Goal: Task Accomplishment & Management: Manage account settings

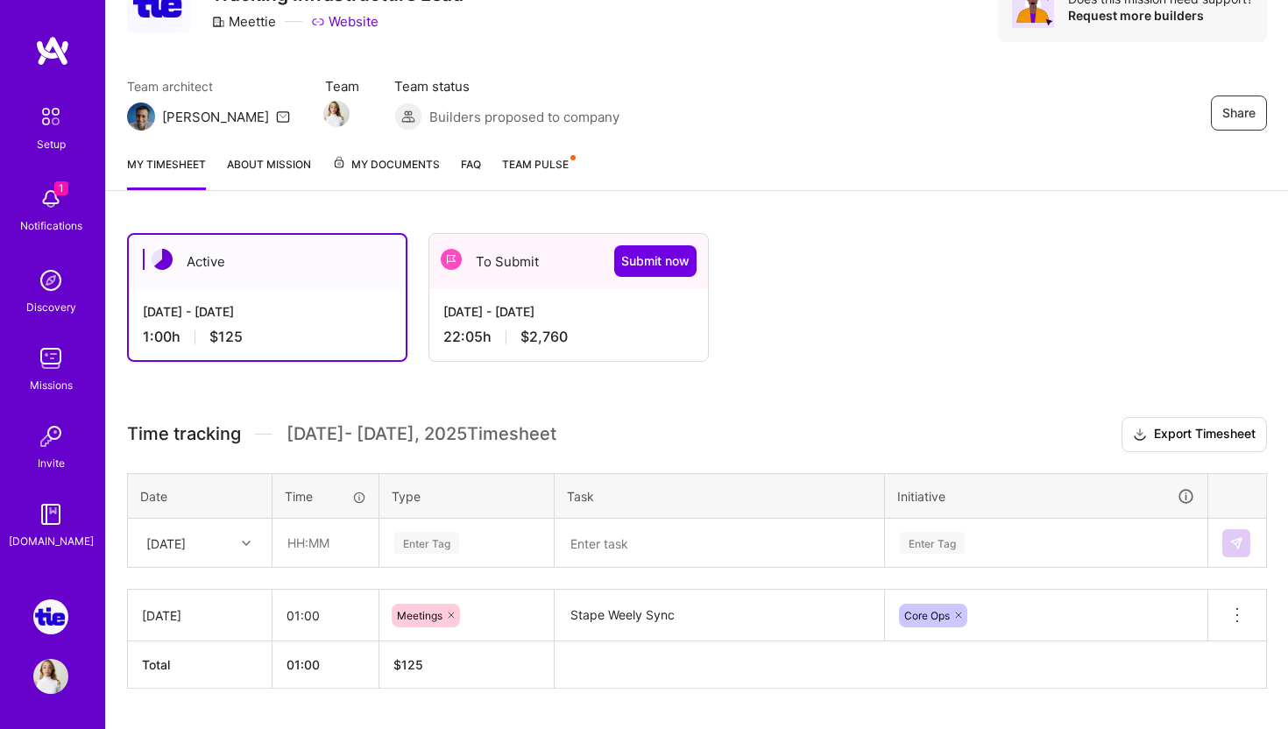
scroll to position [134, 0]
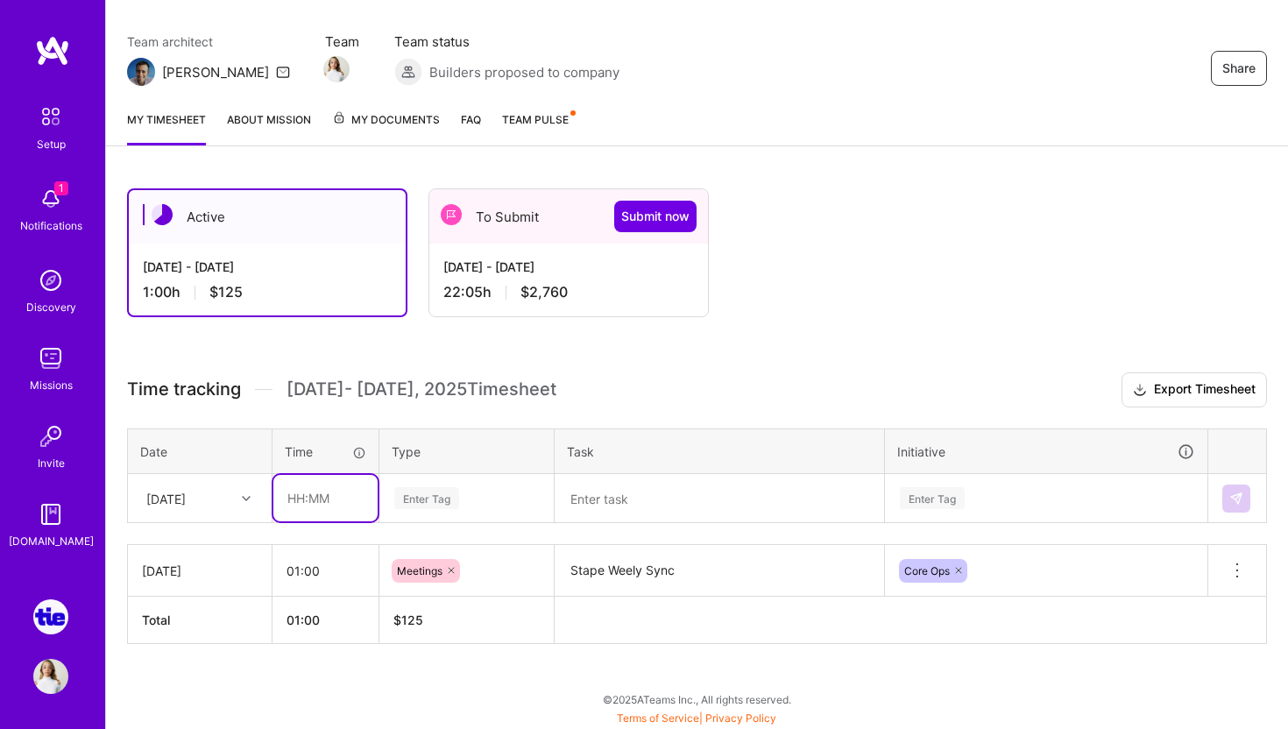
click at [328, 500] on input "text" at bounding box center [325, 498] width 104 height 46
type input "04:00"
click at [445, 499] on div "Enter Tag" at bounding box center [426, 498] width 65 height 27
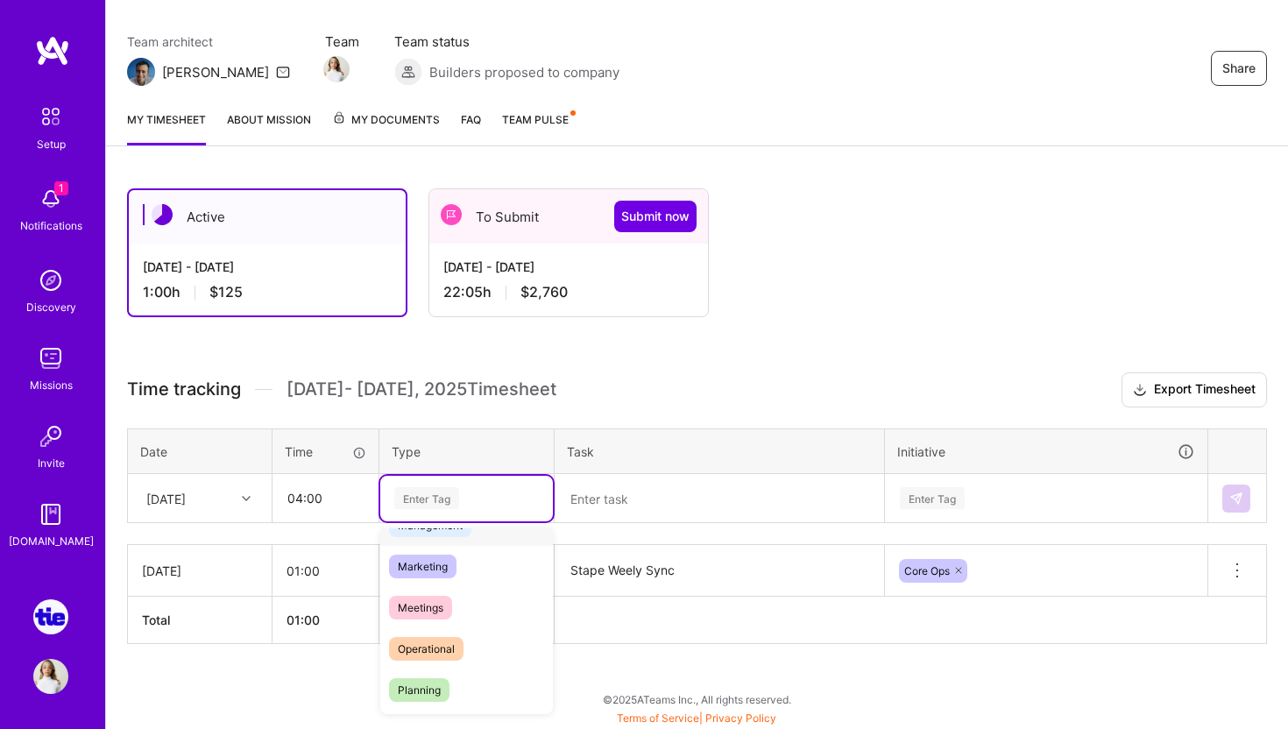
scroll to position [257, 0]
click at [449, 620] on span "Operational" at bounding box center [426, 629] width 74 height 24
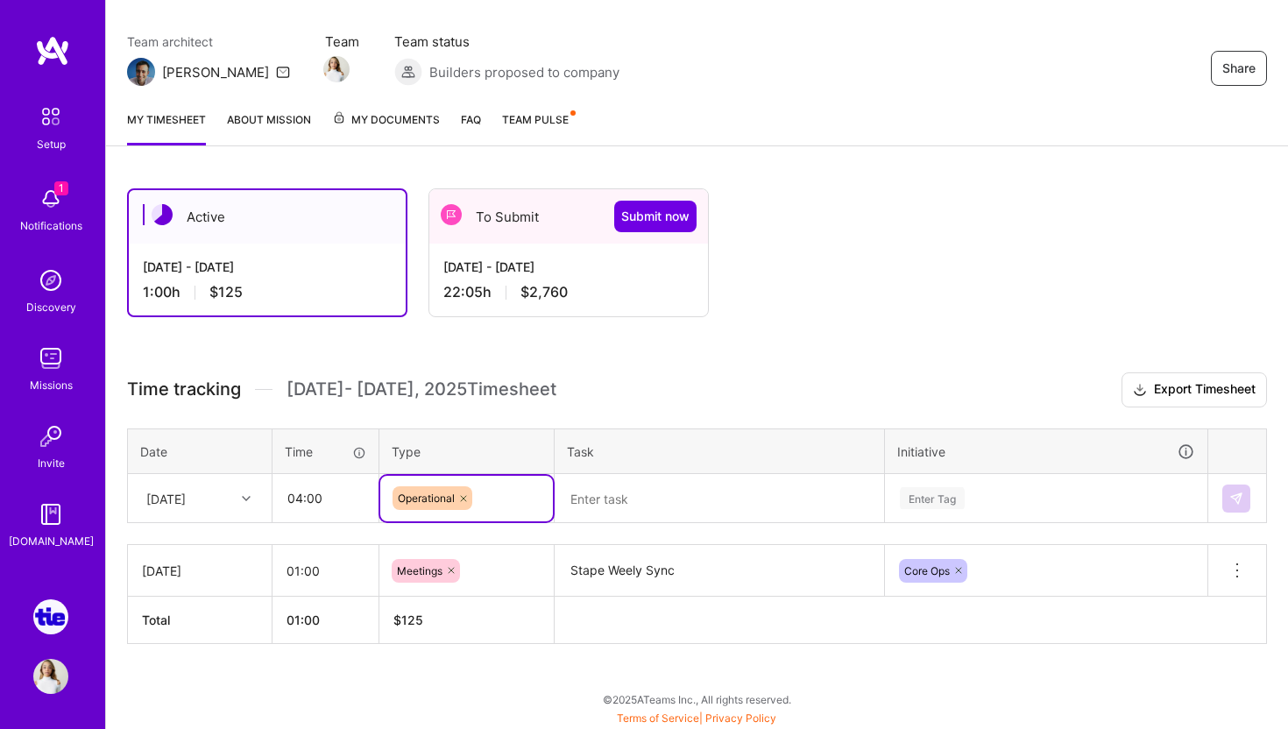
click at [605, 506] on textarea at bounding box center [719, 499] width 326 height 46
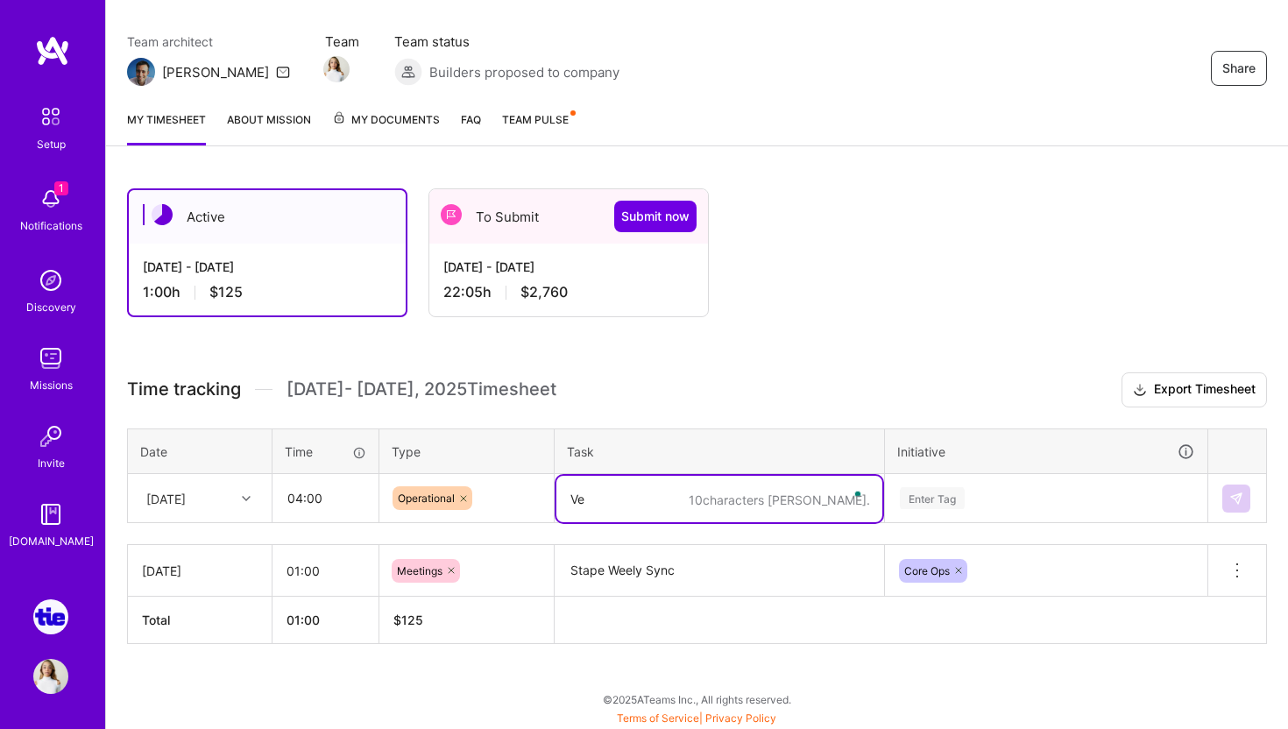
type textarea "V"
click at [613, 499] on textarea "To enrich screen reader interactions, please activate Accessibility in Grammarl…" at bounding box center [719, 499] width 326 height 46
paste textarea "Olukai"
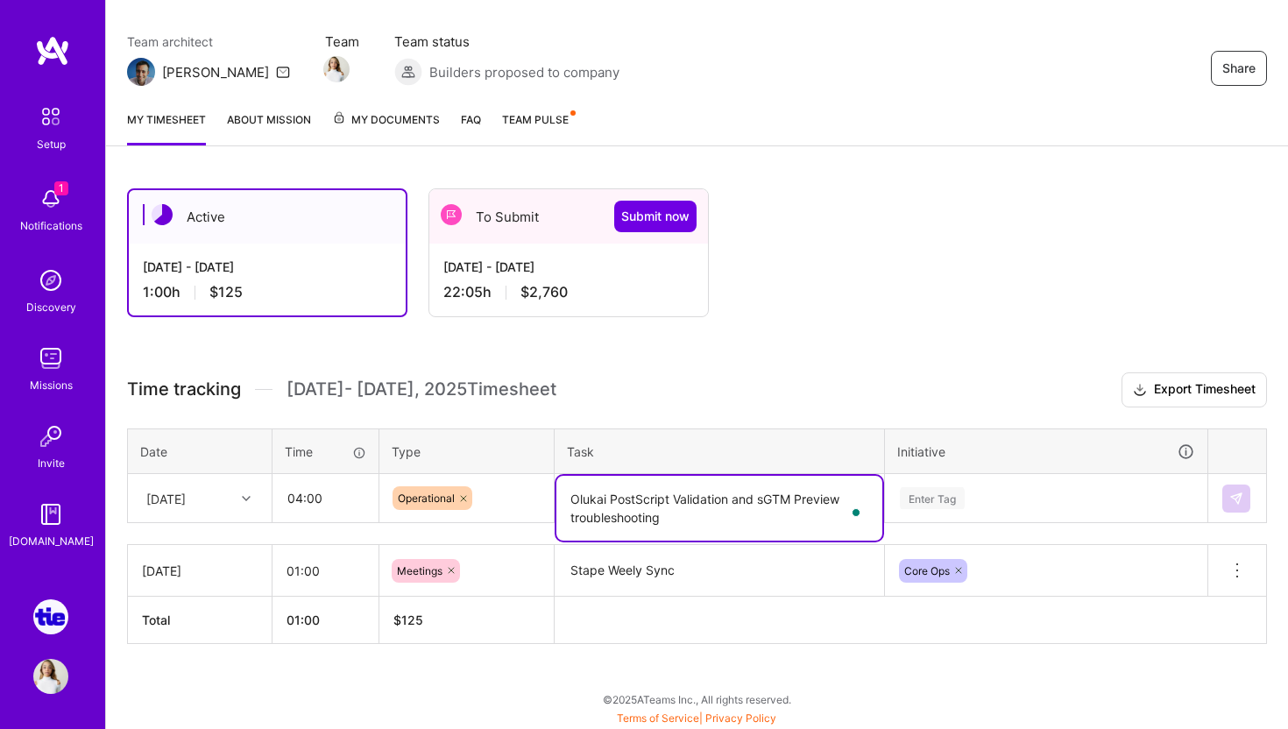
click at [793, 499] on textarea "Olukai PostScript Validation and sGTM Preview troubleshooting" at bounding box center [719, 508] width 326 height 65
type textarea "Olukai PostScript Validation and ESP-2 Preview troubleshooting"
click at [928, 507] on div "Enter Tag" at bounding box center [1046, 499] width 321 height 46
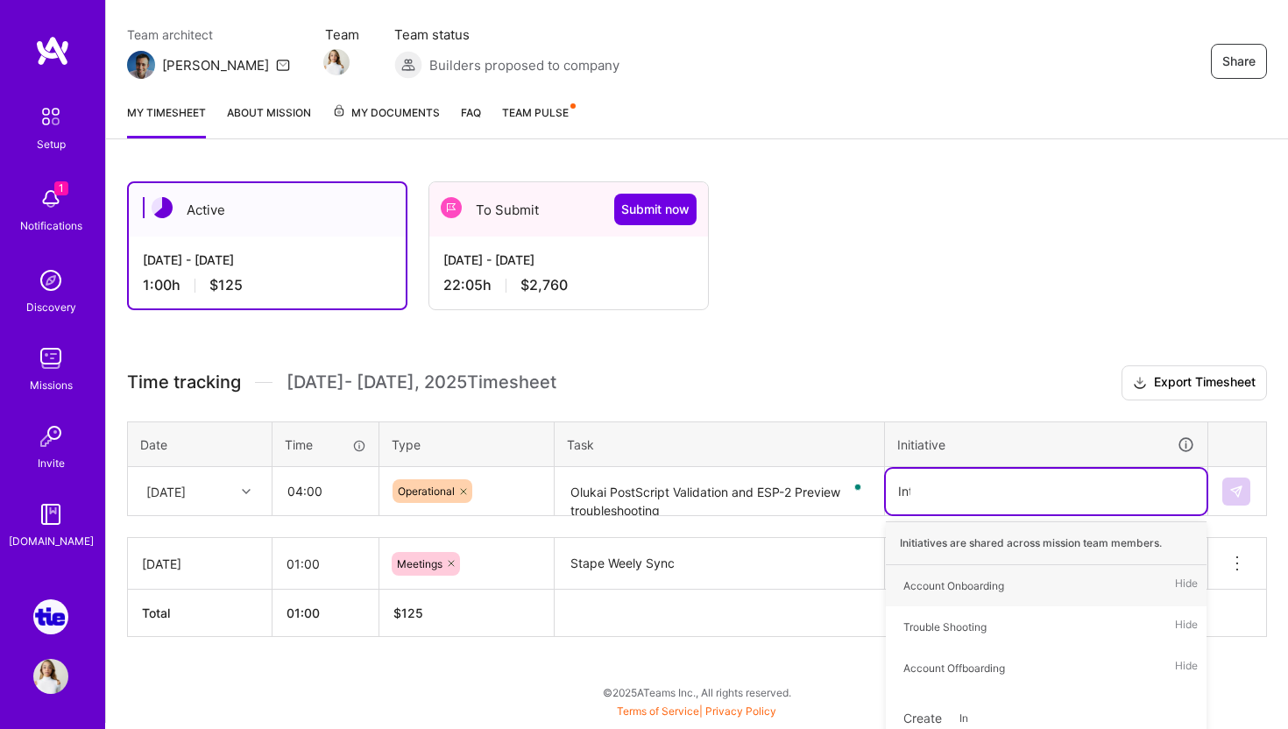
scroll to position [134, 0]
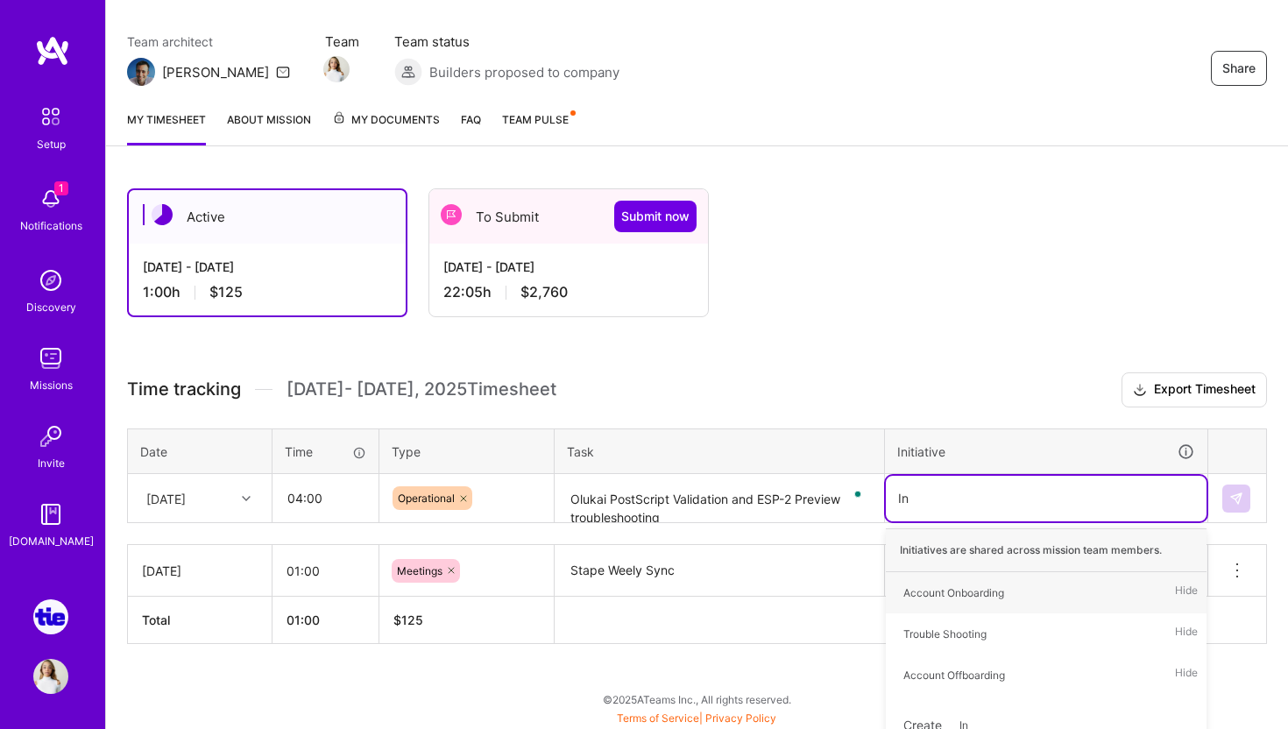
type input "I"
type input "O"
type input "Integration Setup"
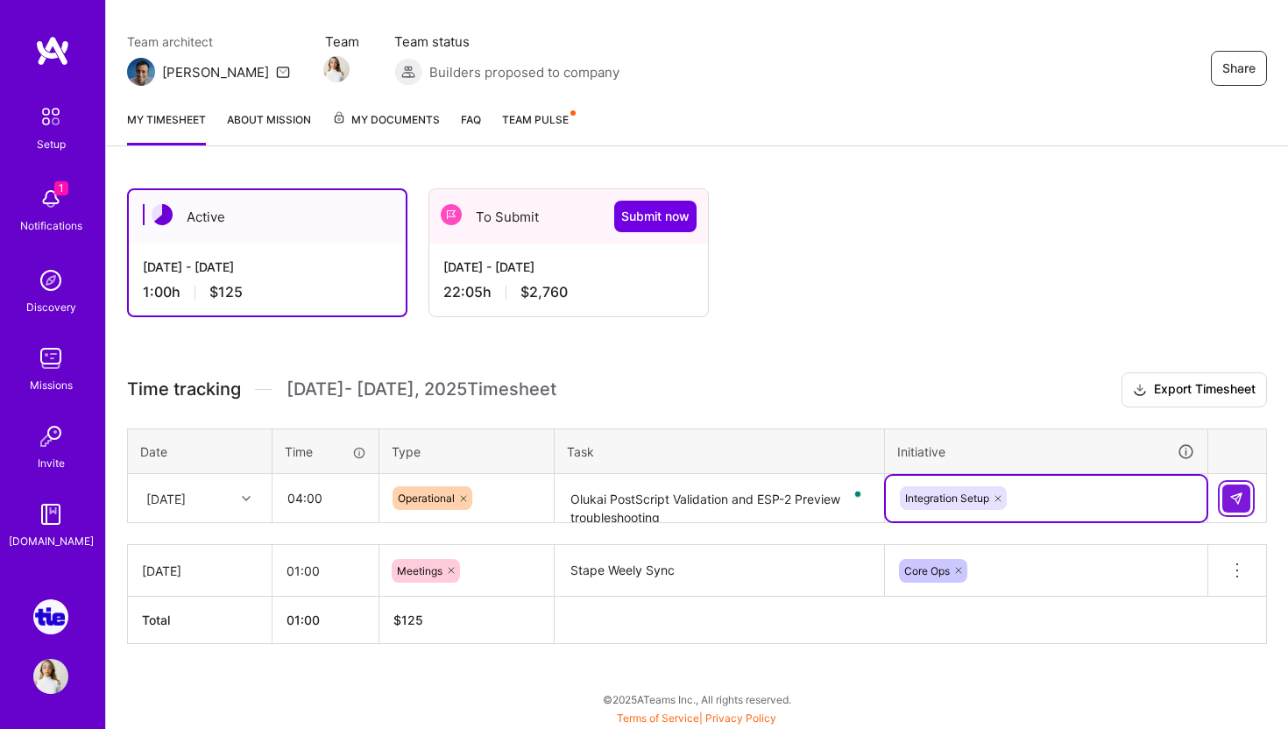
click at [1235, 498] on img at bounding box center [1236, 499] width 14 height 14
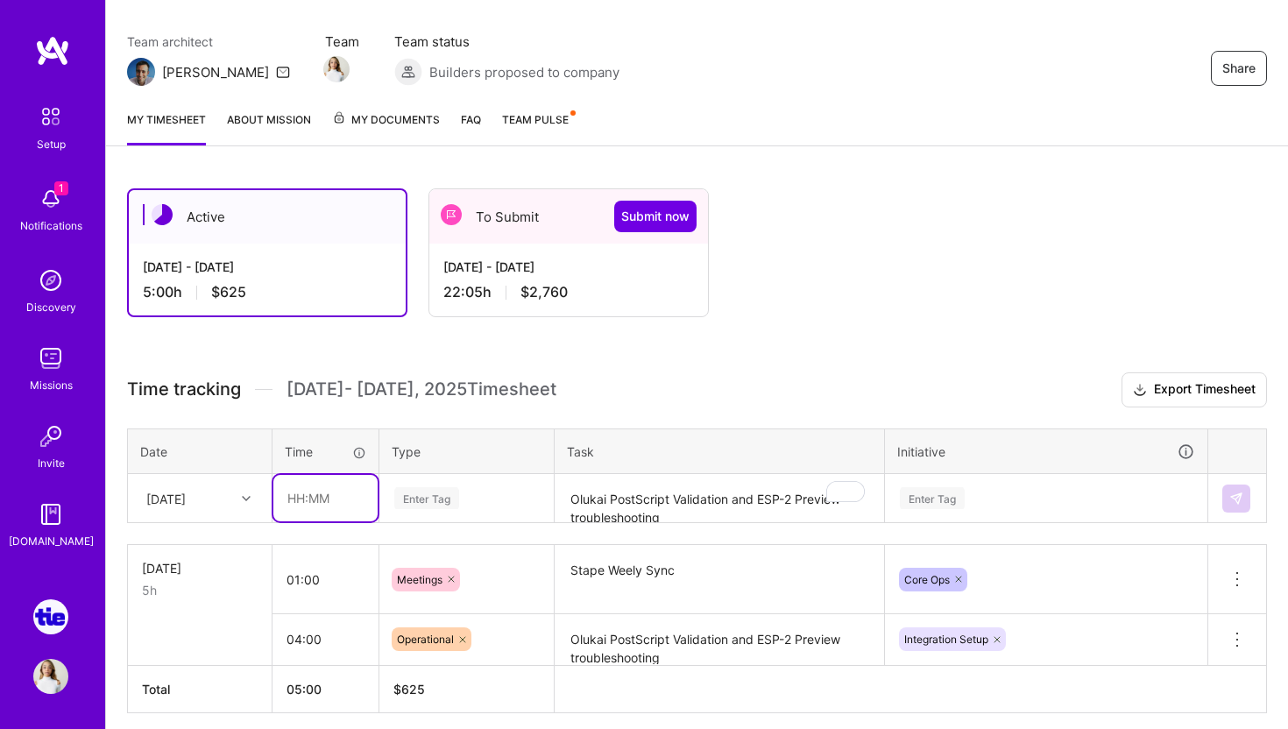
click at [349, 492] on input "text" at bounding box center [325, 498] width 104 height 46
type input "20:00"
click at [435, 500] on div "Enter Tag" at bounding box center [466, 499] width 173 height 46
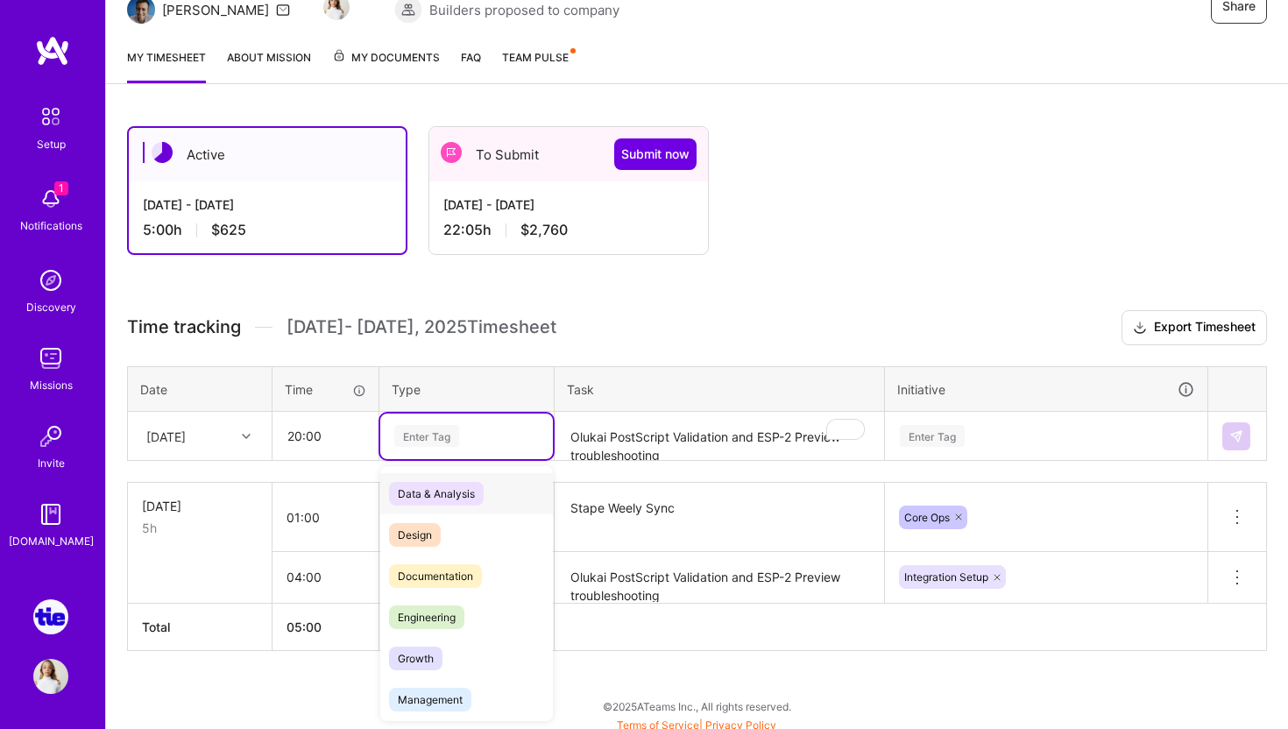
scroll to position [202, 0]
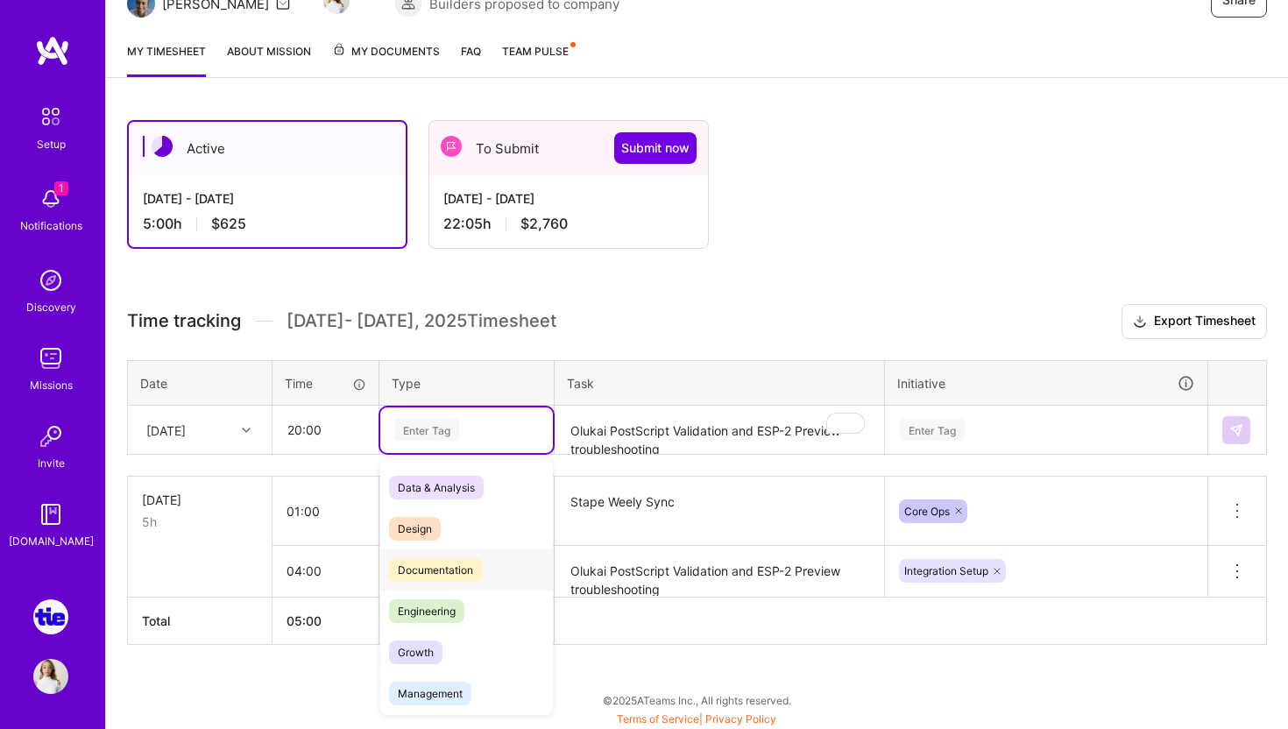
click at [447, 561] on span "Documentation" at bounding box center [435, 570] width 93 height 24
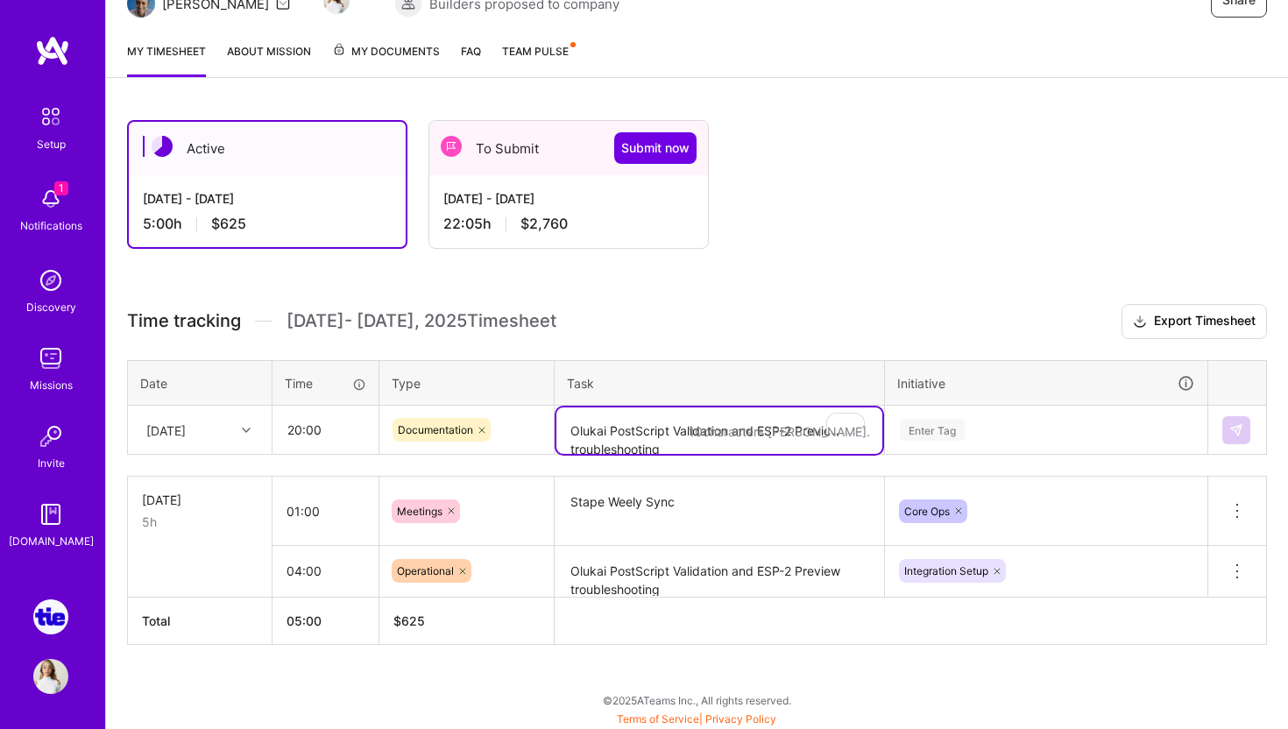
click at [626, 437] on textarea "Olukai PostScript Validation and ESP-2 Preview troubleshooting" at bounding box center [719, 430] width 326 height 46
type textarea "ESP-2 Server Validation"
click at [927, 435] on div "Enter Tag" at bounding box center [932, 429] width 65 height 27
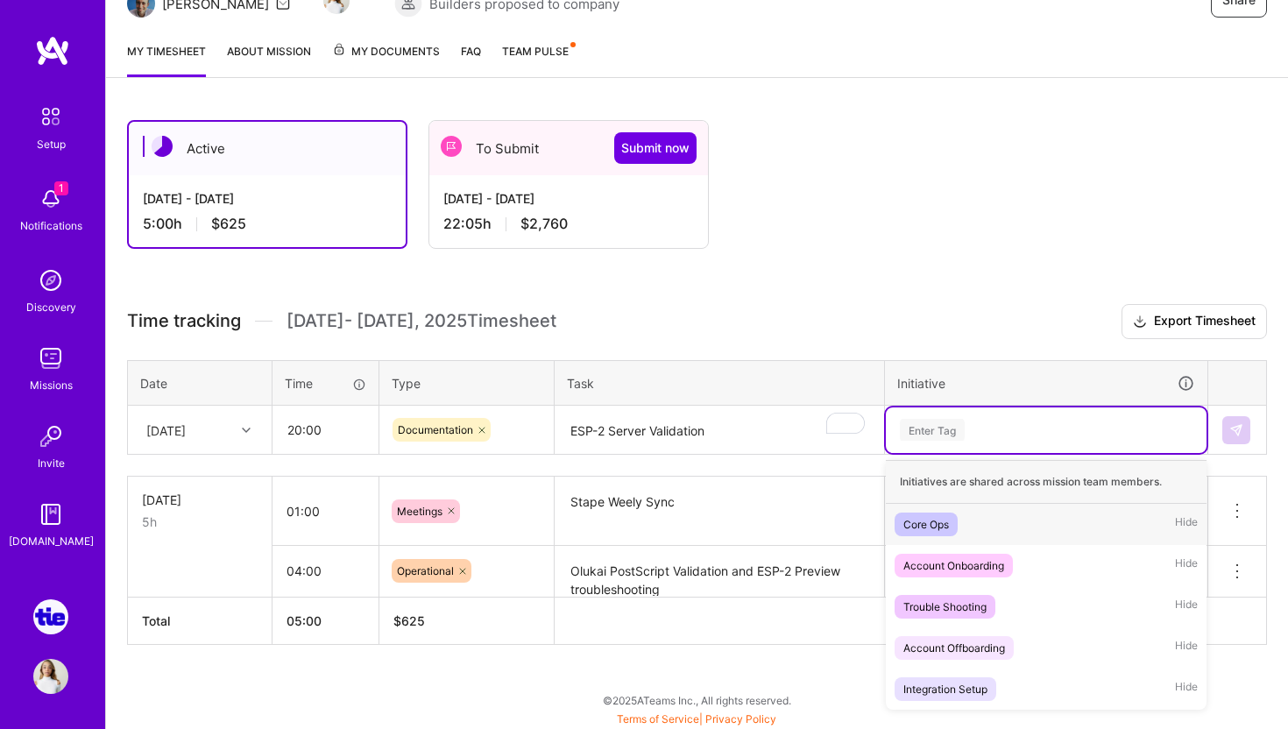
click at [945, 517] on div "Core Ops" at bounding box center [926, 524] width 46 height 18
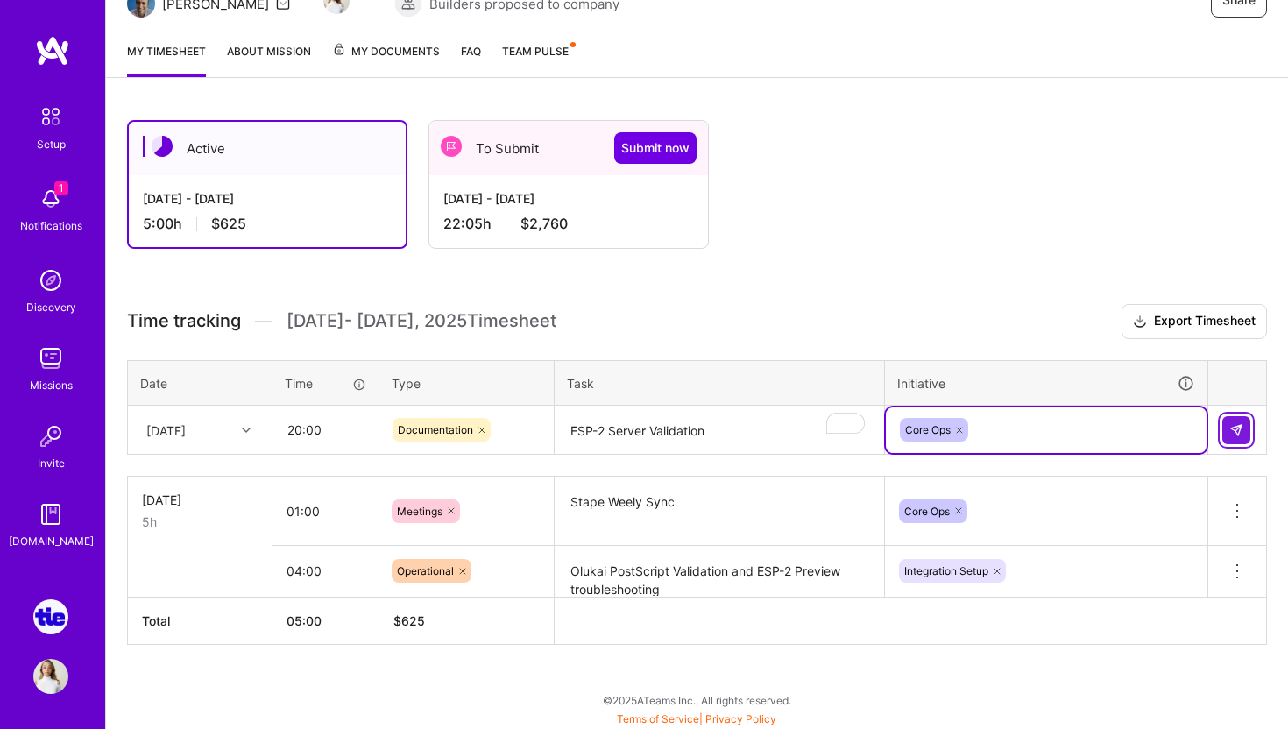
click at [1235, 423] on img at bounding box center [1236, 430] width 14 height 14
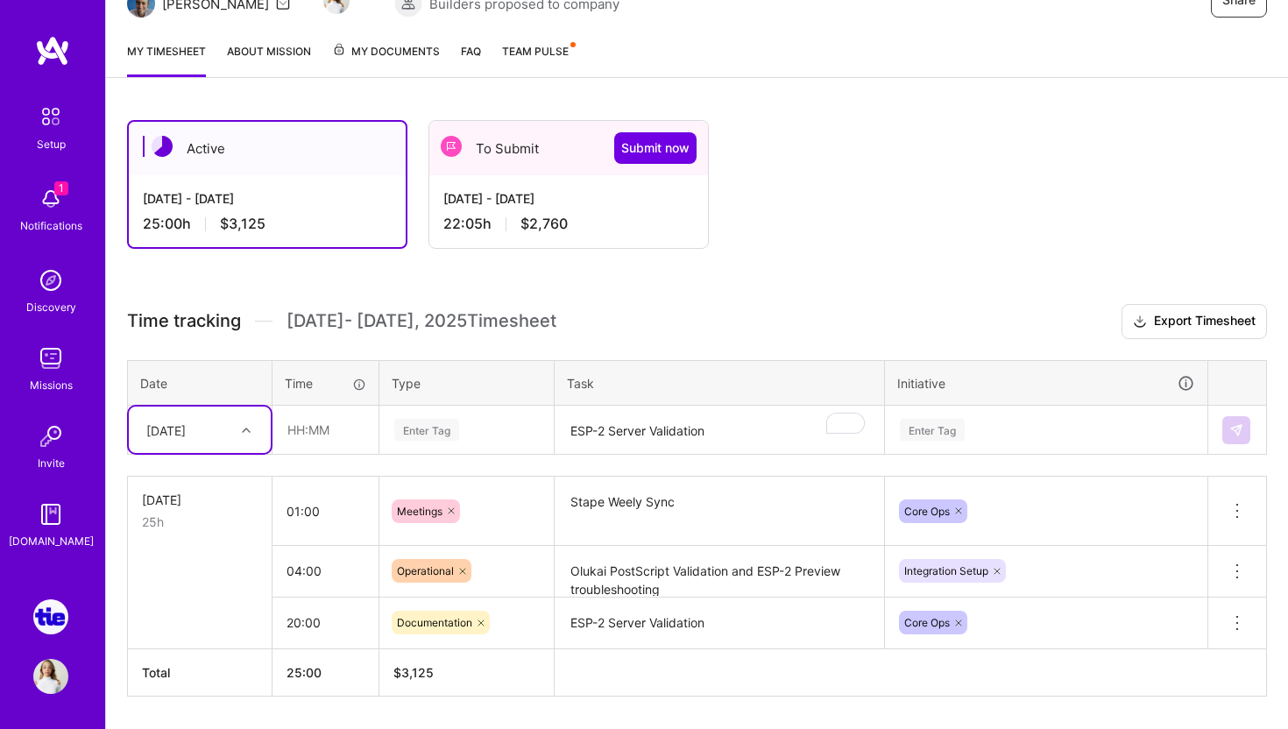
scroll to position [255, 0]
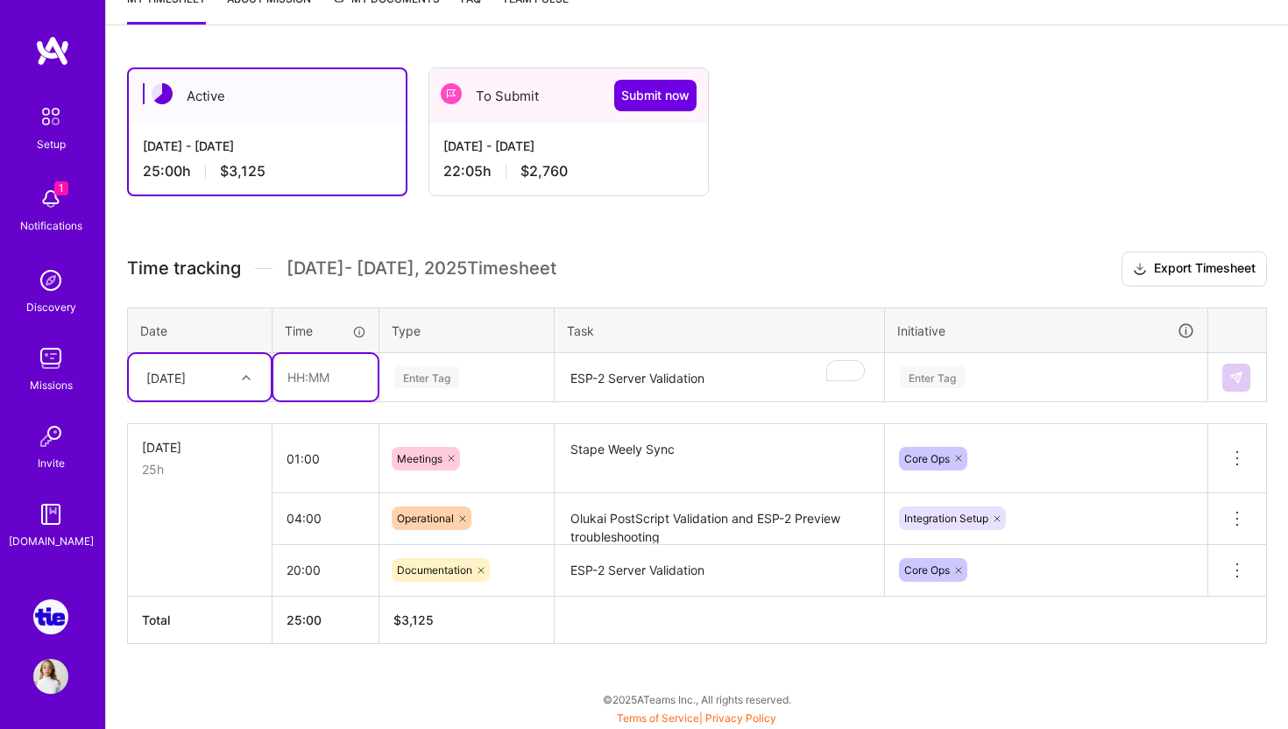
click at [310, 378] on input "text" at bounding box center [325, 377] width 104 height 46
click at [306, 362] on input "03:00" at bounding box center [325, 377] width 104 height 46
type input "00:30"
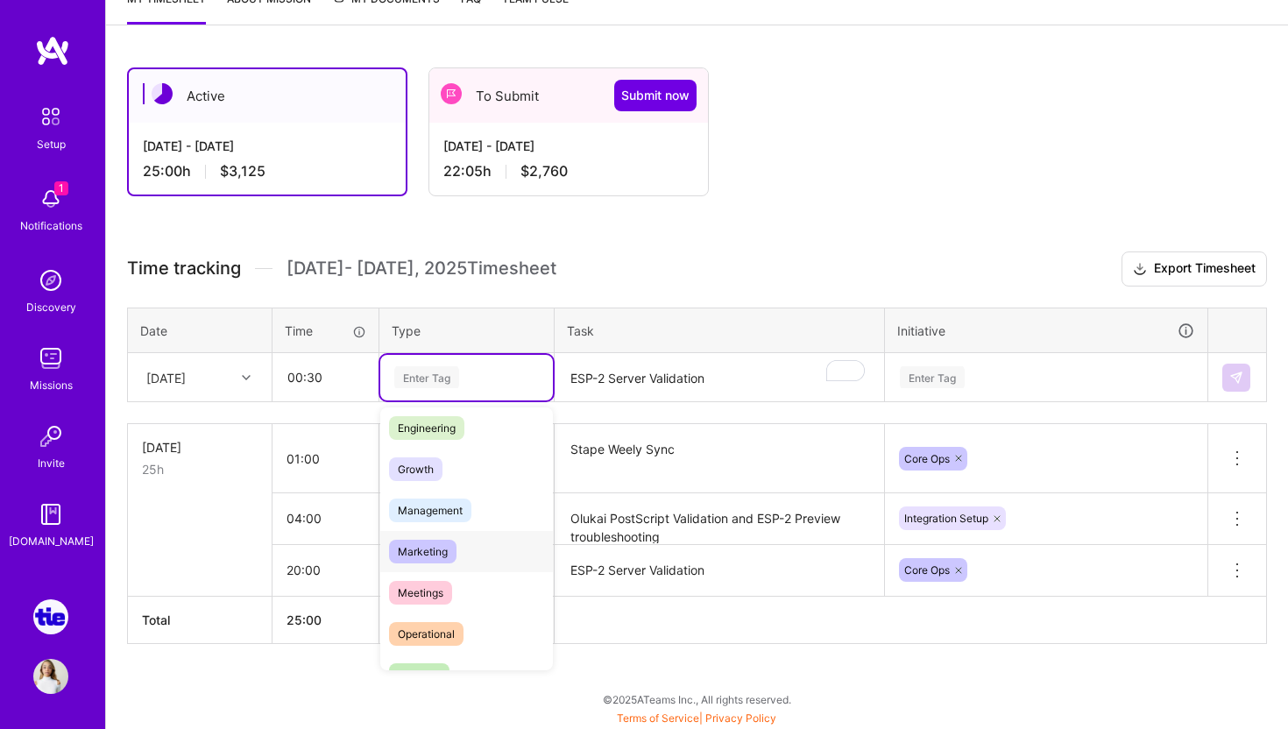
scroll to position [146, 0]
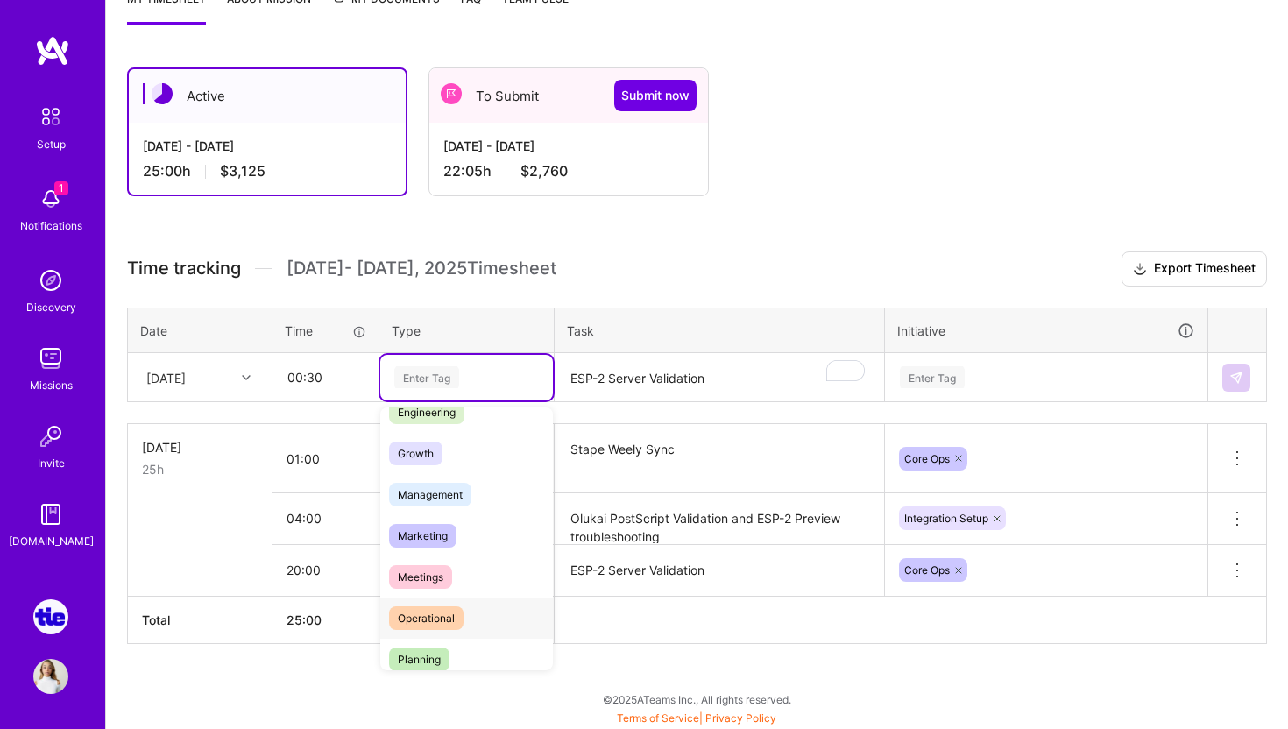
click at [451, 608] on span "Operational" at bounding box center [426, 618] width 74 height 24
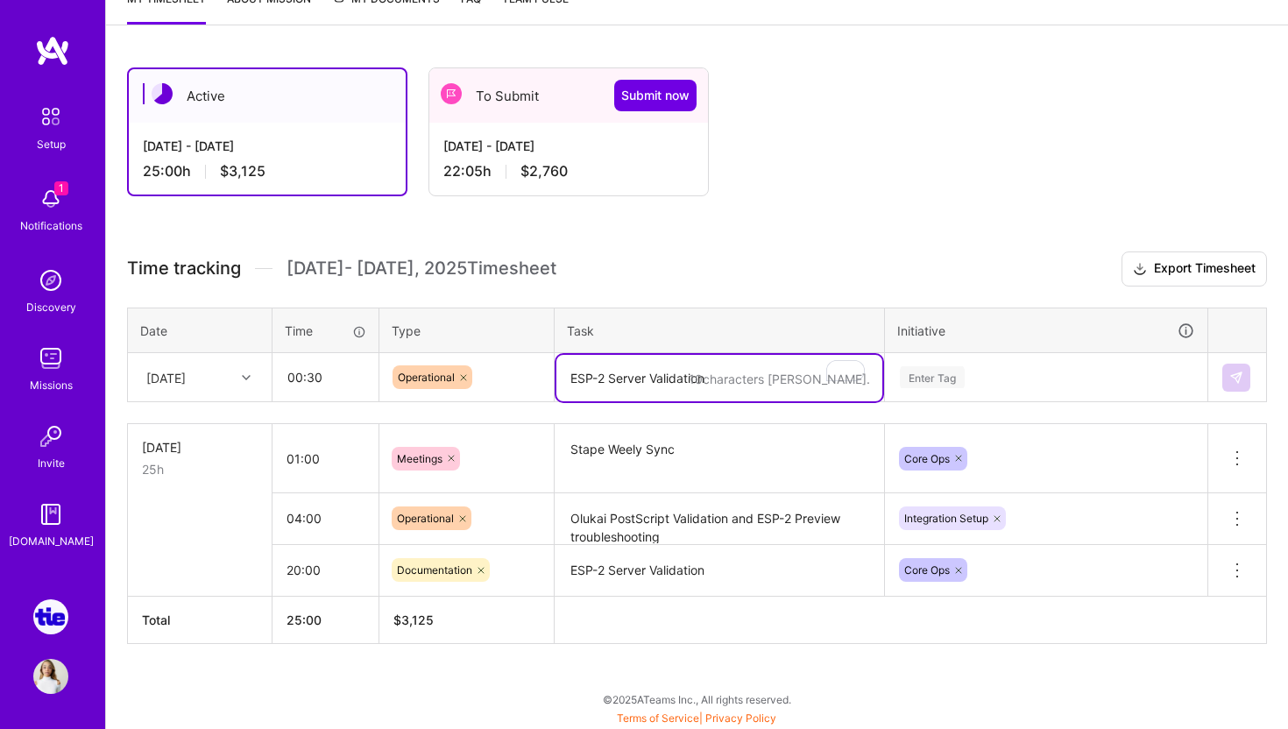
click at [644, 392] on textarea "ESP-2 Server Validation" at bounding box center [719, 378] width 326 height 46
click at [935, 385] on div "Enter Tag" at bounding box center [932, 377] width 65 height 27
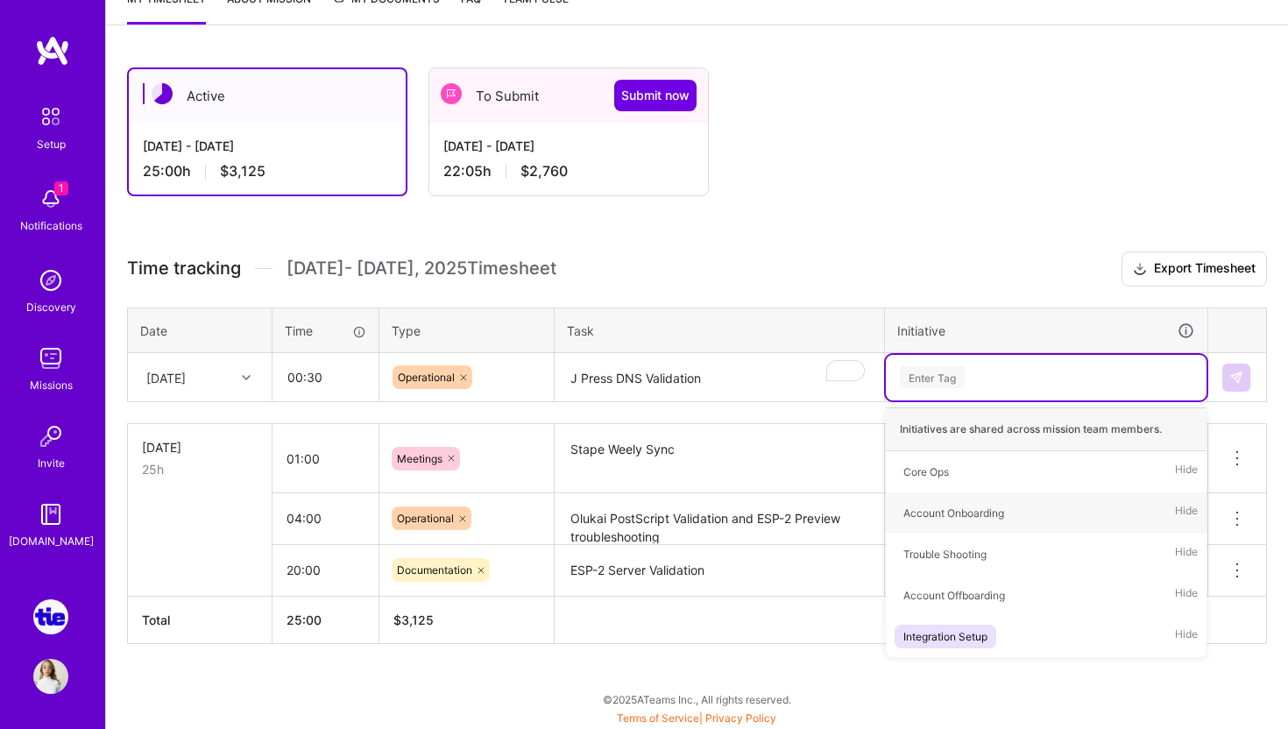
click at [740, 379] on textarea "J Press DNS Validation" at bounding box center [719, 378] width 326 height 46
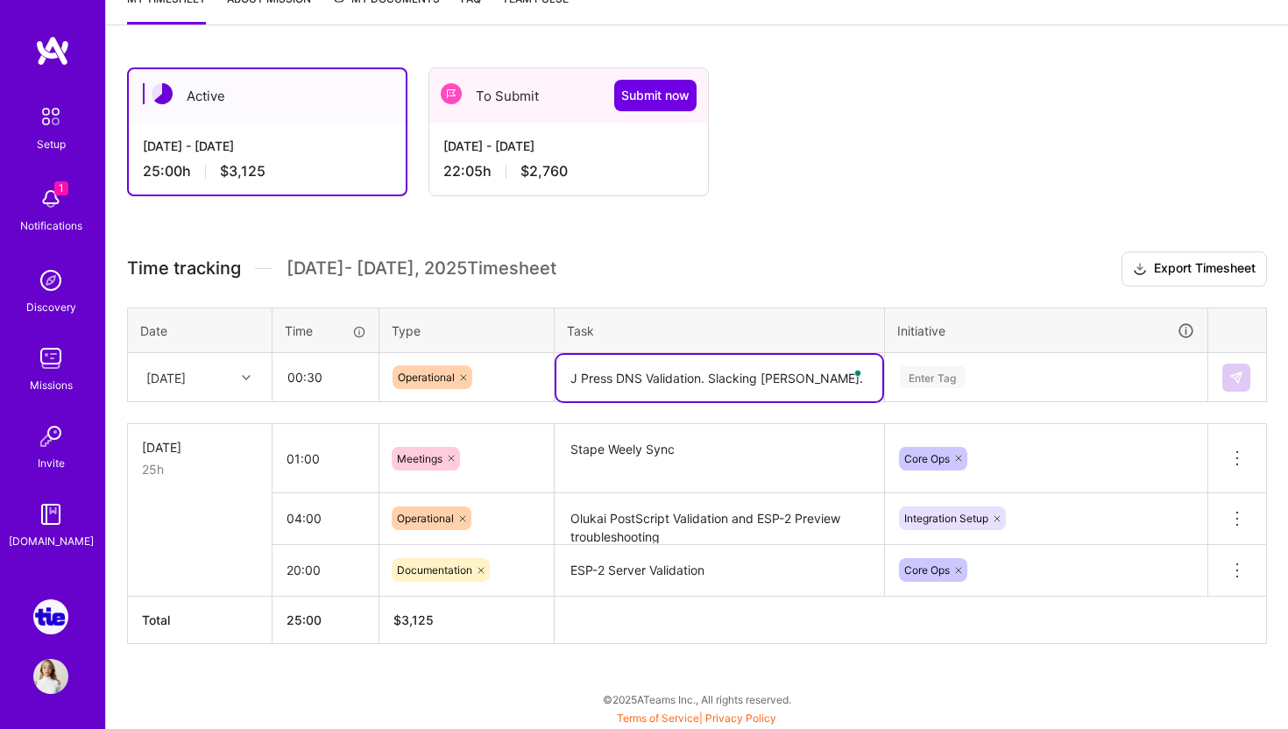
type textarea "J Press DNS Validation. Slacking [PERSON_NAME]."
click at [952, 372] on div "Enter Tag" at bounding box center [932, 377] width 65 height 27
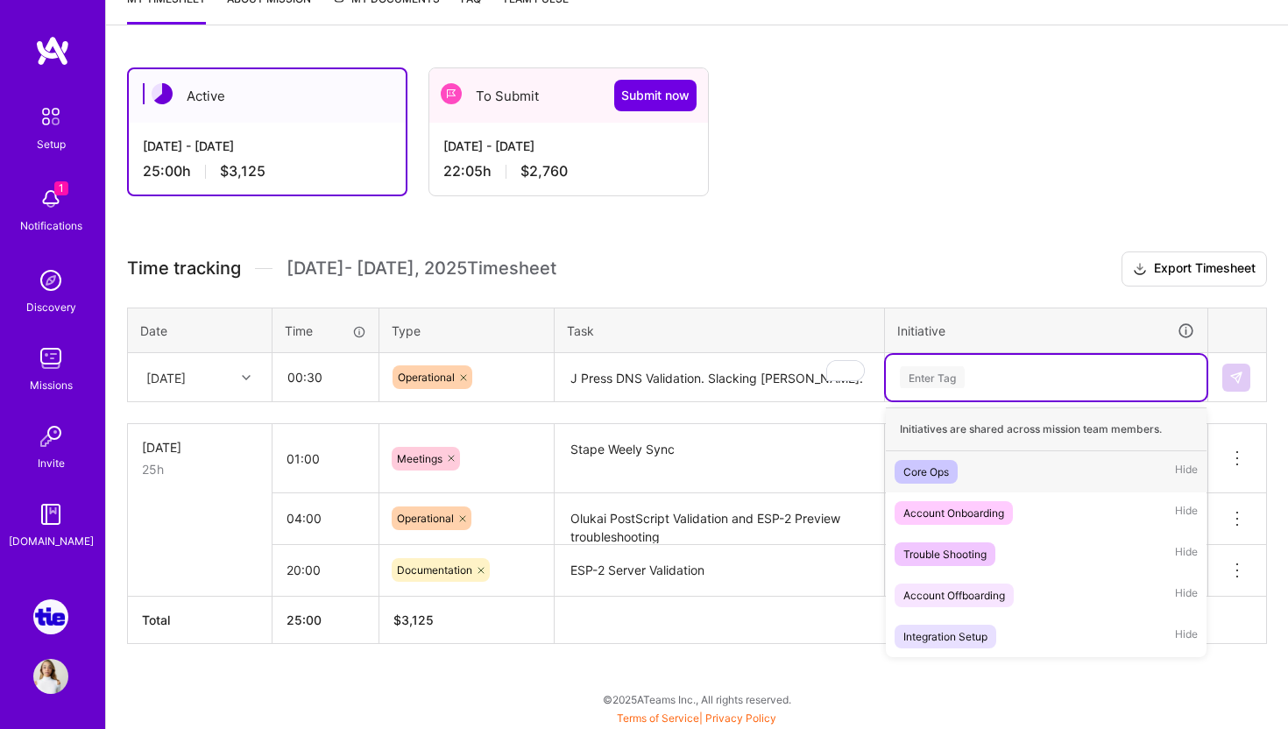
click at [945, 471] on div "Core Ops" at bounding box center [926, 472] width 46 height 18
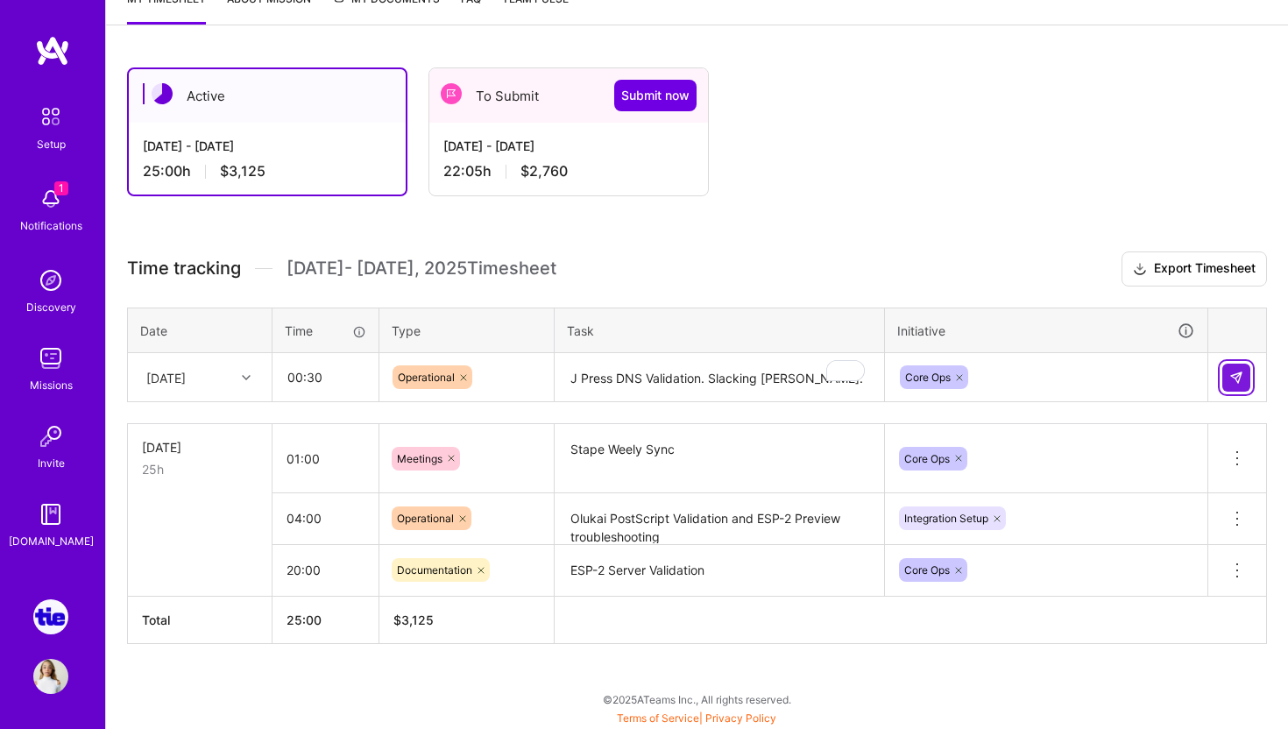
click at [1242, 380] on img at bounding box center [1236, 378] width 14 height 14
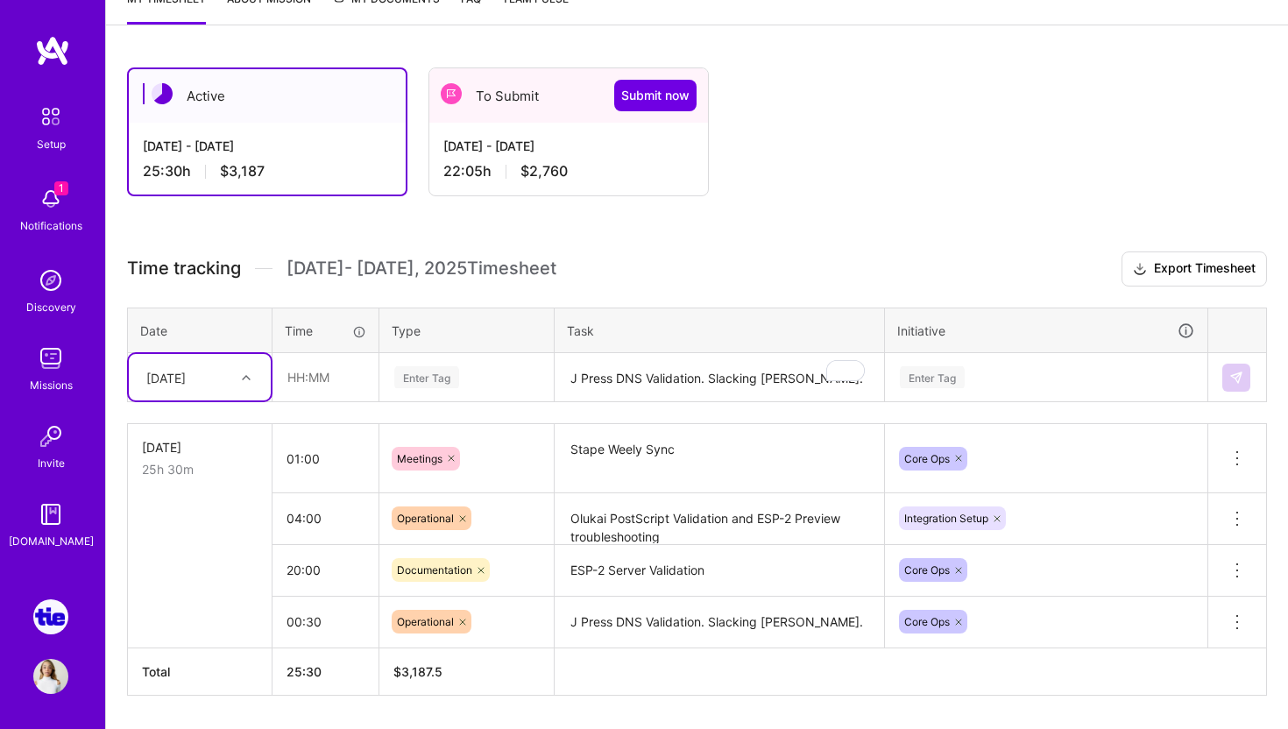
click at [631, 451] on textarea "Stape Weely Sync" at bounding box center [719, 459] width 326 height 66
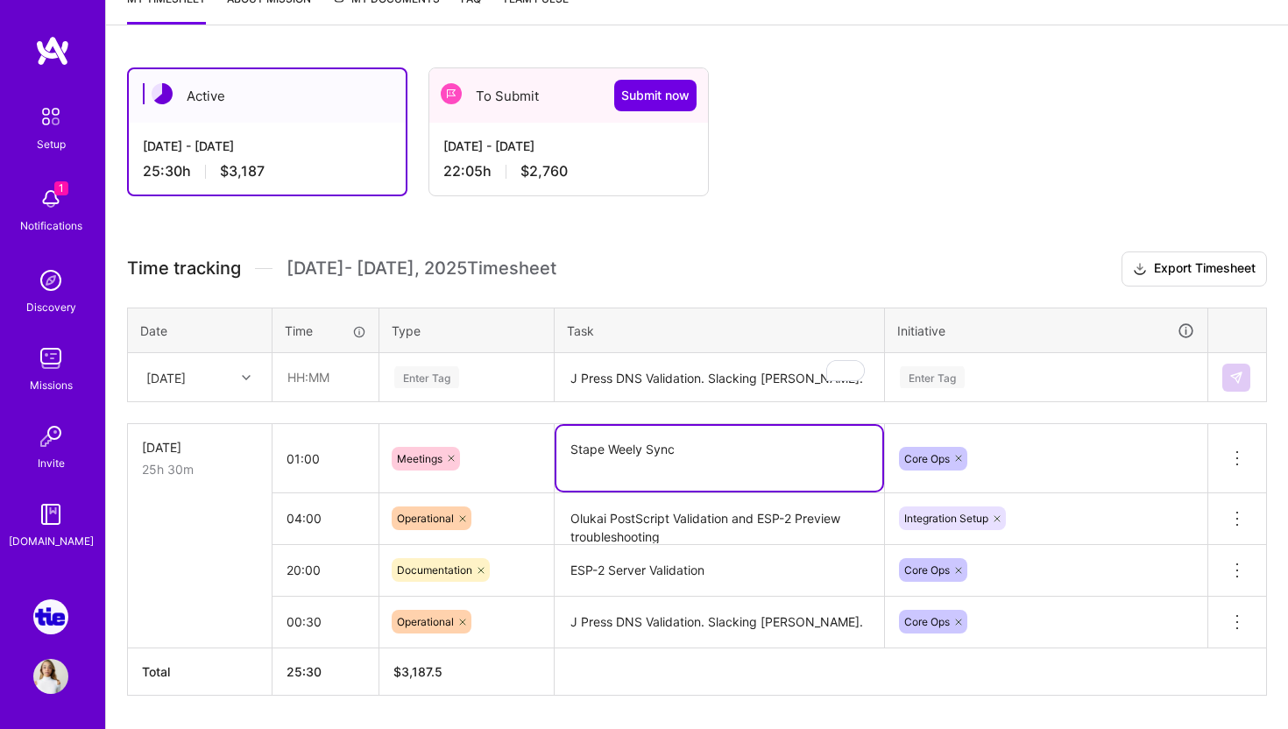
click at [445, 381] on div "Enter Tag" at bounding box center [426, 377] width 65 height 27
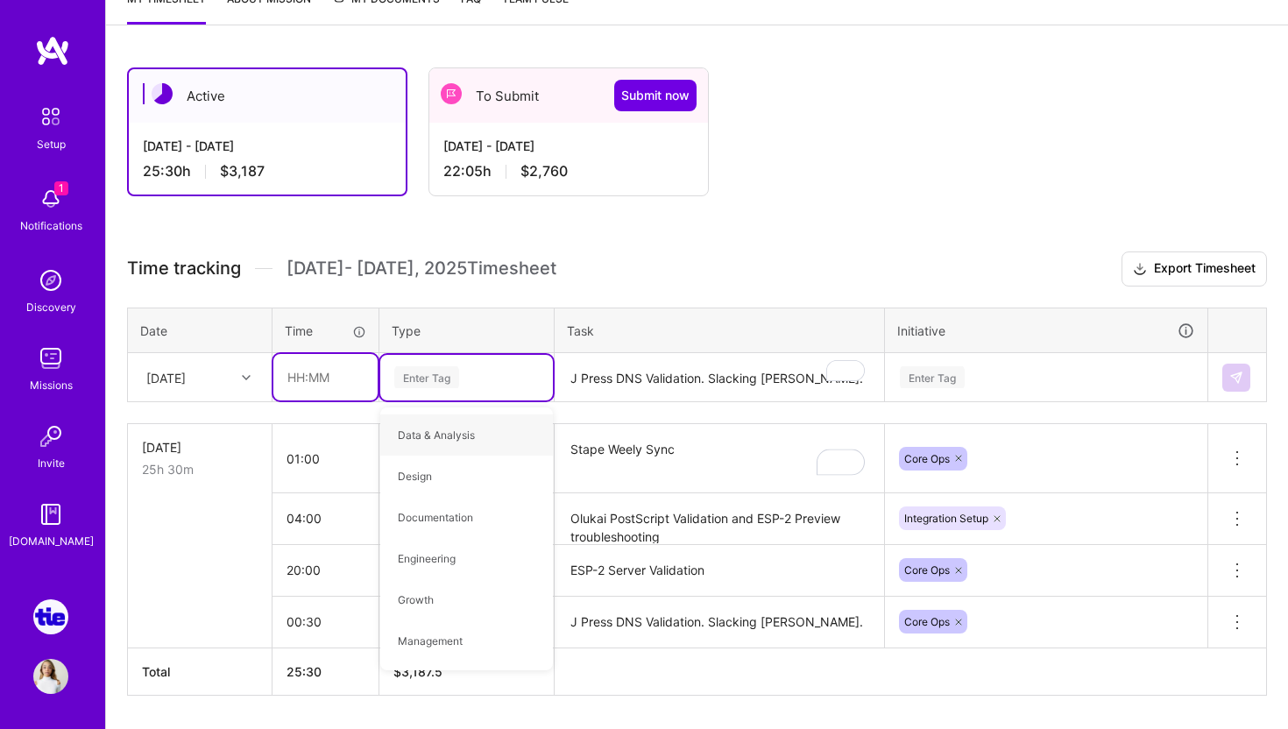
click at [315, 393] on input "text" at bounding box center [325, 377] width 104 height 46
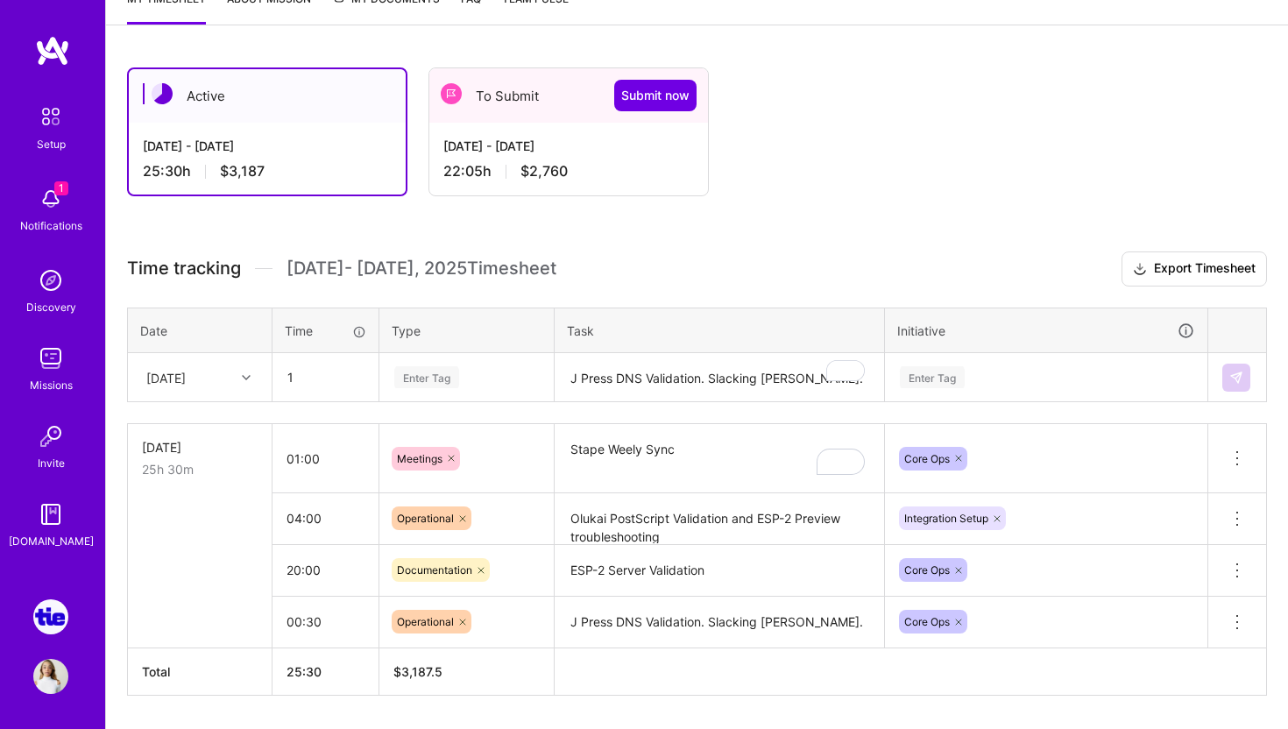
type input "01:00"
click at [401, 384] on div "Enter Tag" at bounding box center [426, 377] width 65 height 27
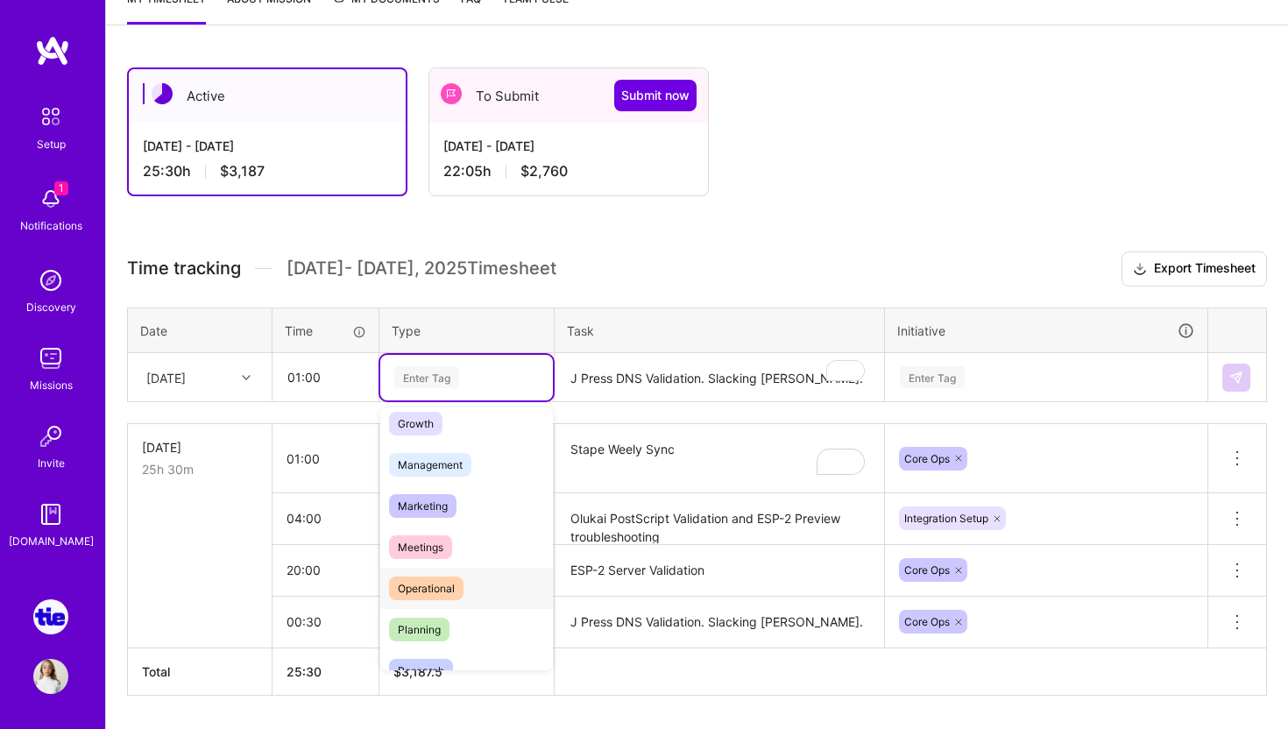
scroll to position [0, 0]
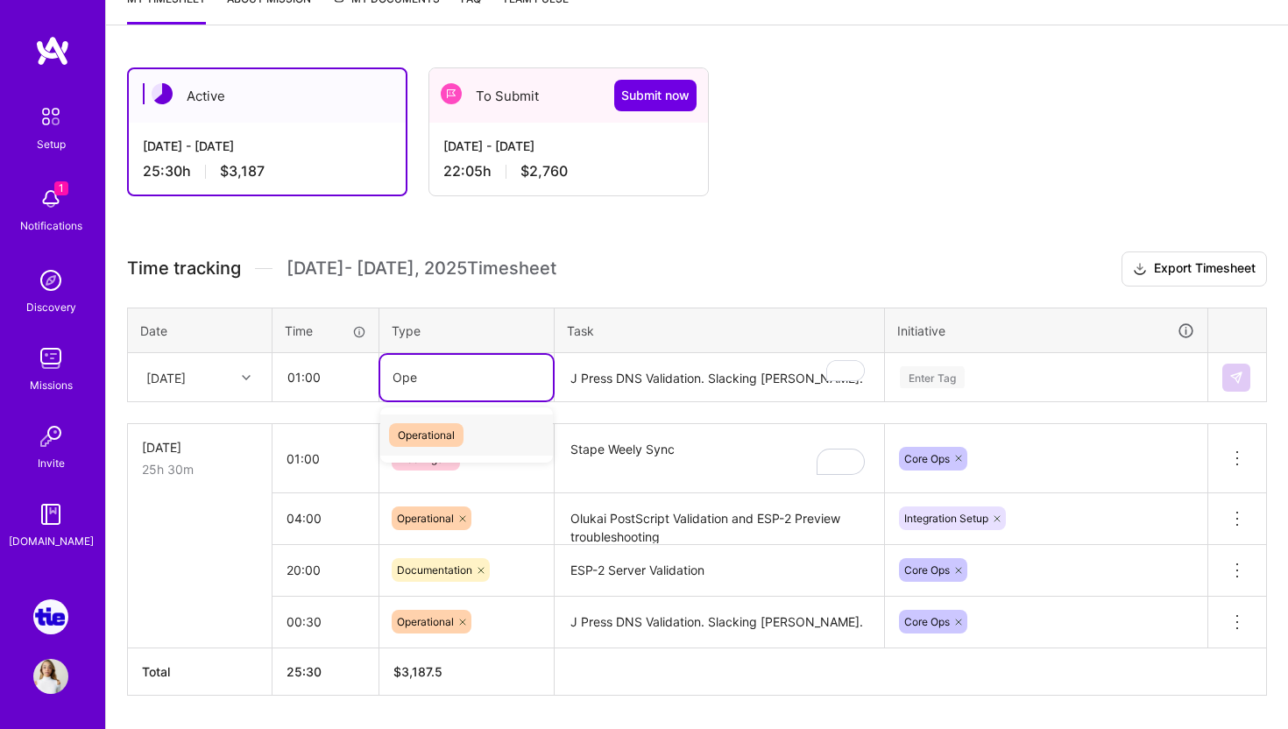
type input "Oper"
click at [442, 423] on span "Operational" at bounding box center [426, 435] width 74 height 24
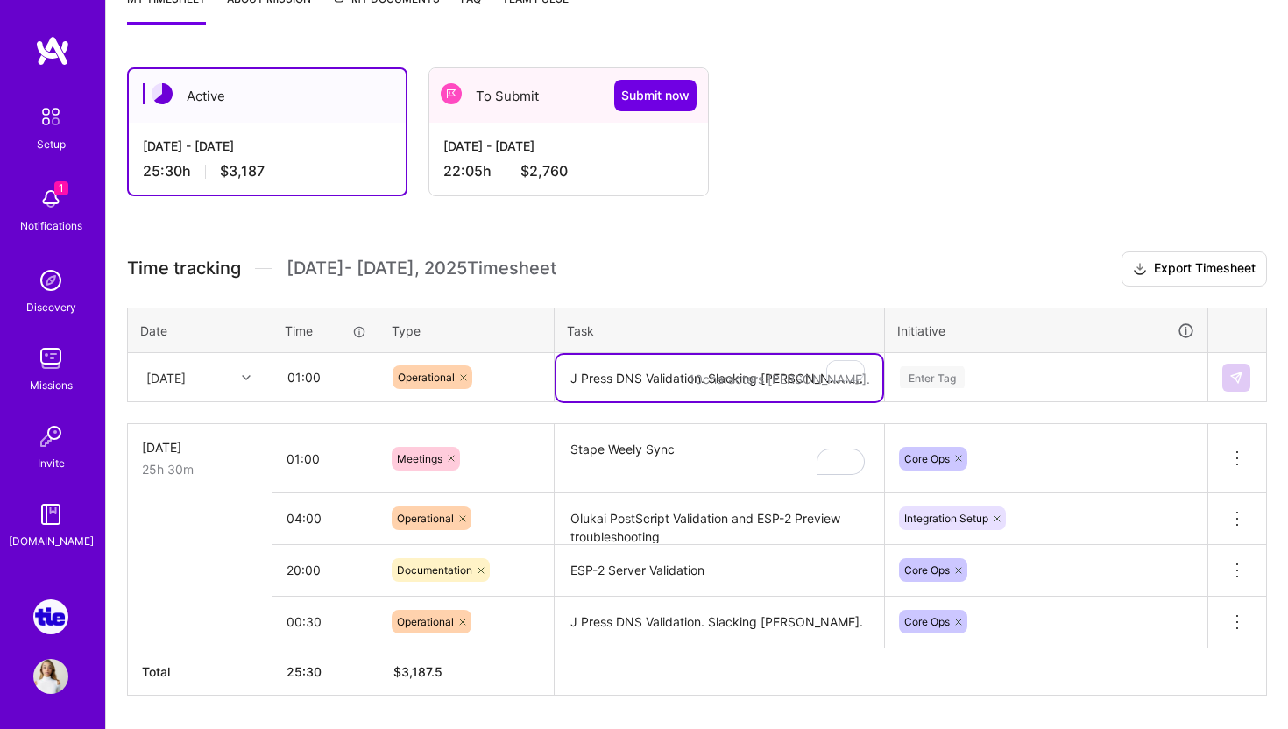
click at [624, 373] on textarea "J Press DNS Validation. Slacking [PERSON_NAME]." at bounding box center [719, 378] width 326 height 46
type textarea "Alt Fragrances Onboarding. Setup Complete but DNS is not working."
click at [926, 375] on div "Enter Tag" at bounding box center [932, 377] width 65 height 27
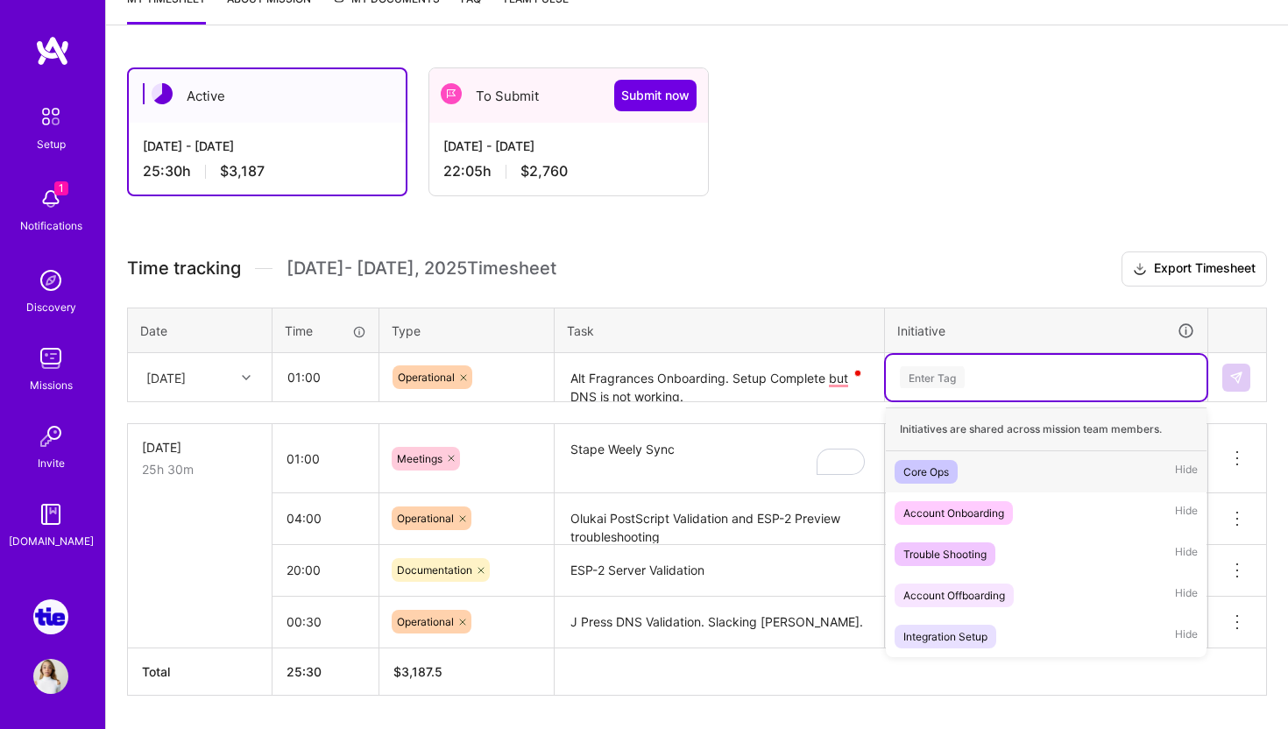
click at [938, 474] on div "Core Ops" at bounding box center [926, 472] width 46 height 18
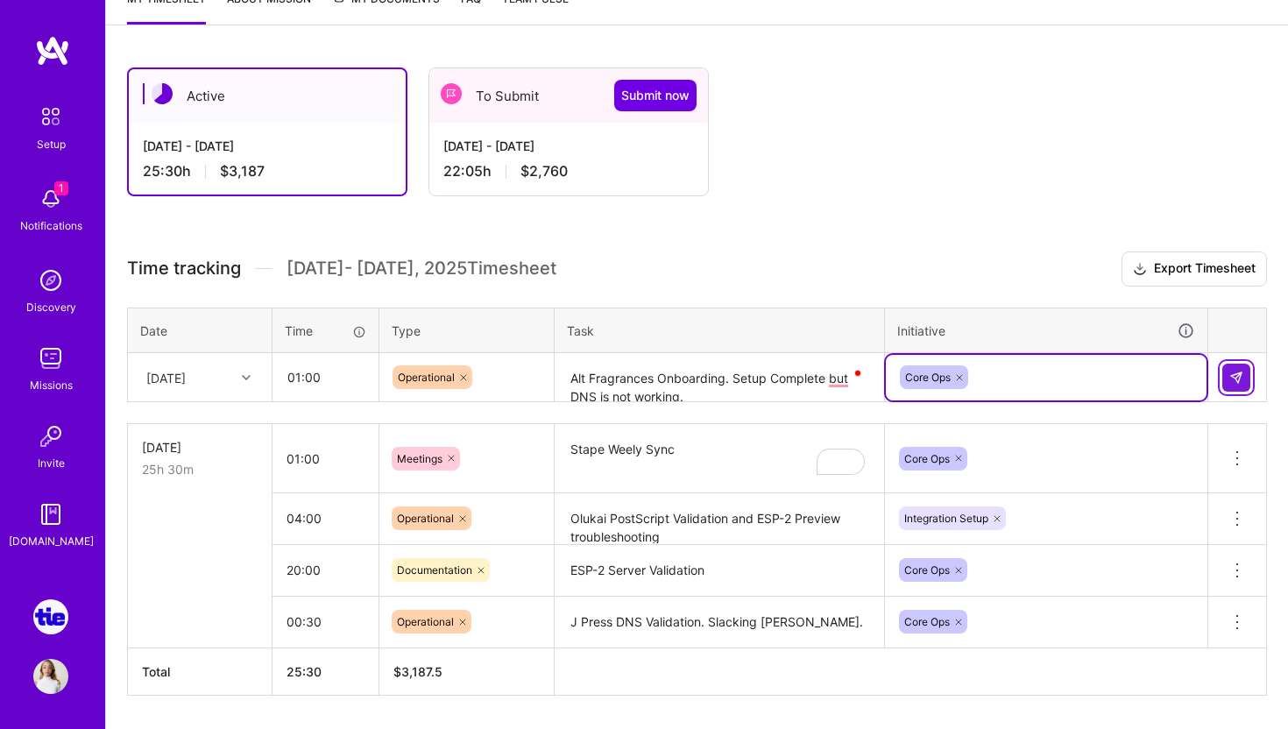
click at [1235, 380] on img at bounding box center [1236, 378] width 14 height 14
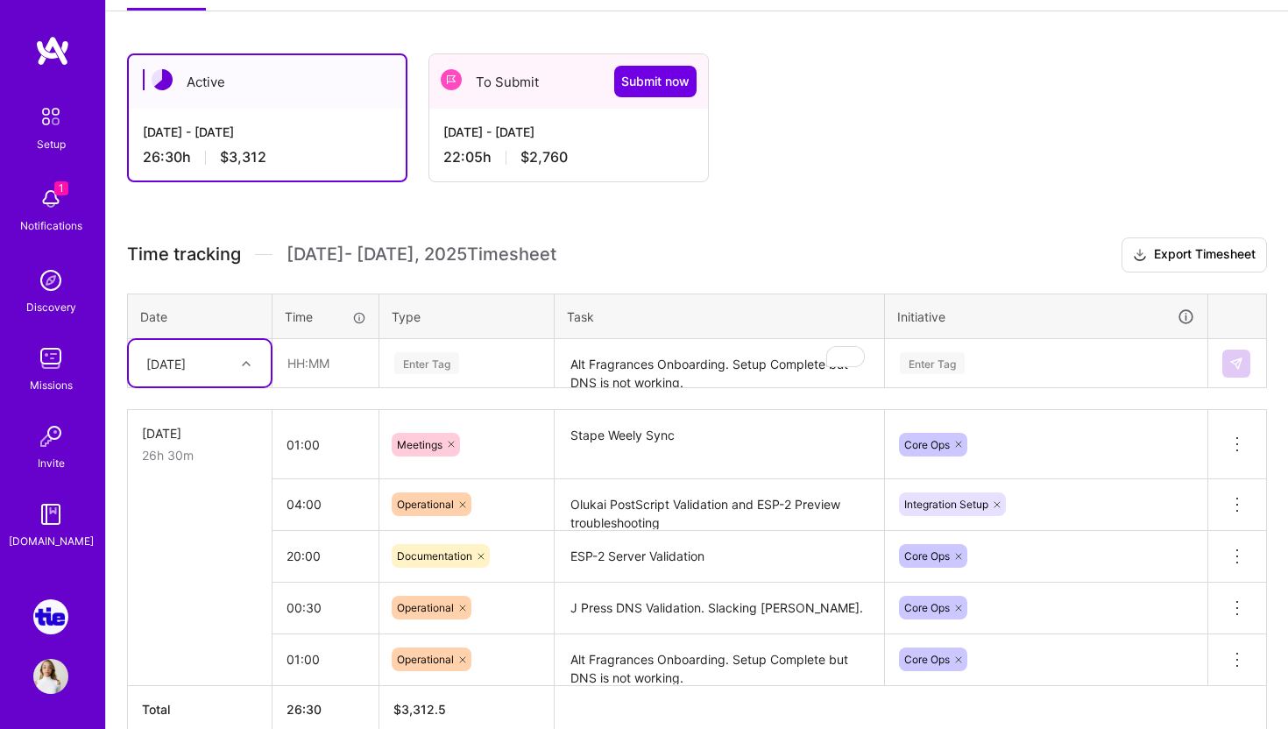
scroll to position [261, 0]
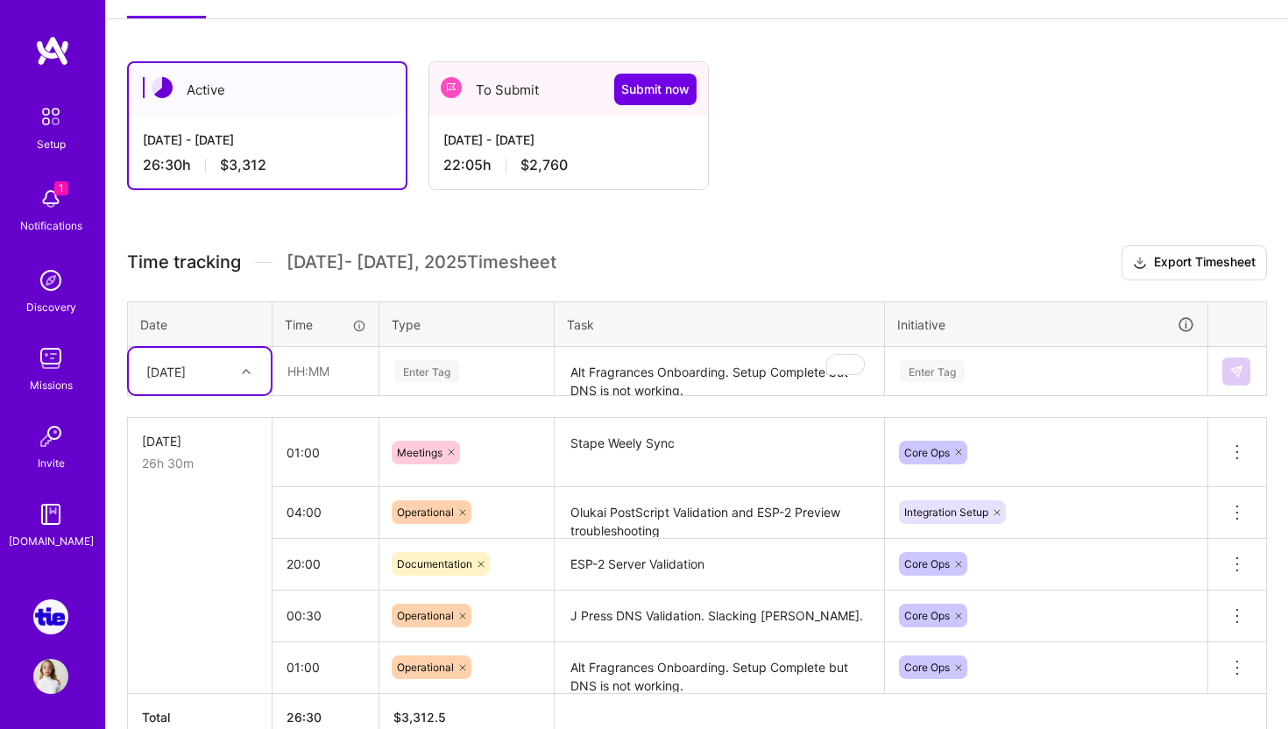
click at [362, 254] on span "[DATE] - [DATE] Timesheet" at bounding box center [422, 262] width 270 height 22
click at [295, 256] on span "[DATE] - [DATE] Timesheet" at bounding box center [422, 262] width 270 height 22
click at [206, 258] on span "Time tracking" at bounding box center [184, 262] width 114 height 22
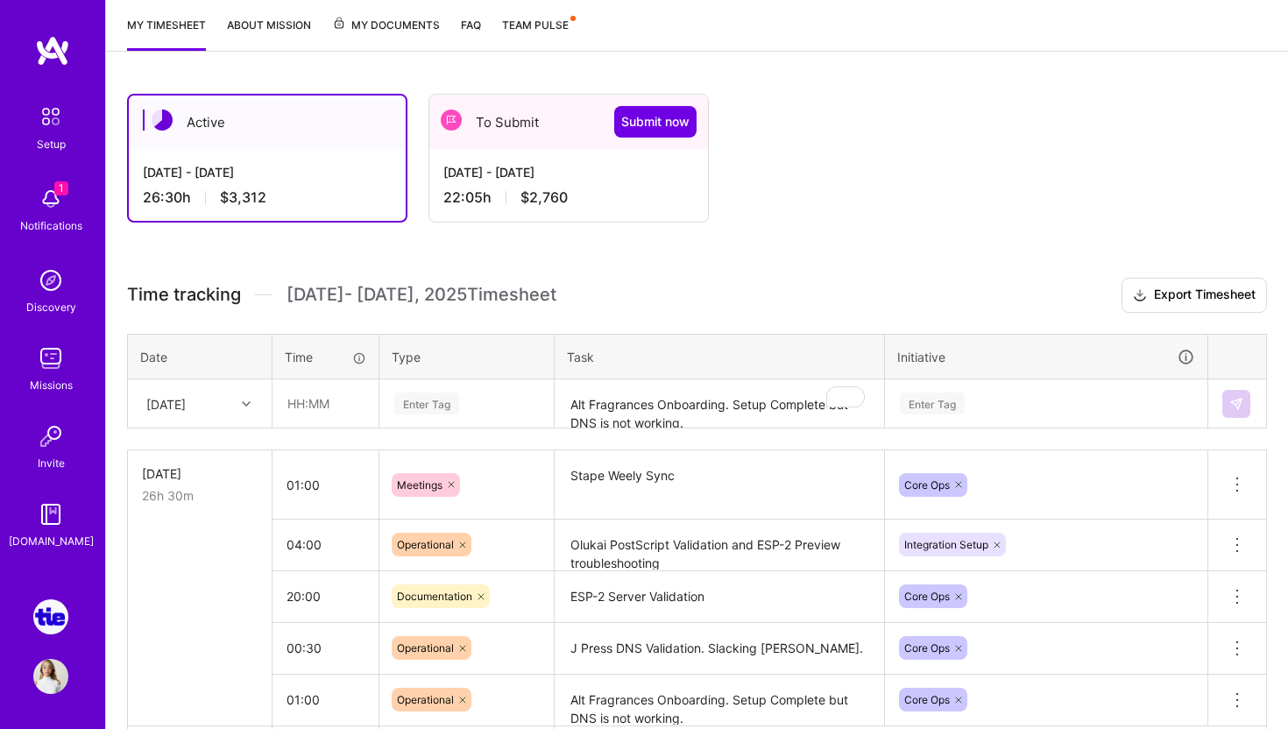
click at [202, 184] on div "[DATE] - [DATE] 26:30 h $3,312" at bounding box center [267, 185] width 277 height 72
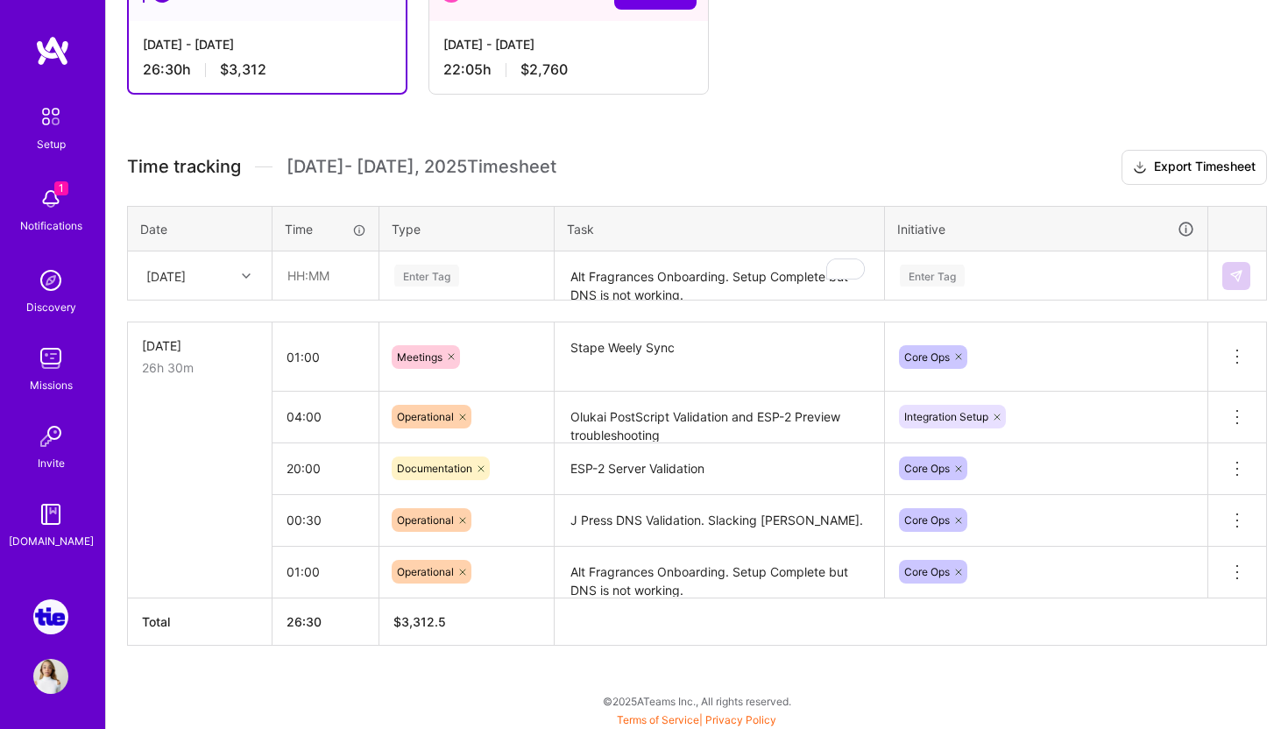
scroll to position [358, 0]
click at [307, 465] on input "20:00" at bounding box center [325, 466] width 106 height 46
drag, startPoint x: 329, startPoint y: 465, endPoint x: 272, endPoint y: 457, distance: 57.5
click at [272, 457] on input "20:00" at bounding box center [325, 466] width 106 height 46
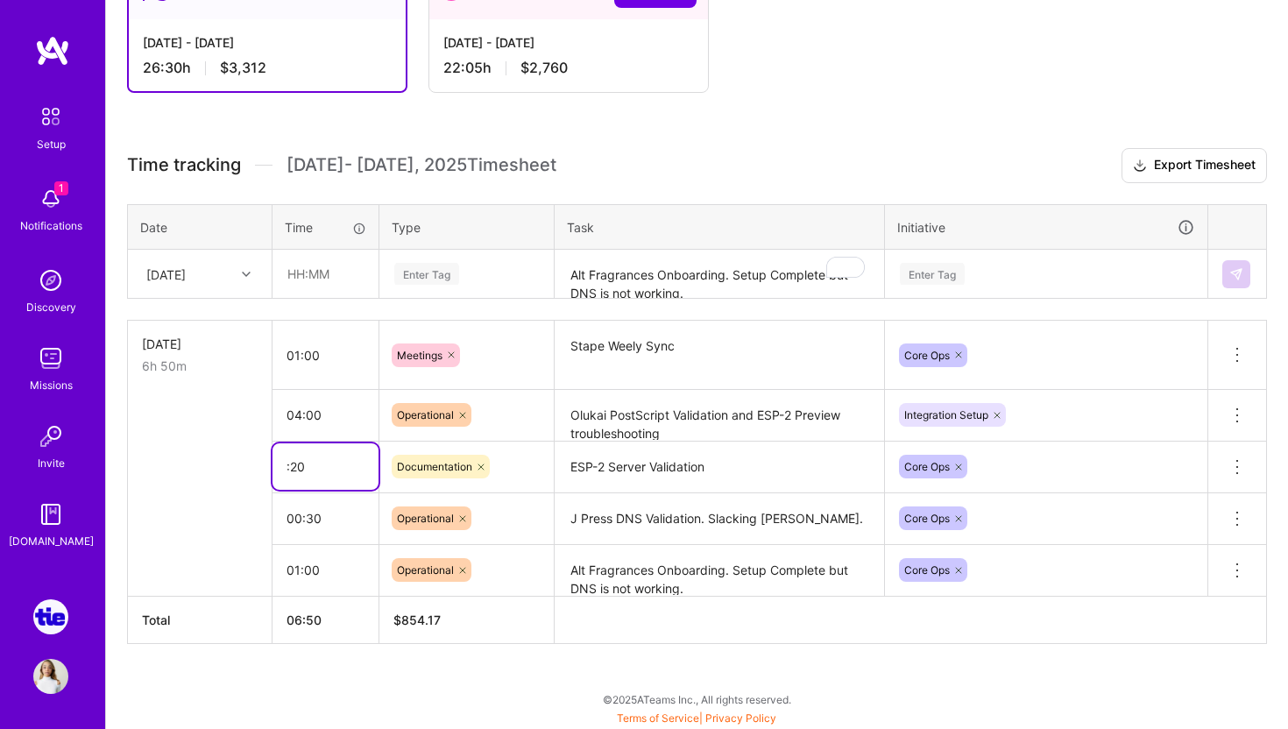
type input "00:20"
click at [330, 686] on div "Active [DATE] - [DATE] 26:30 h $3,312 To Submit Submit now [DATE] - [DATE] 22:0…" at bounding box center [697, 336] width 1182 height 787
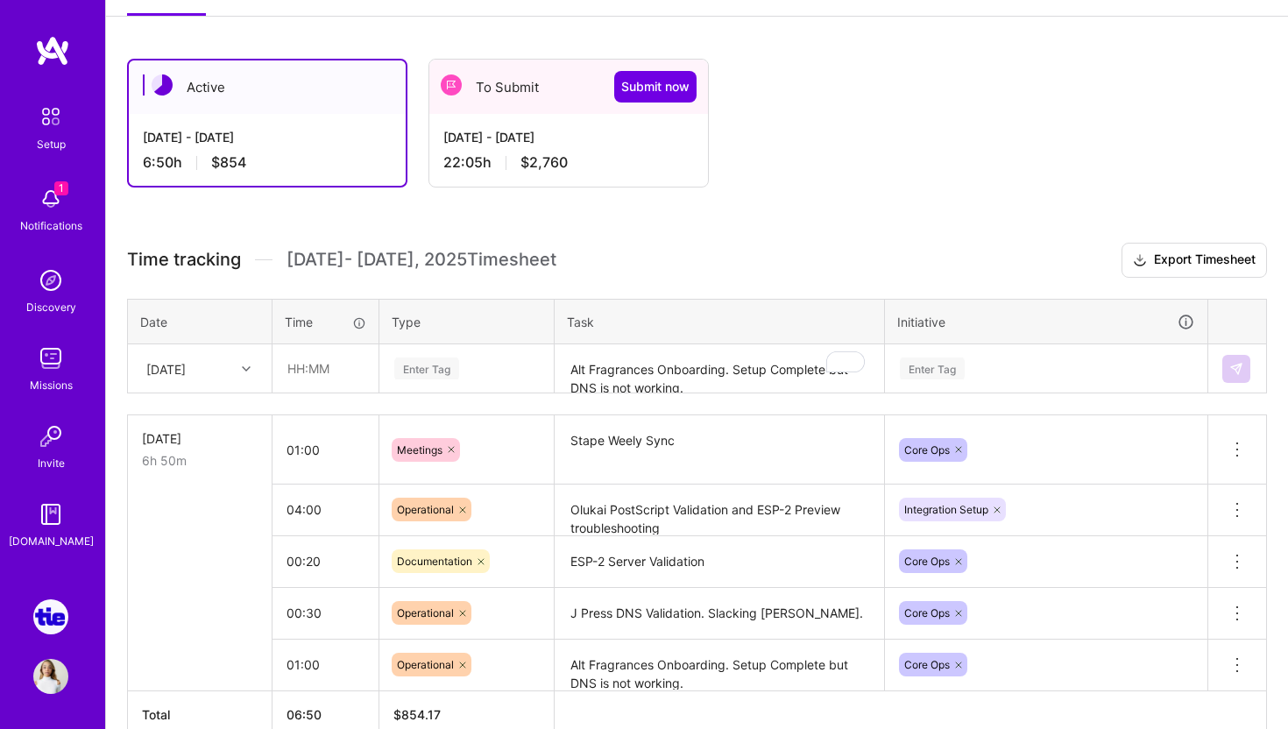
scroll to position [254, 0]
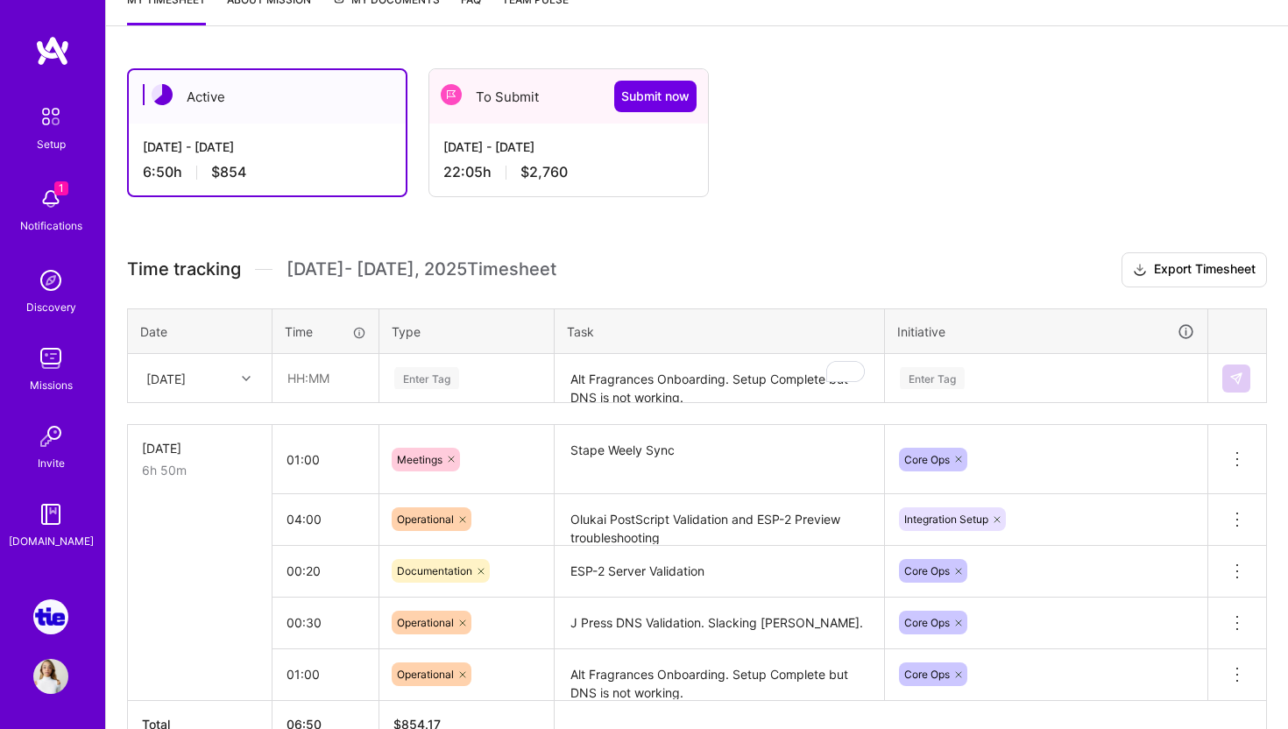
click at [503, 107] on div "To Submit Submit now" at bounding box center [568, 96] width 279 height 54
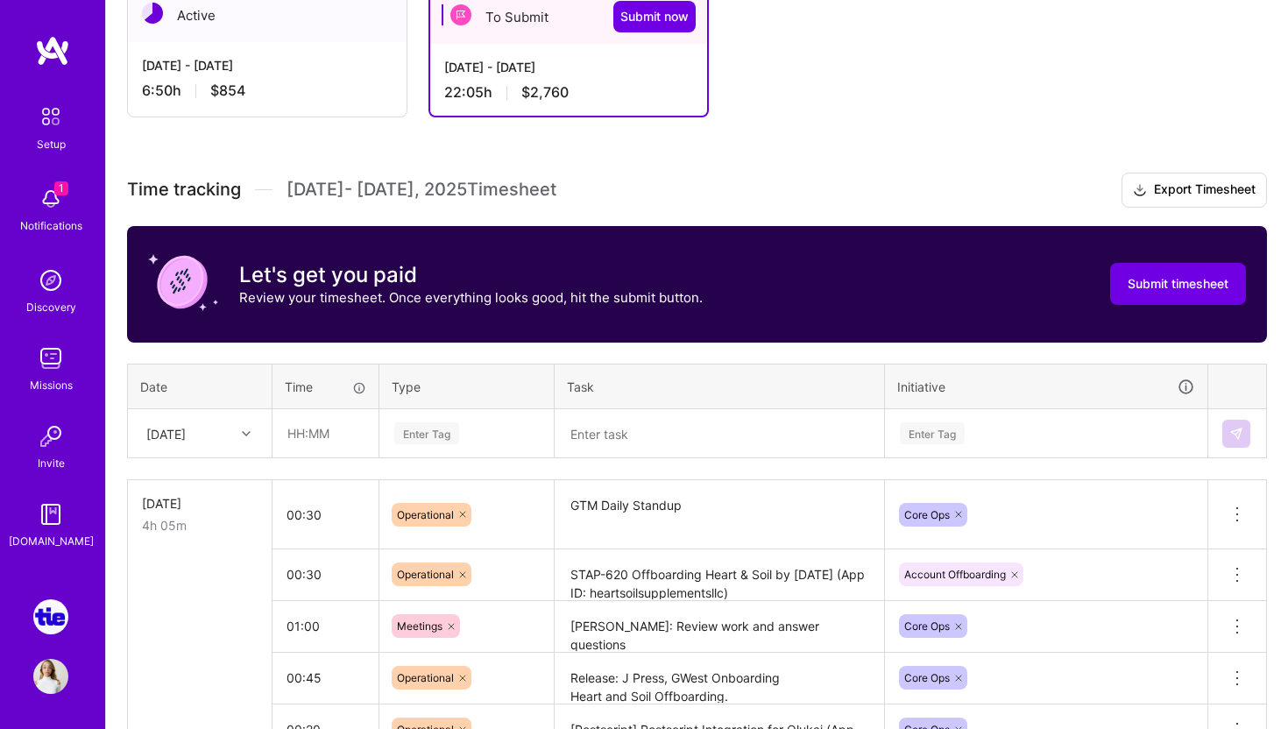
scroll to position [313, 0]
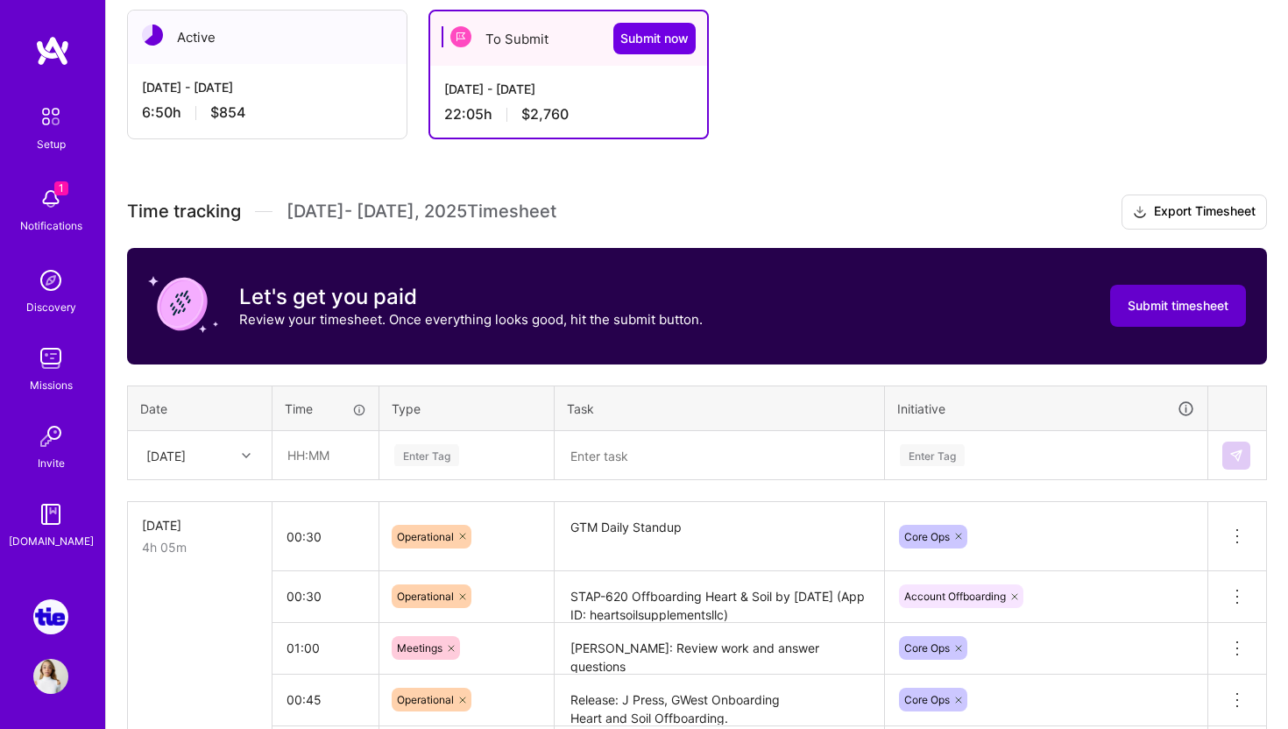
click at [1164, 314] on button "Submit timesheet" at bounding box center [1178, 306] width 136 height 42
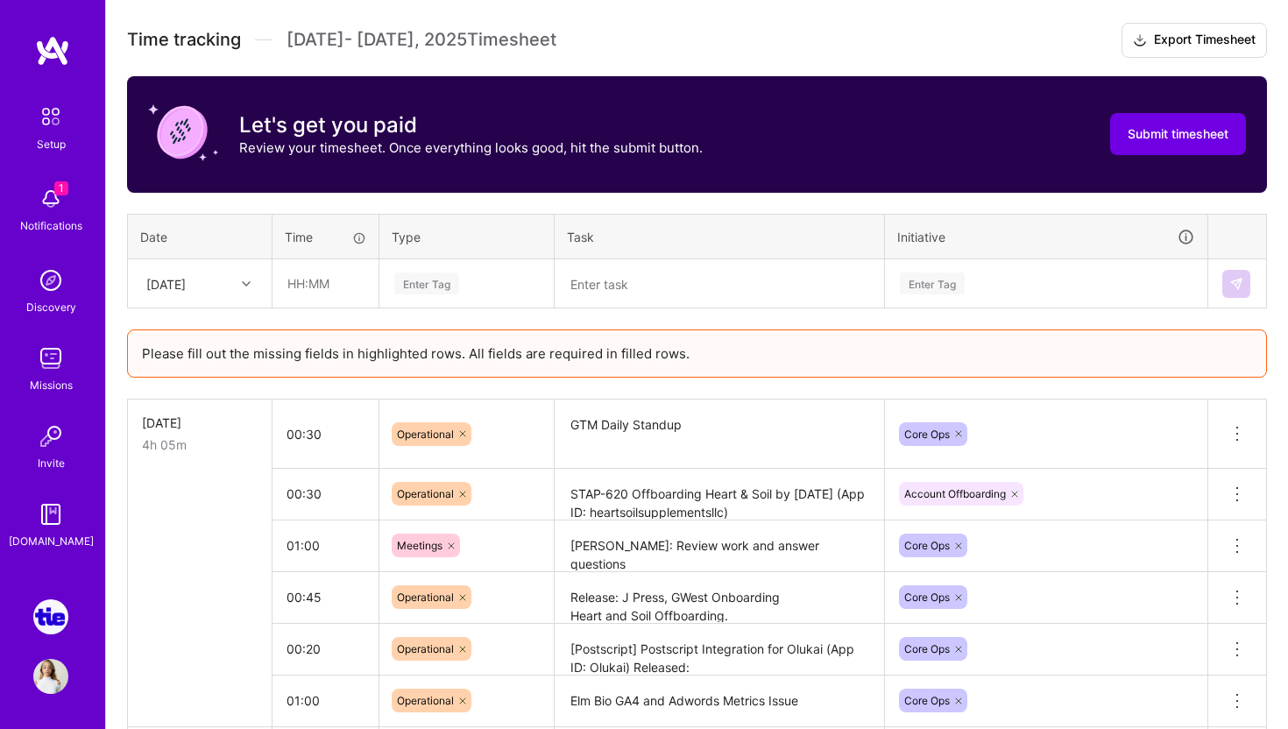
scroll to position [450, 0]
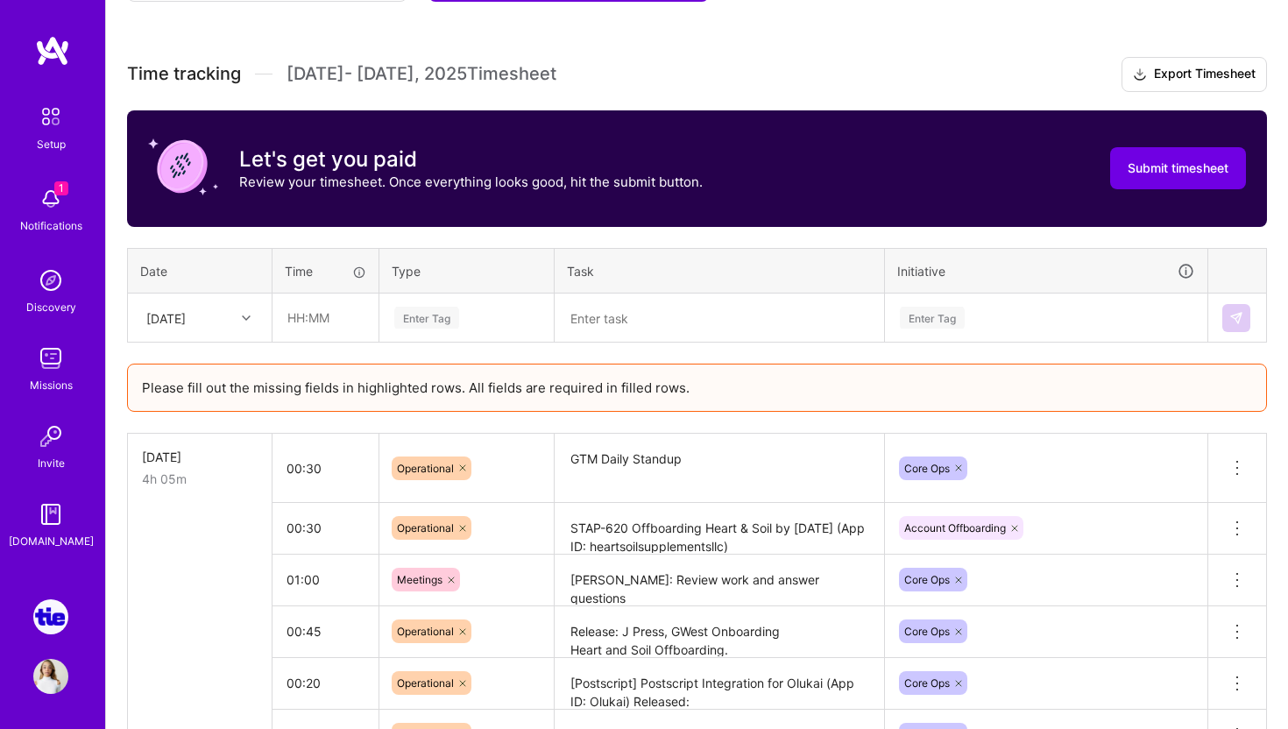
click at [251, 316] on div at bounding box center [248, 318] width 27 height 23
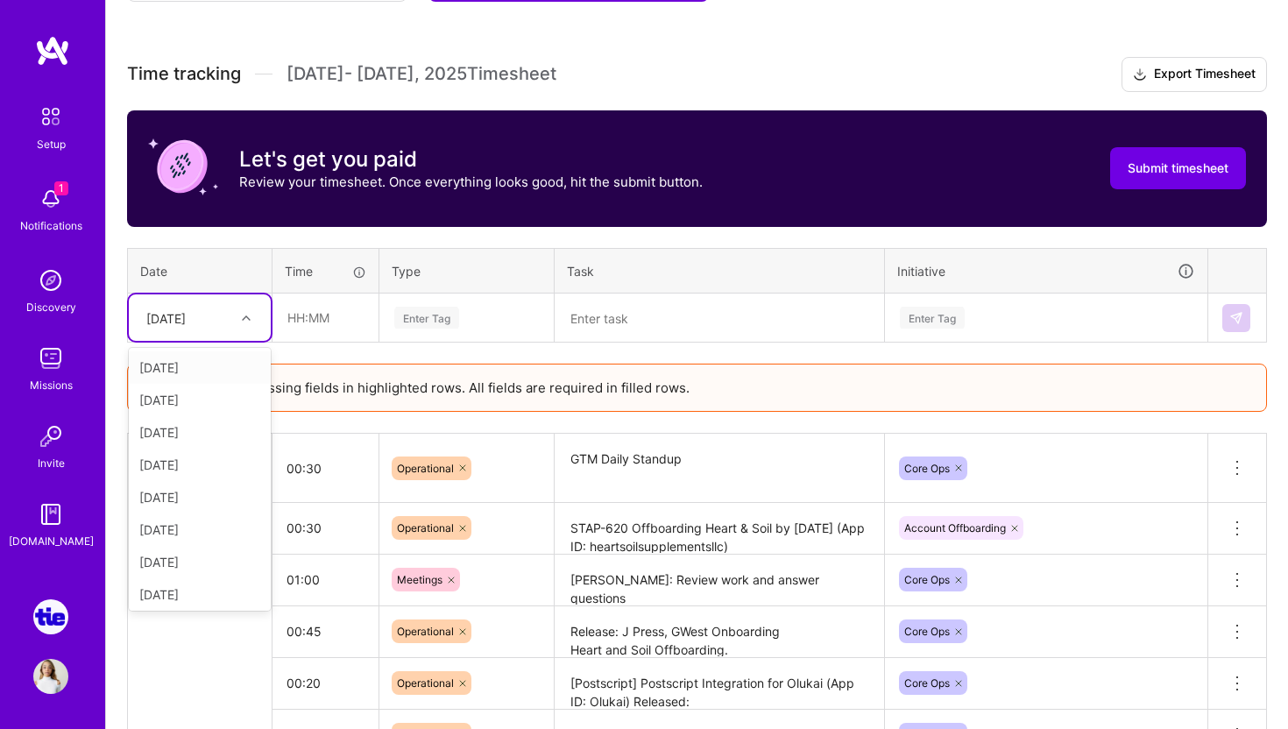
click at [251, 316] on div at bounding box center [248, 318] width 27 height 23
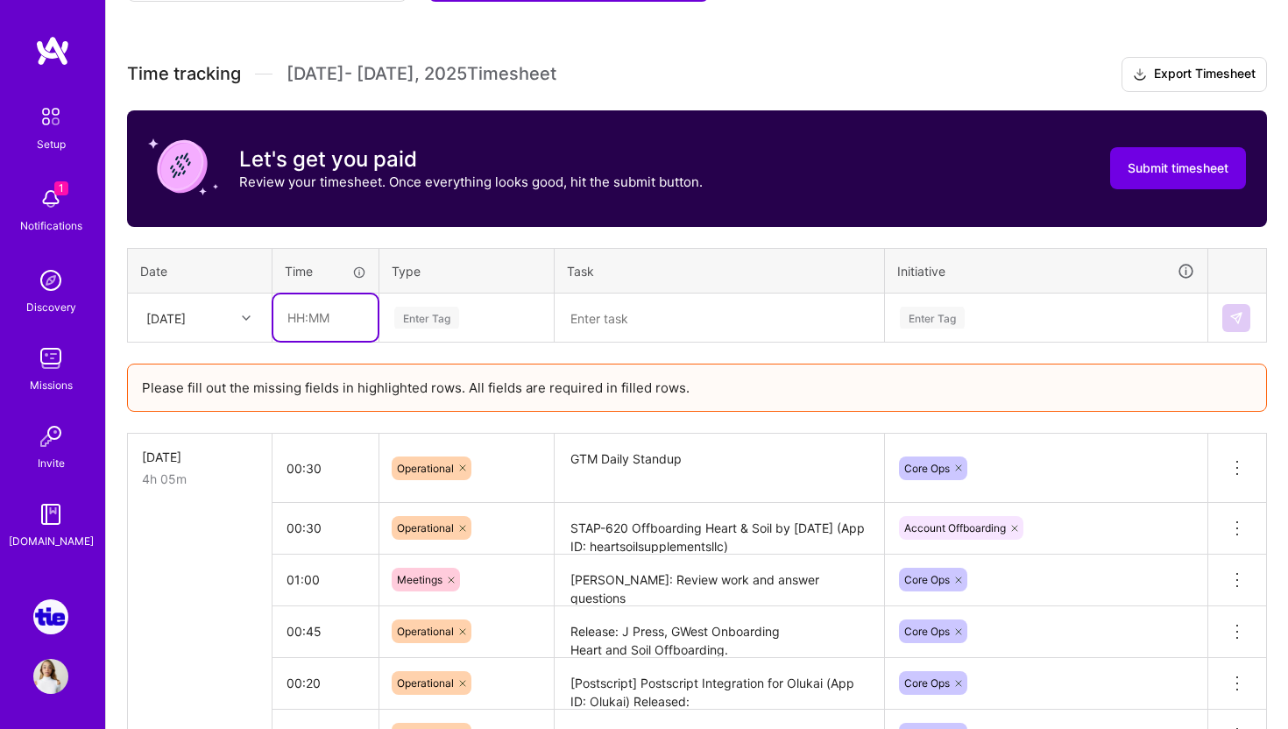
click at [332, 322] on input "text" at bounding box center [325, 317] width 104 height 46
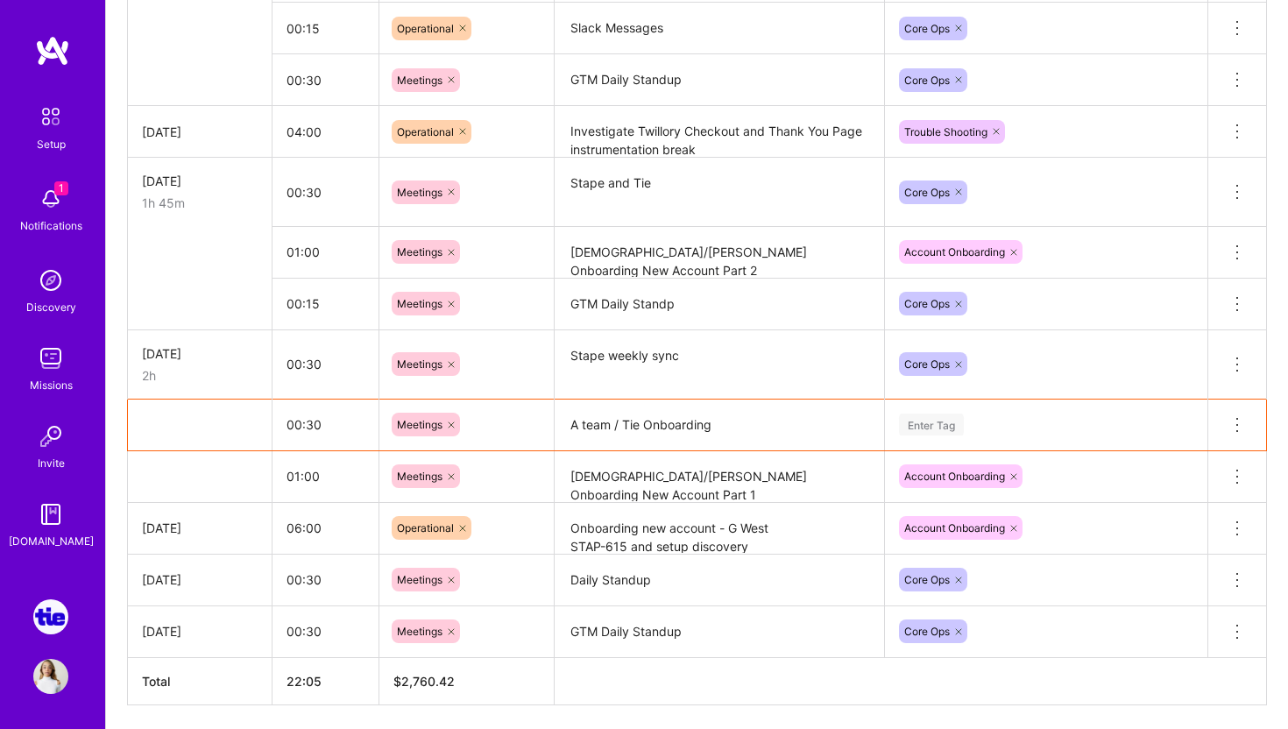
scroll to position [1391, 0]
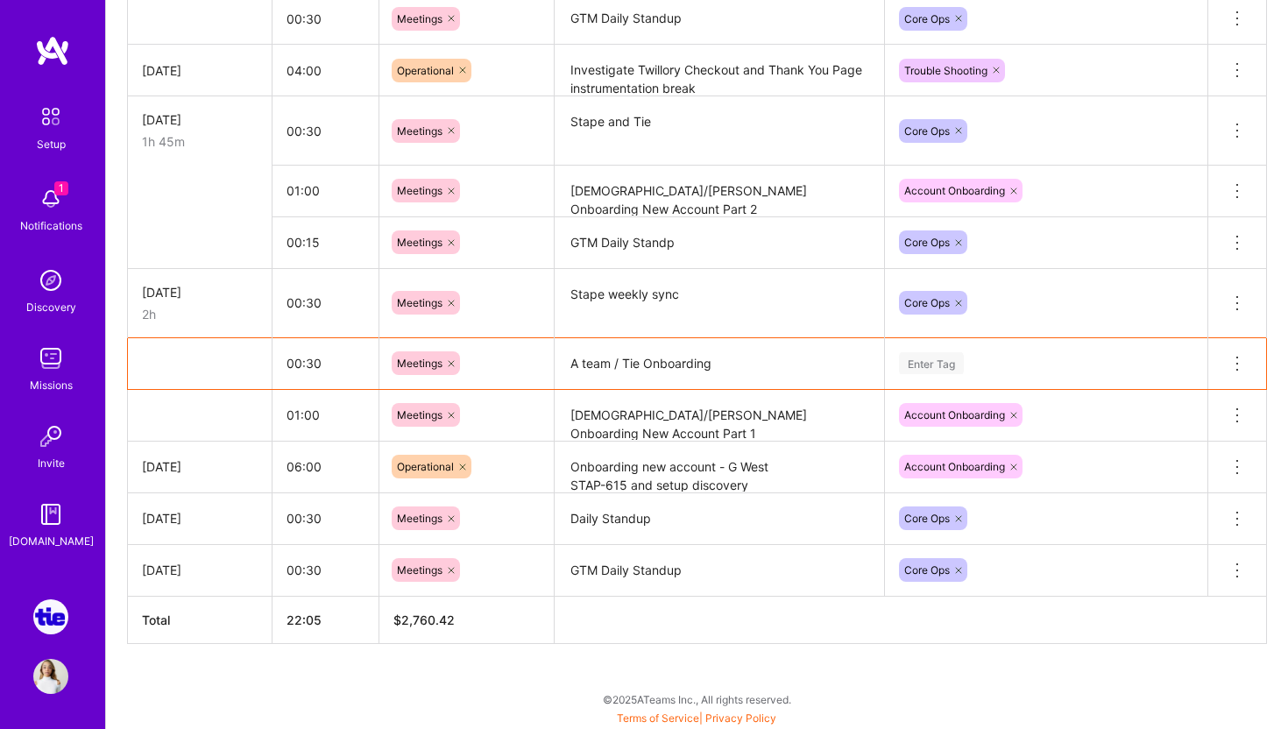
click at [244, 372] on td at bounding box center [200, 363] width 145 height 52
click at [165, 360] on td at bounding box center [200, 363] width 145 height 52
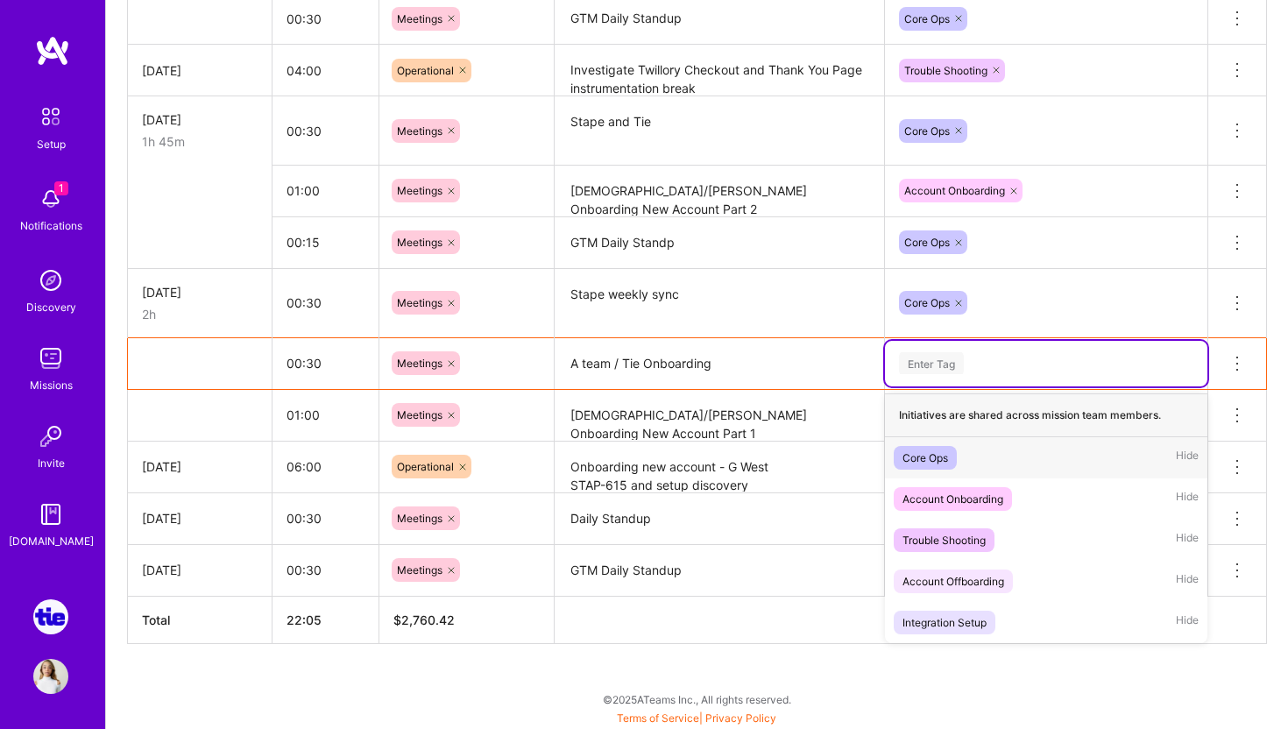
click at [949, 361] on div "Enter Tag" at bounding box center [931, 363] width 65 height 27
click at [950, 452] on span "Core Ops" at bounding box center [925, 458] width 63 height 24
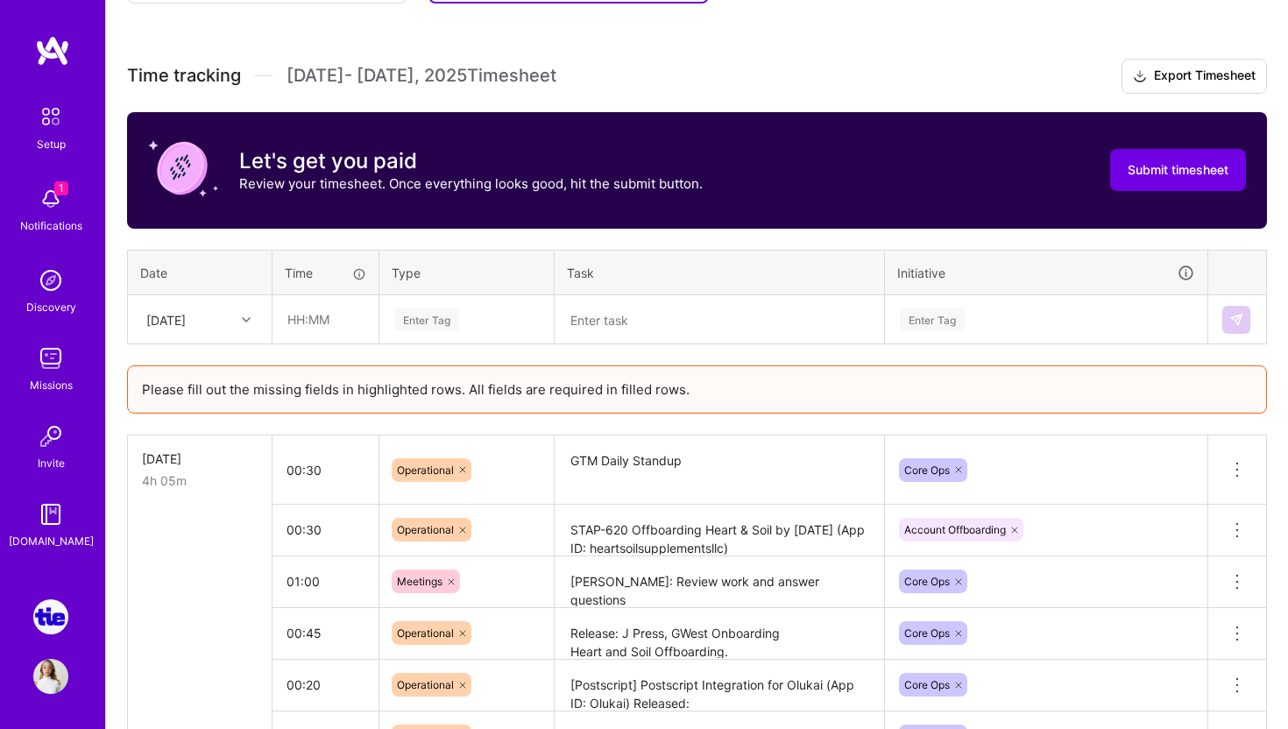
scroll to position [404, 0]
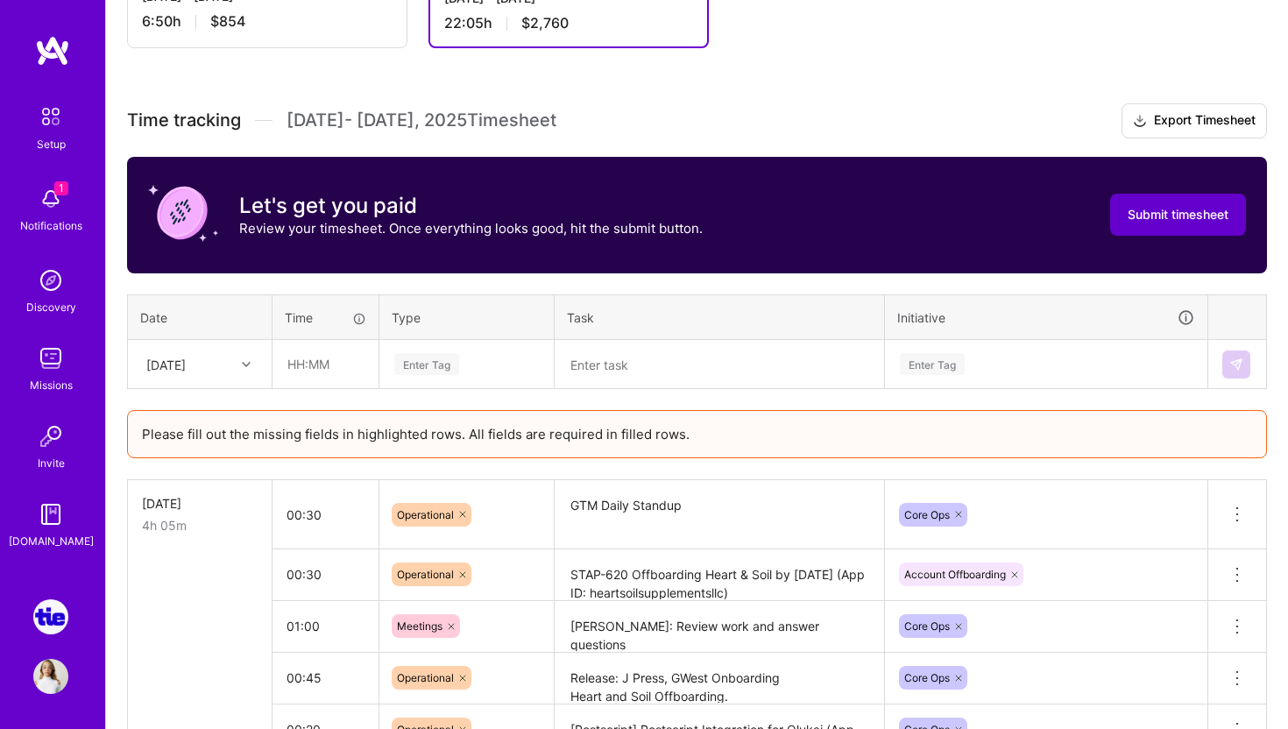
click at [1174, 212] on span "Submit timesheet" at bounding box center [1178, 215] width 101 height 18
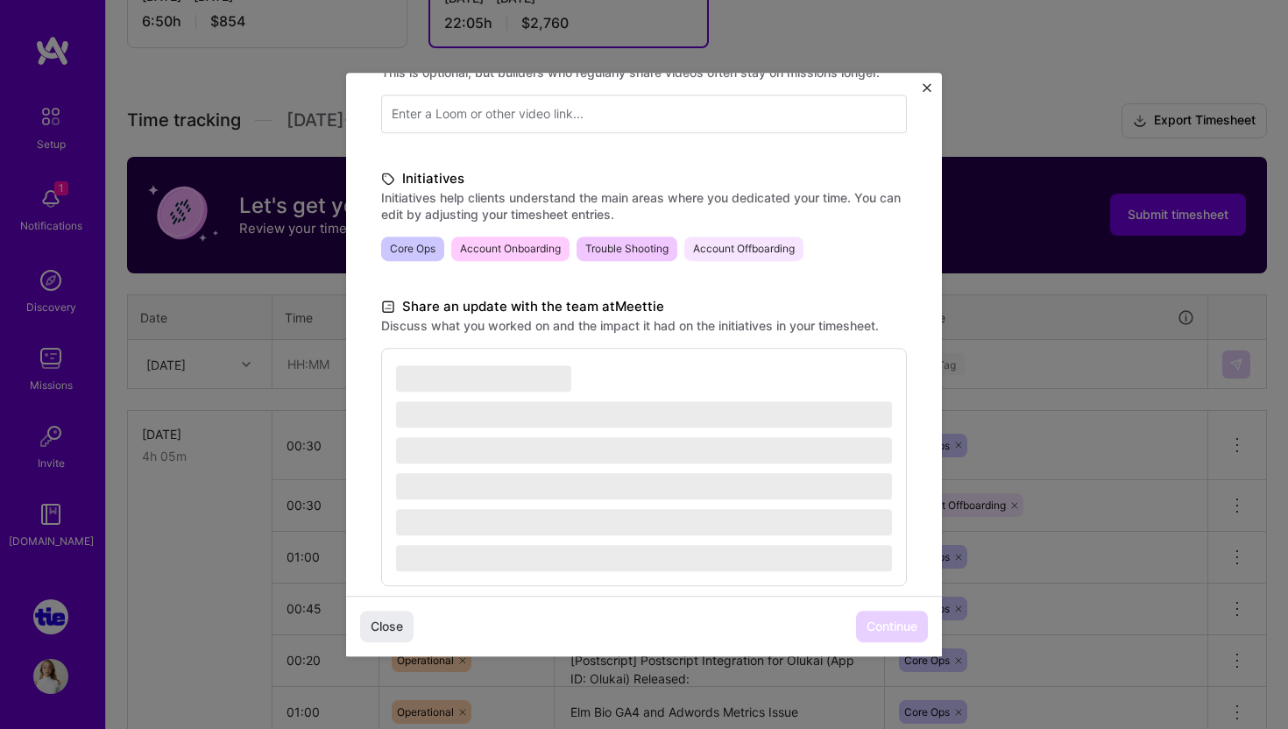
scroll to position [349, 0]
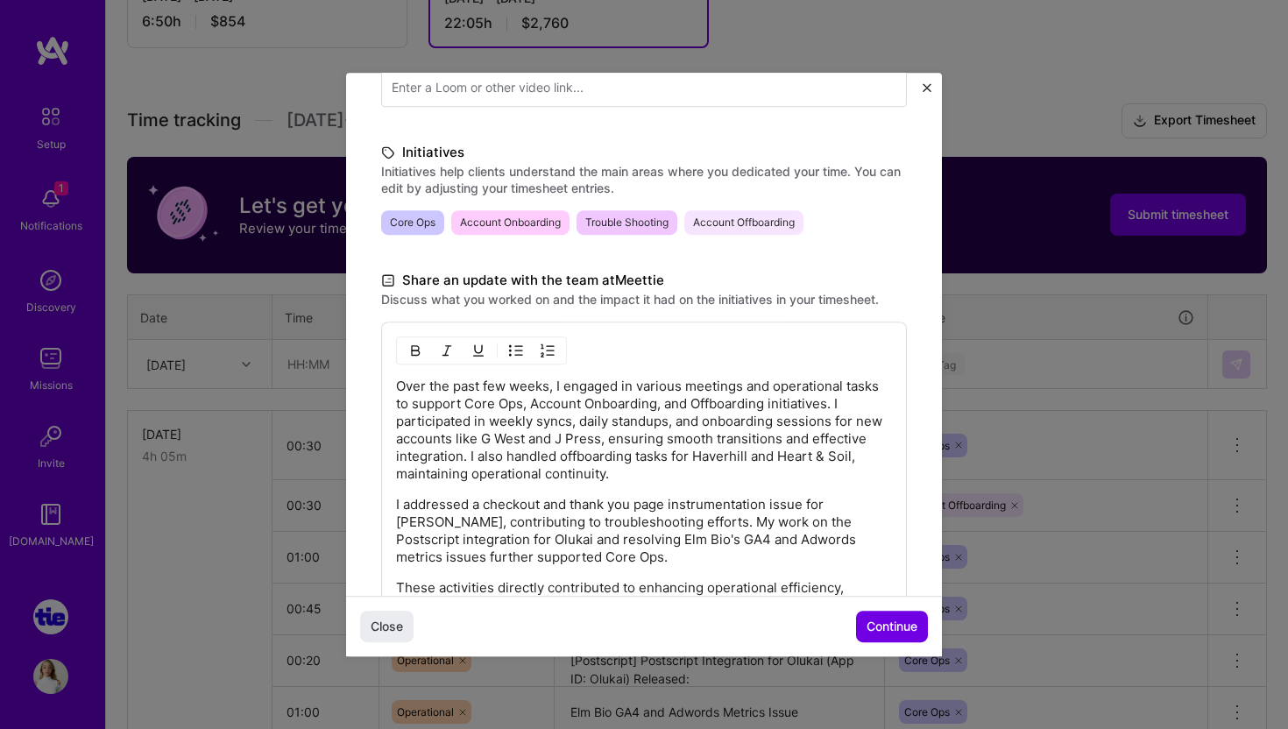
click at [931, 85] on div "Demo day Take a moment to reflect on what you've built over the last two weeks …" at bounding box center [644, 250] width 596 height 1053
click at [925, 88] on img "Close" at bounding box center [927, 87] width 9 height 9
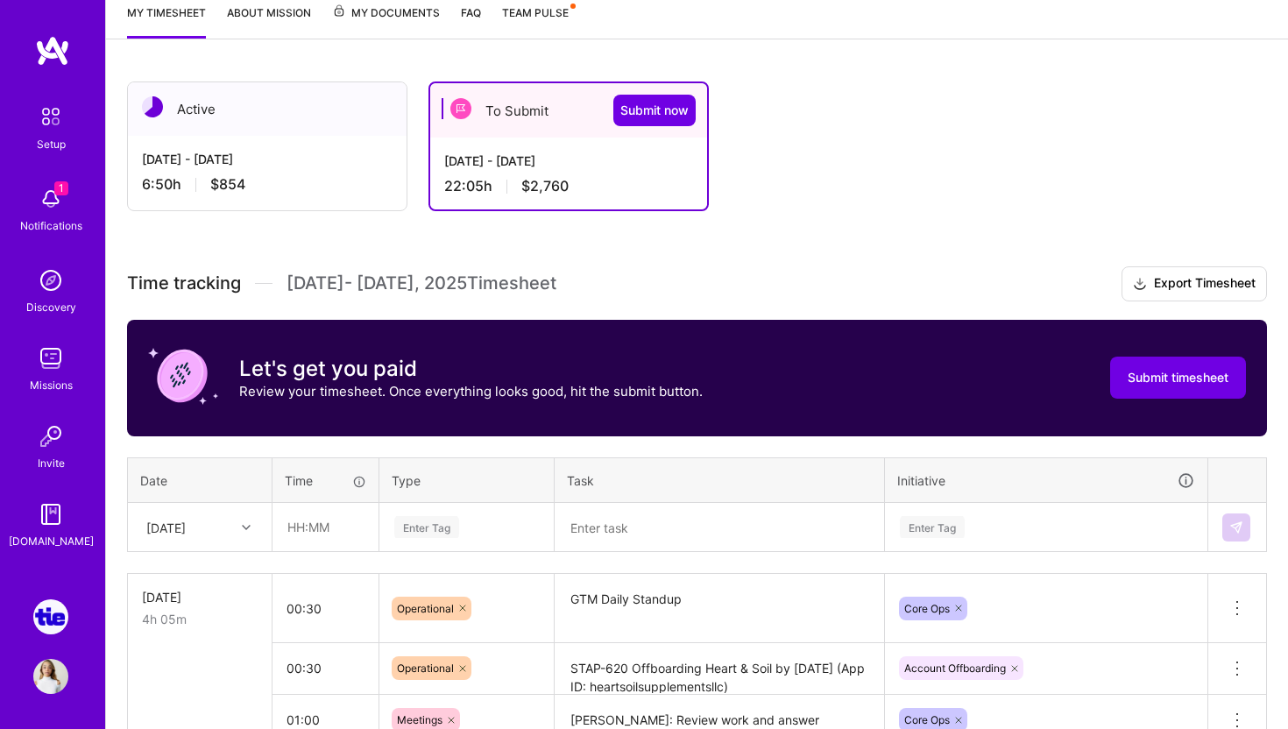
scroll to position [165, 0]
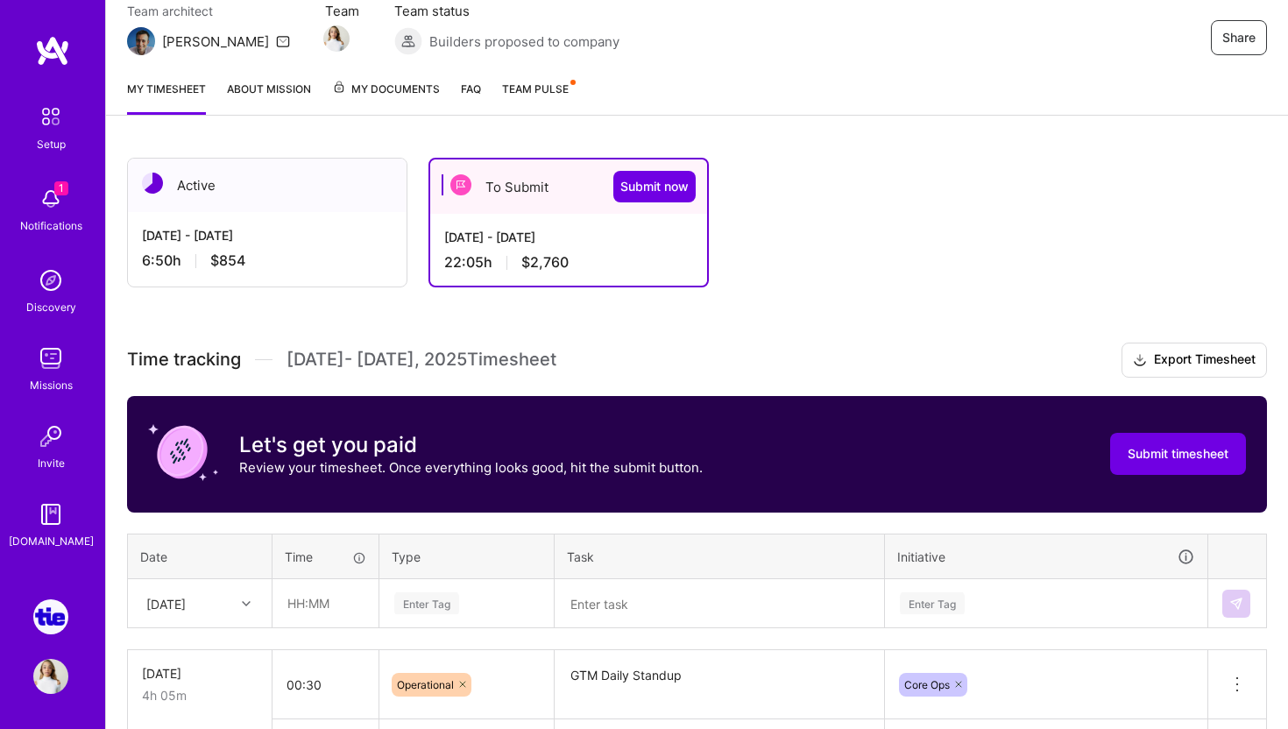
click at [689, 265] on div "22:05 h $2,760" at bounding box center [568, 262] width 249 height 18
click at [366, 251] on div "6:50 h $854" at bounding box center [267, 260] width 251 height 18
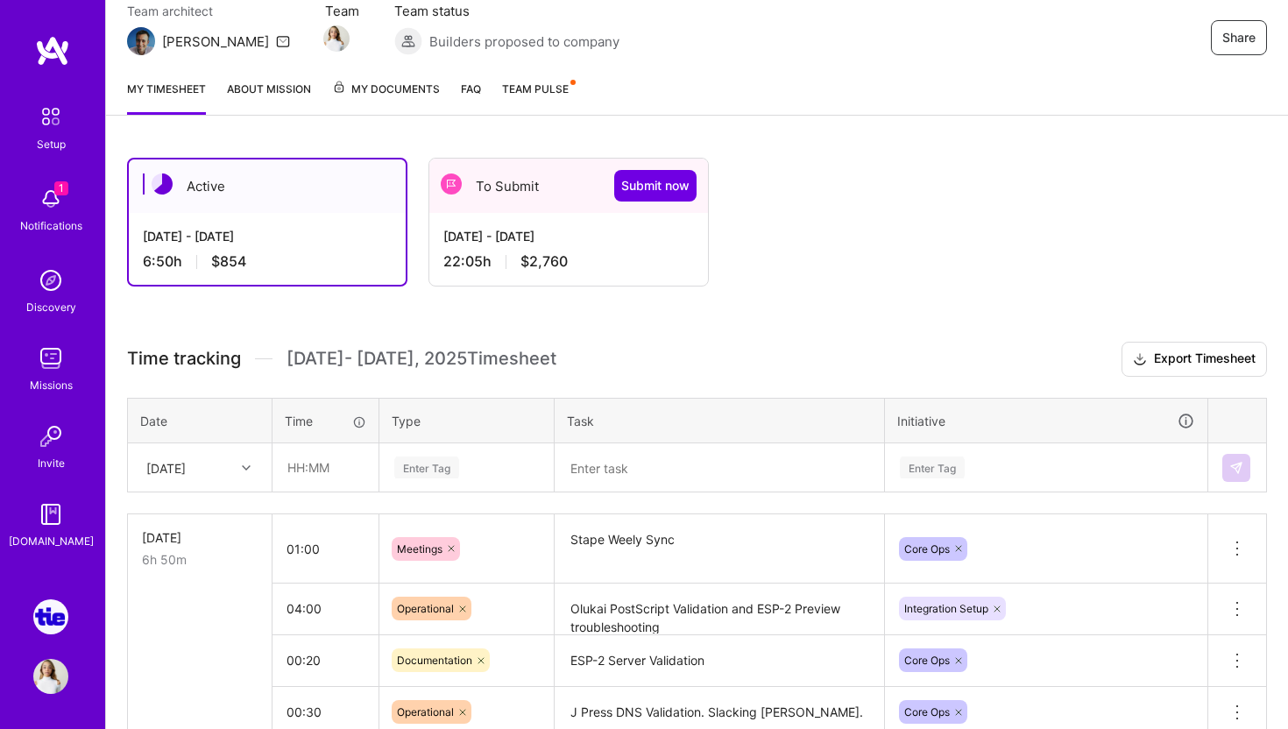
click at [604, 252] on div "22:05 h $2,760" at bounding box center [568, 261] width 251 height 18
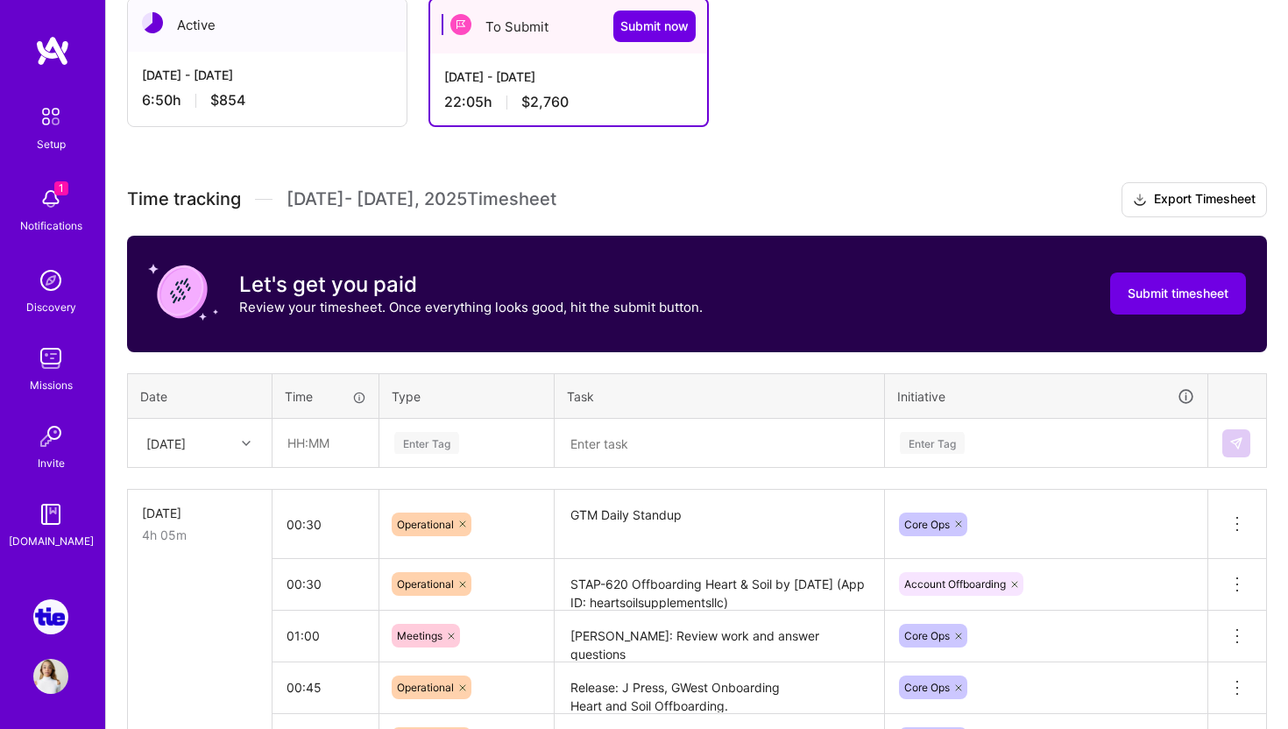
scroll to position [281, 0]
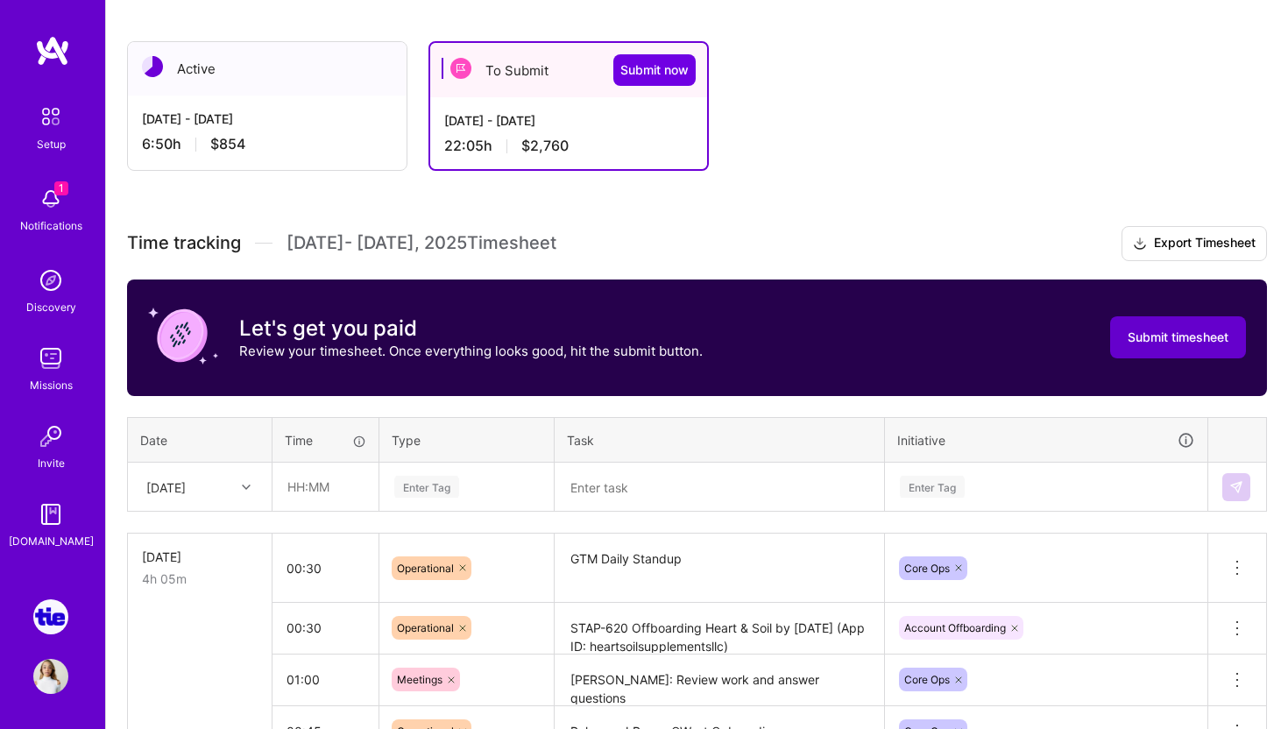
click at [1172, 344] on span "Submit timesheet" at bounding box center [1178, 338] width 101 height 18
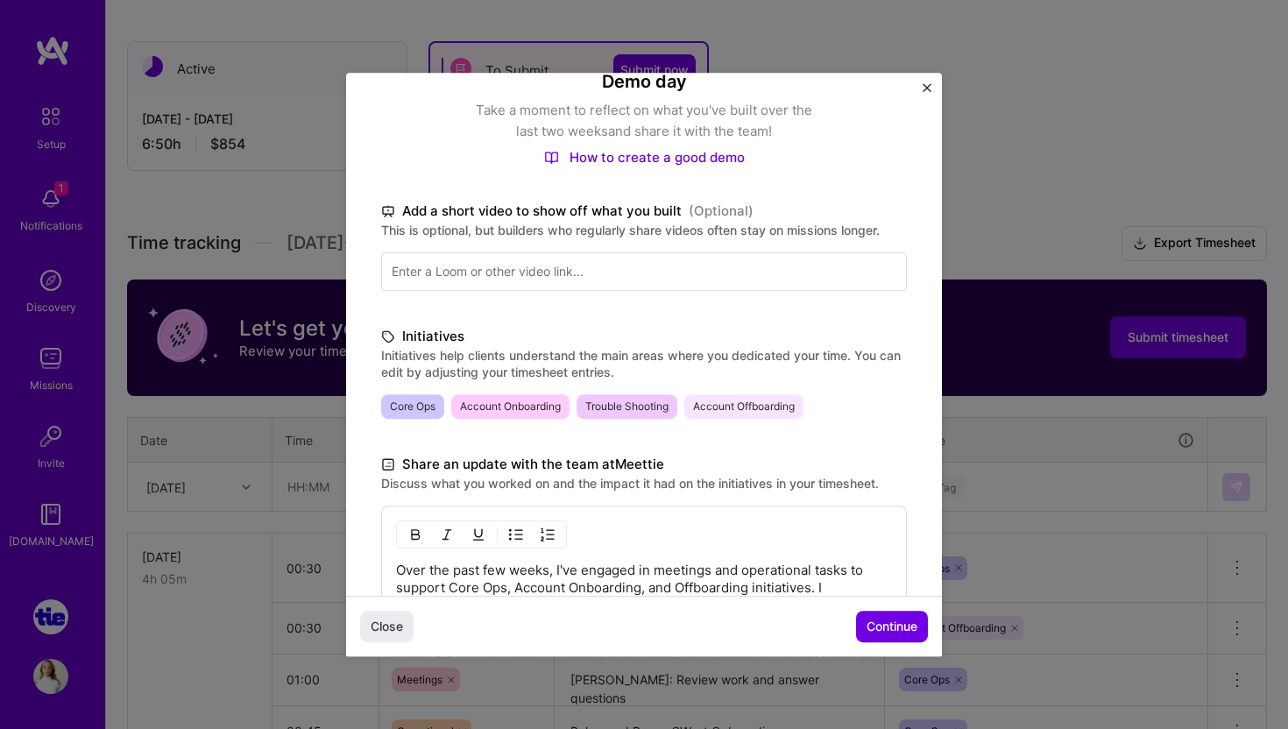
scroll to position [452, 0]
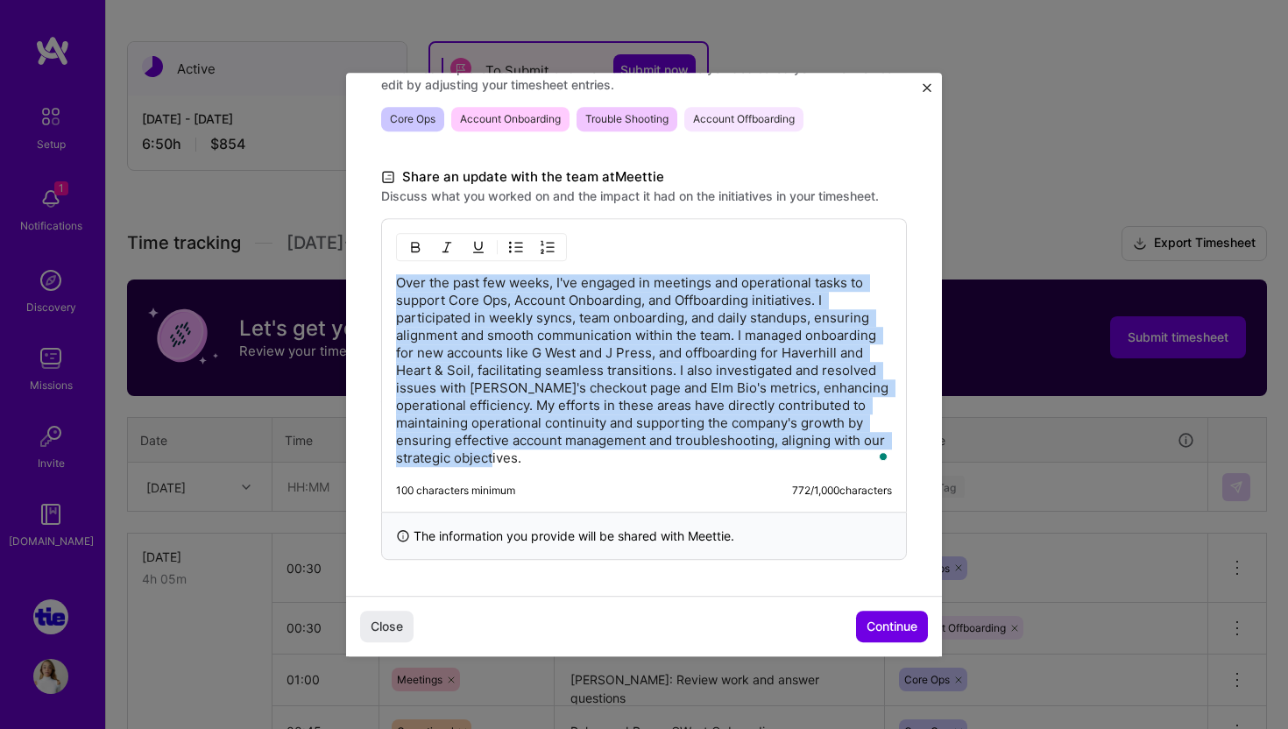
drag, startPoint x: 548, startPoint y: 465, endPoint x: 371, endPoint y: 287, distance: 251.5
click at [371, 287] on div "Demo day Take a moment to reflect on what you've built over the last two weeks …" at bounding box center [644, 108] width 596 height 974
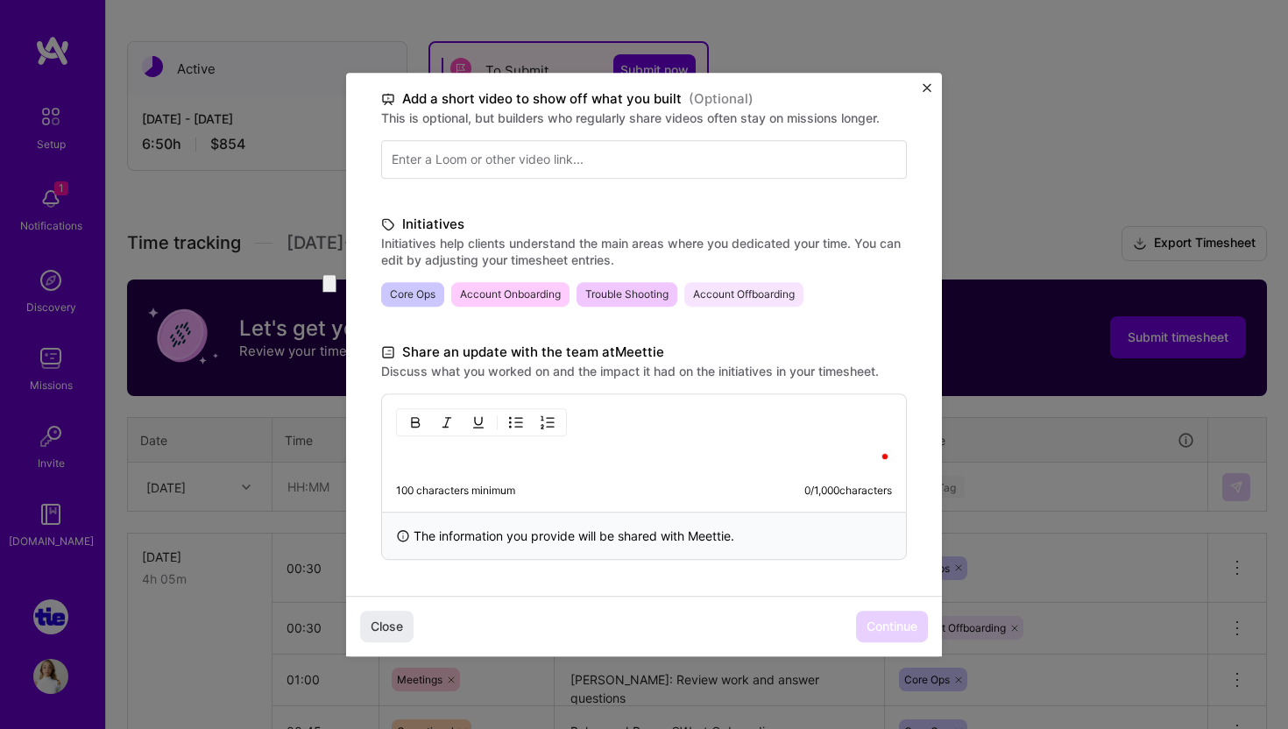
scroll to position [277, 0]
click at [931, 84] on img "Close" at bounding box center [927, 87] width 9 height 9
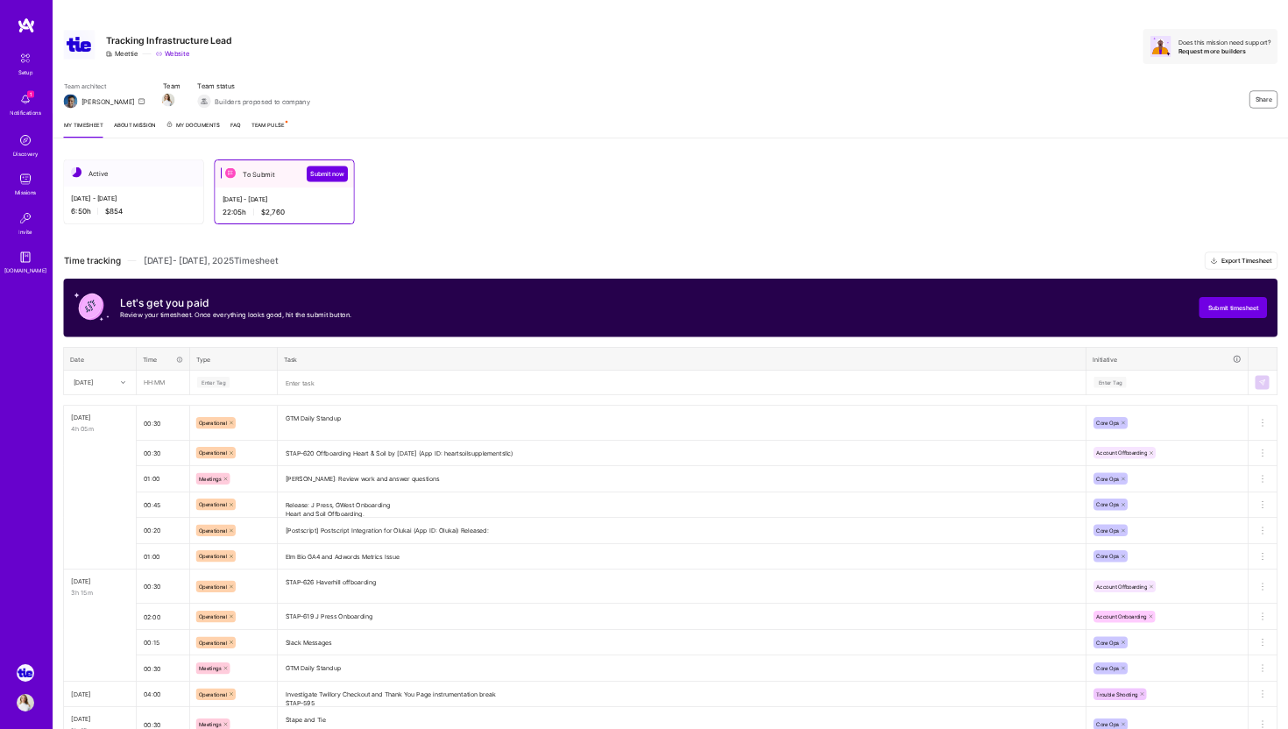
scroll to position [0, 0]
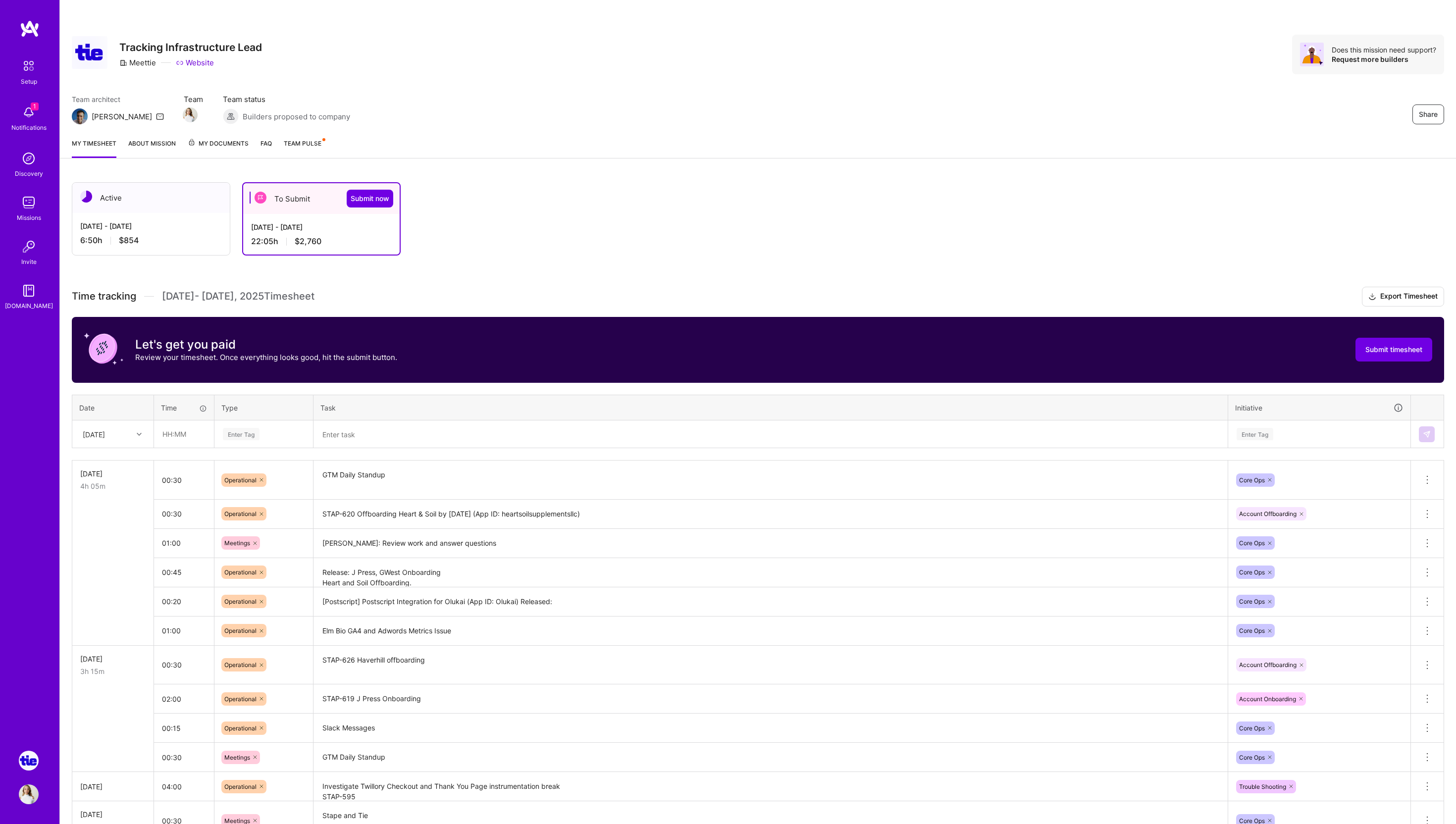
click at [727, 234] on div "Active [DATE] - [DATE] 6:50 h $854 To Submit Submit now [DATE] - [DATE] 22:05 h…" at bounding box center [691, 219] width 1238 height 73
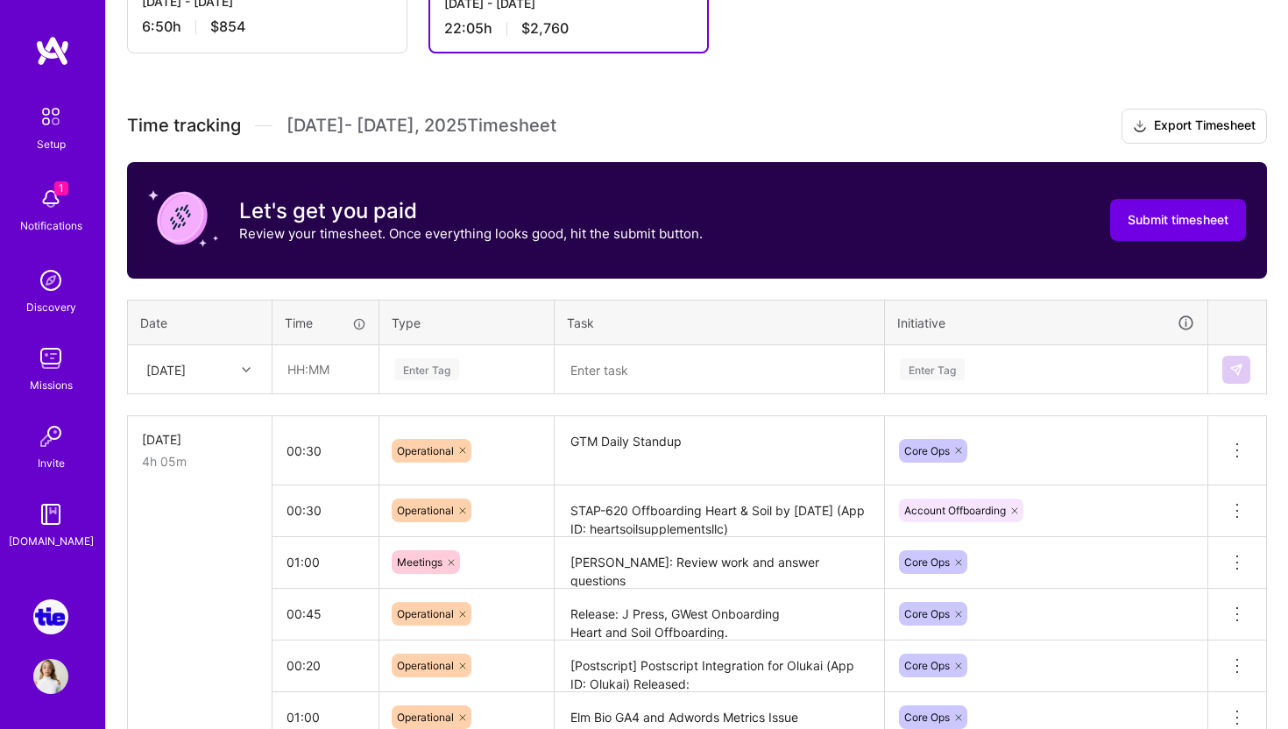
scroll to position [500, 0]
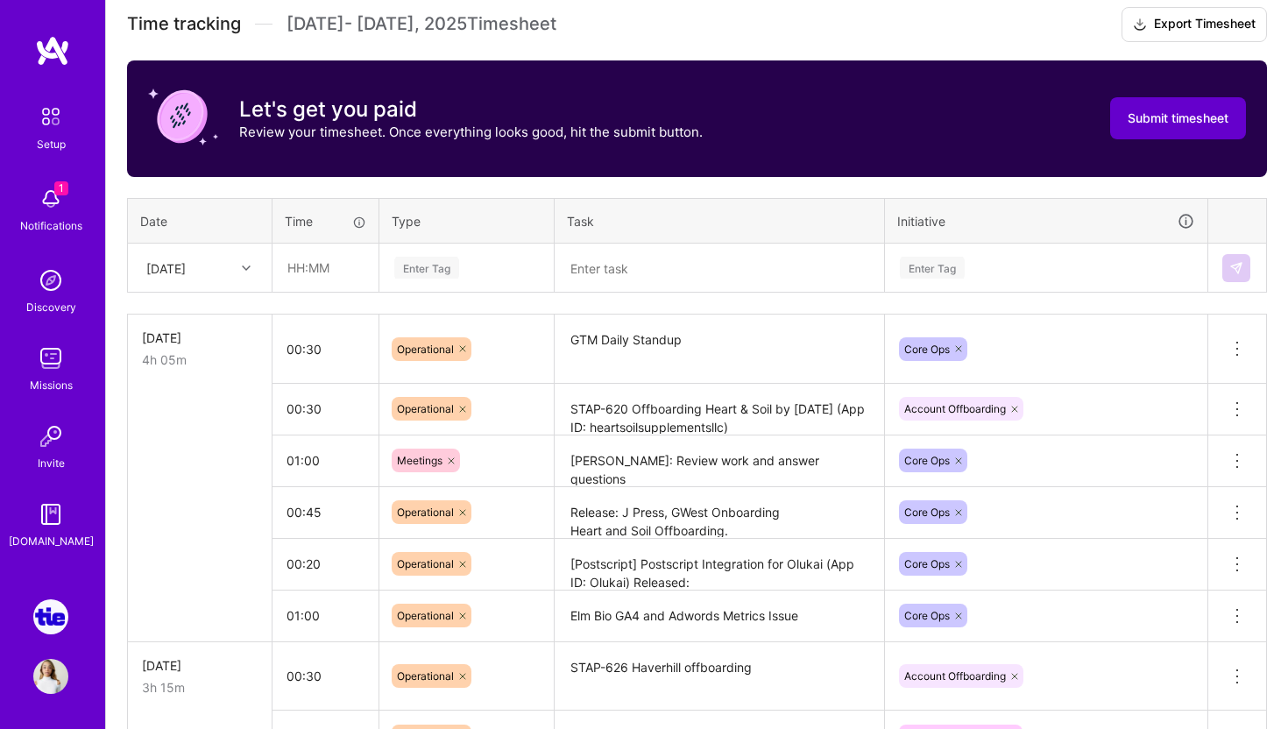
click at [1175, 110] on span "Submit timesheet" at bounding box center [1178, 119] width 101 height 18
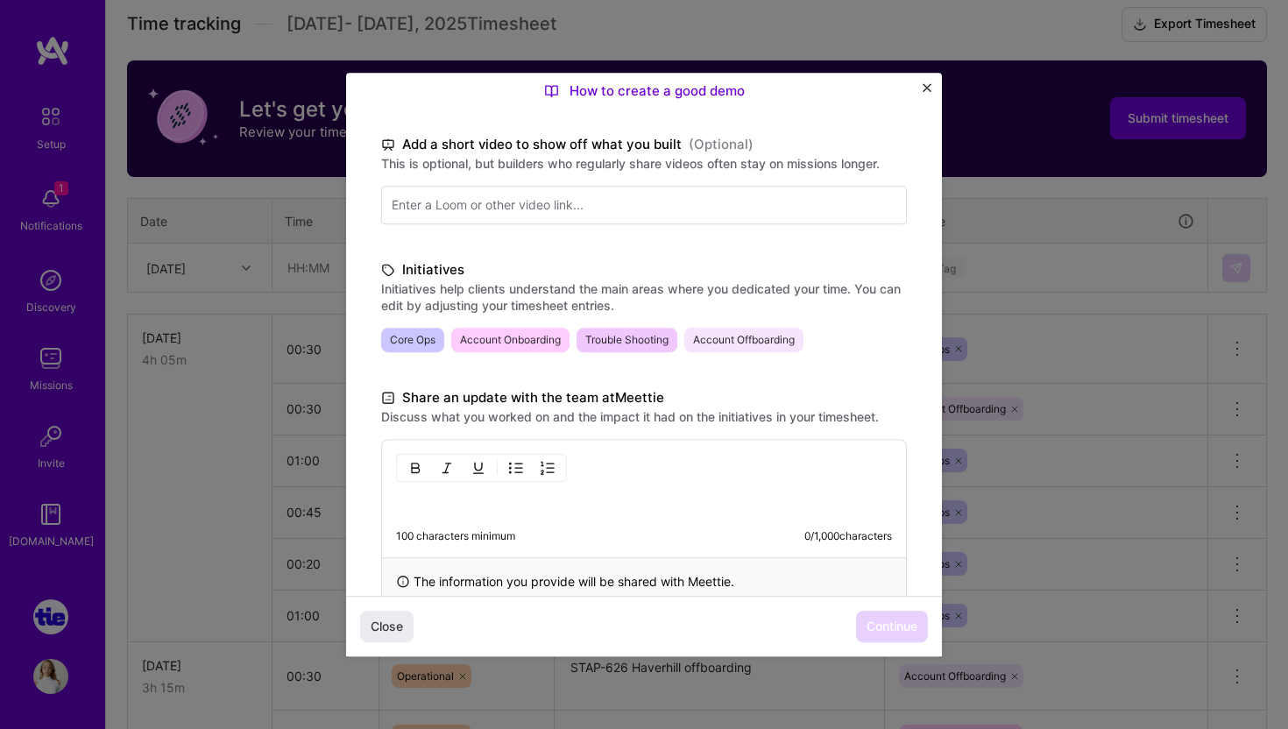
scroll to position [277, 0]
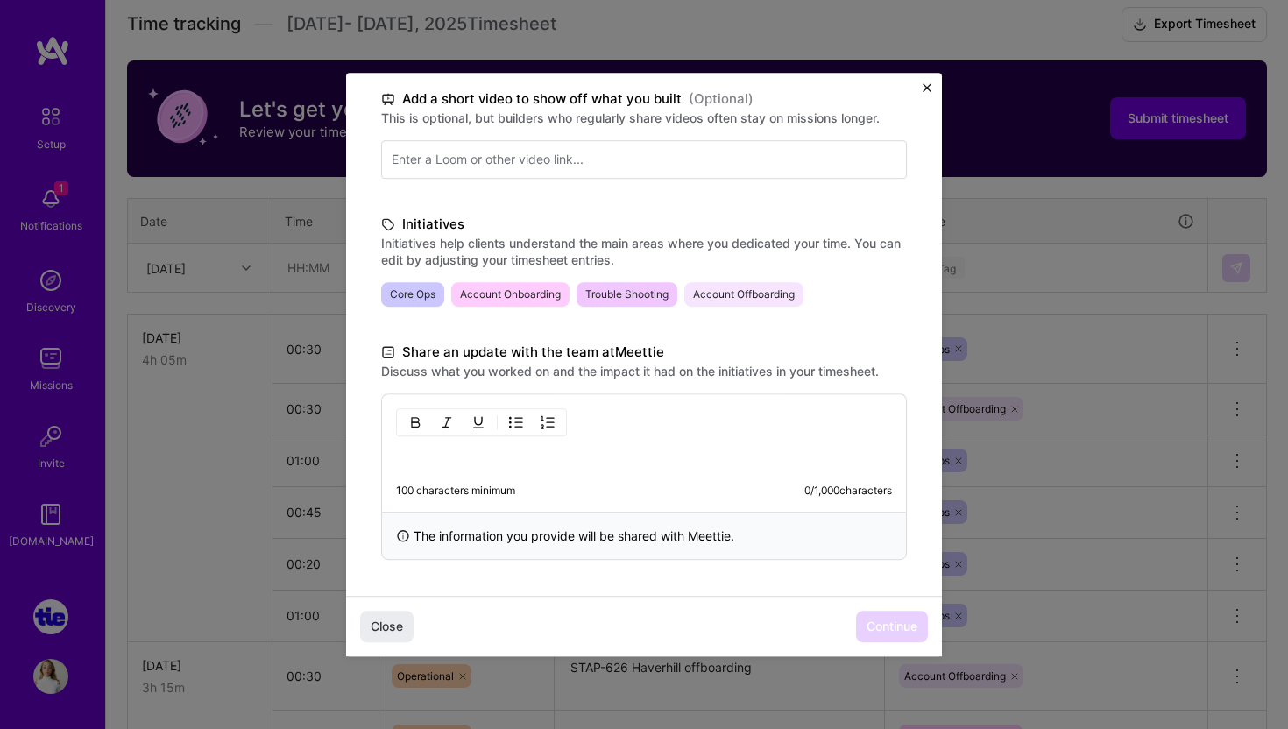
click at [594, 456] on p "To enrich screen reader interactions, please activate Accessibility in Grammarl…" at bounding box center [644, 458] width 496 height 18
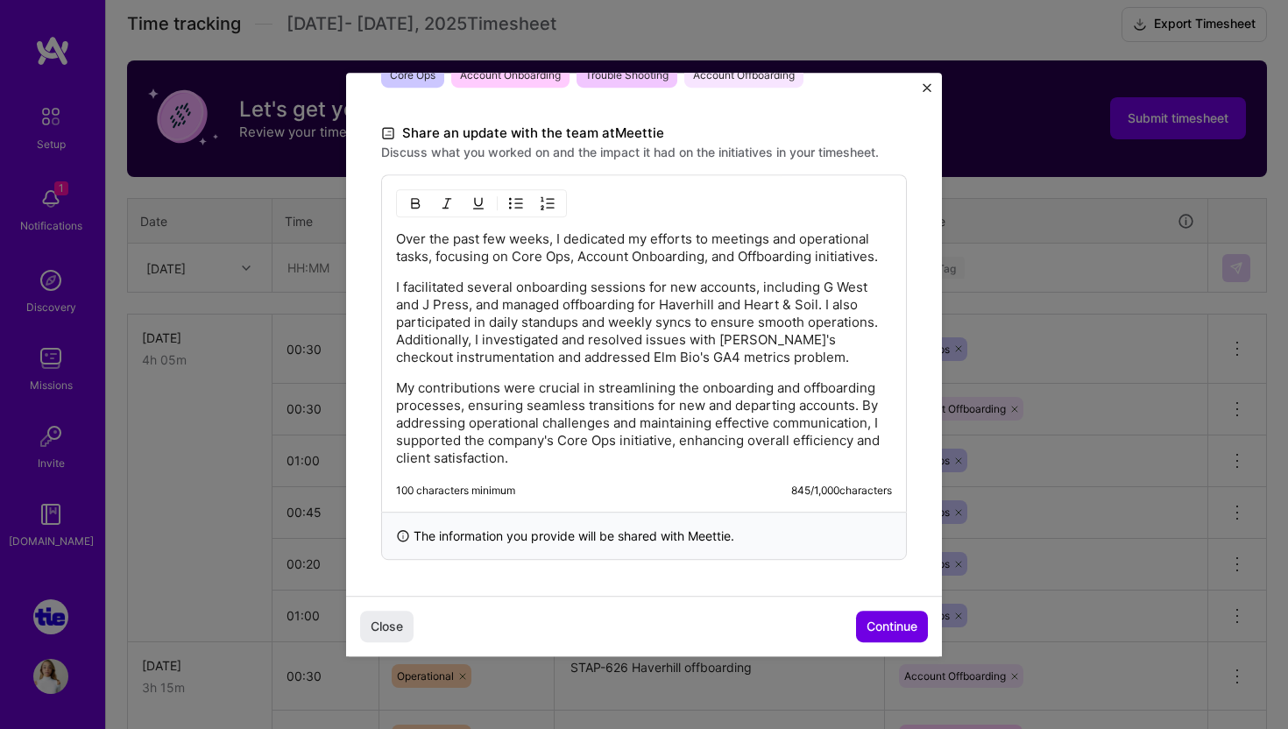
scroll to position [496, 0]
click at [598, 435] on p "My contributions were crucial in streamlining the onboarding and offboarding pr…" at bounding box center [644, 423] width 496 height 88
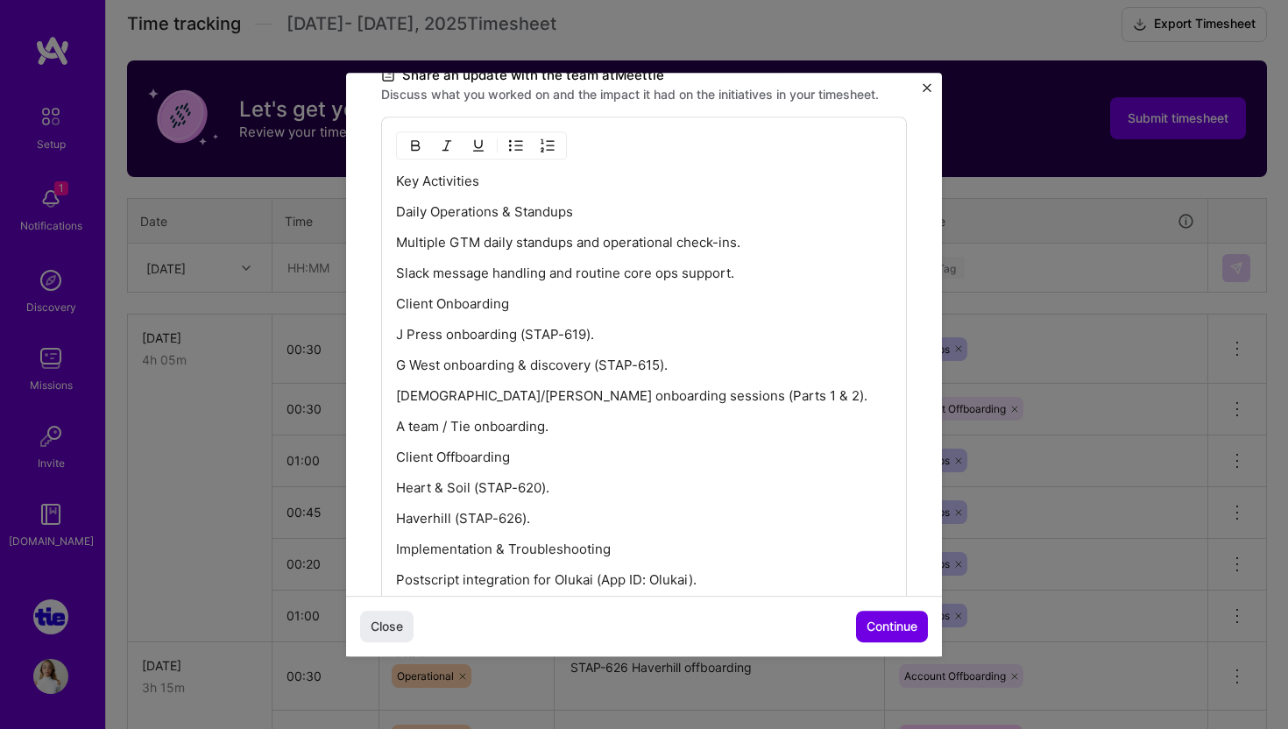
scroll to position [556, 0]
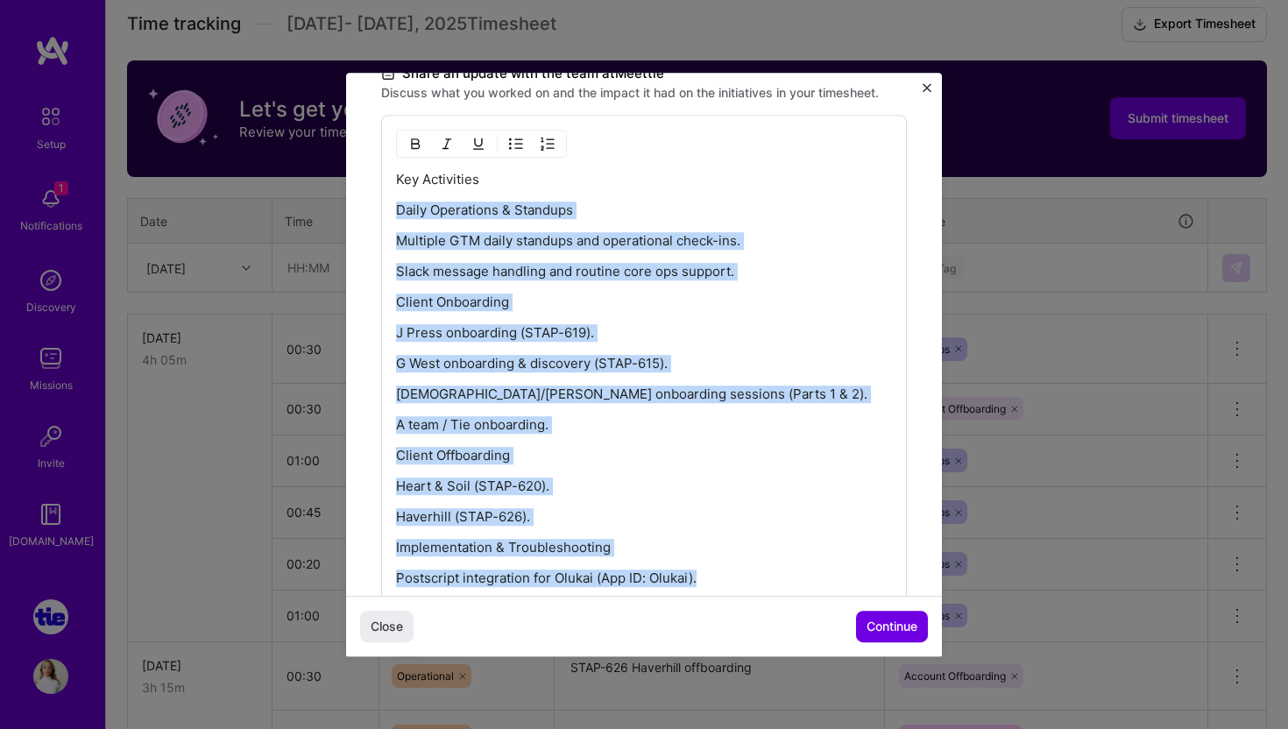
drag, startPoint x: 704, startPoint y: 577, endPoint x: 362, endPoint y: 206, distance: 504.8
click at [362, 206] on div "Demo day Take a moment to reflect on what you've built over the last two weeks …" at bounding box center [644, 216] width 596 height 1399
click at [515, 144] on img "button" at bounding box center [516, 144] width 14 height 14
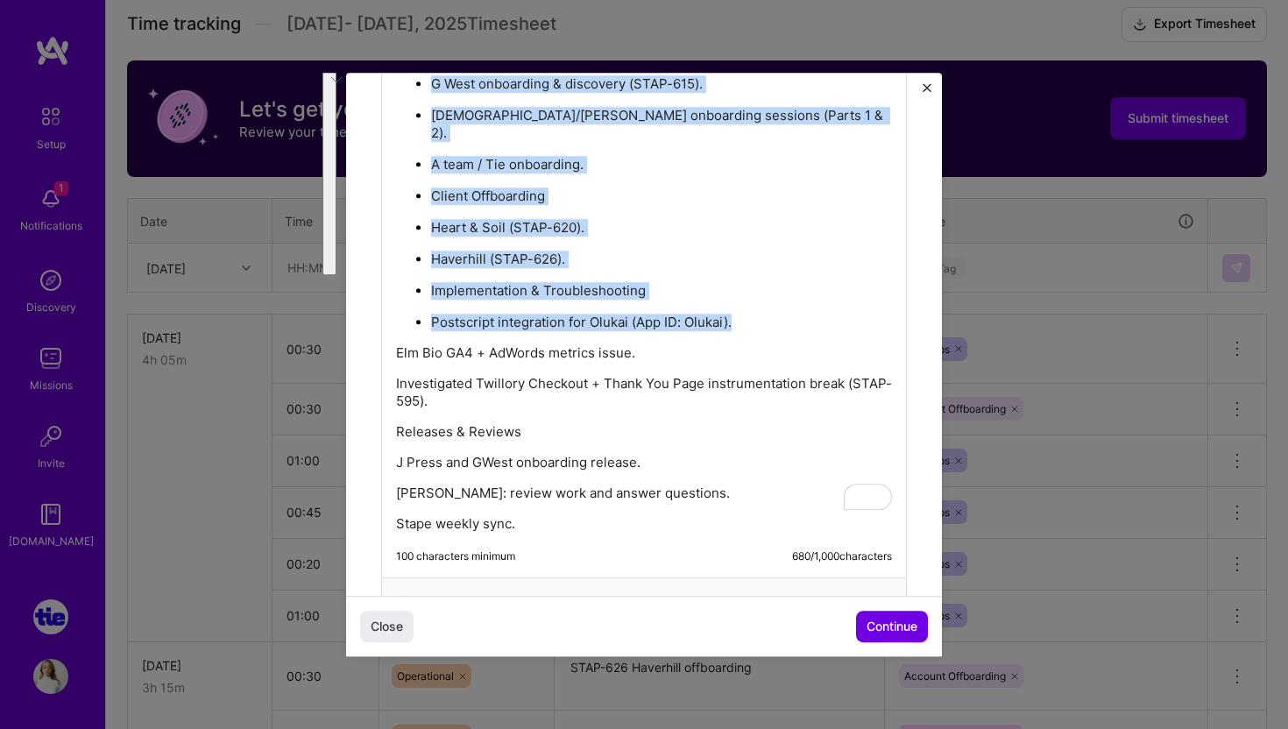
scroll to position [883, 0]
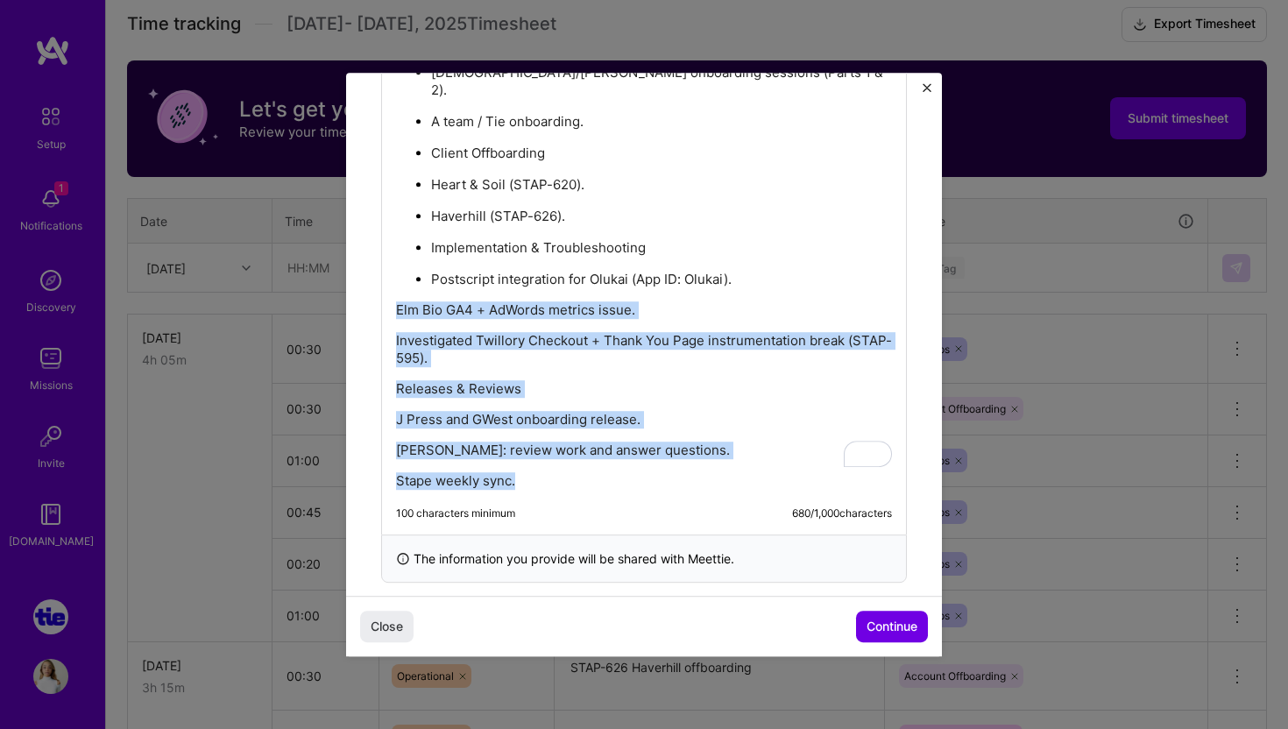
drag, startPoint x: 520, startPoint y: 455, endPoint x: 397, endPoint y: 285, distance: 209.6
click at [397, 285] on div "Key Activities Daily Operations & Standups Multiple GTM daily standups and oper…" at bounding box center [644, 166] width 496 height 647
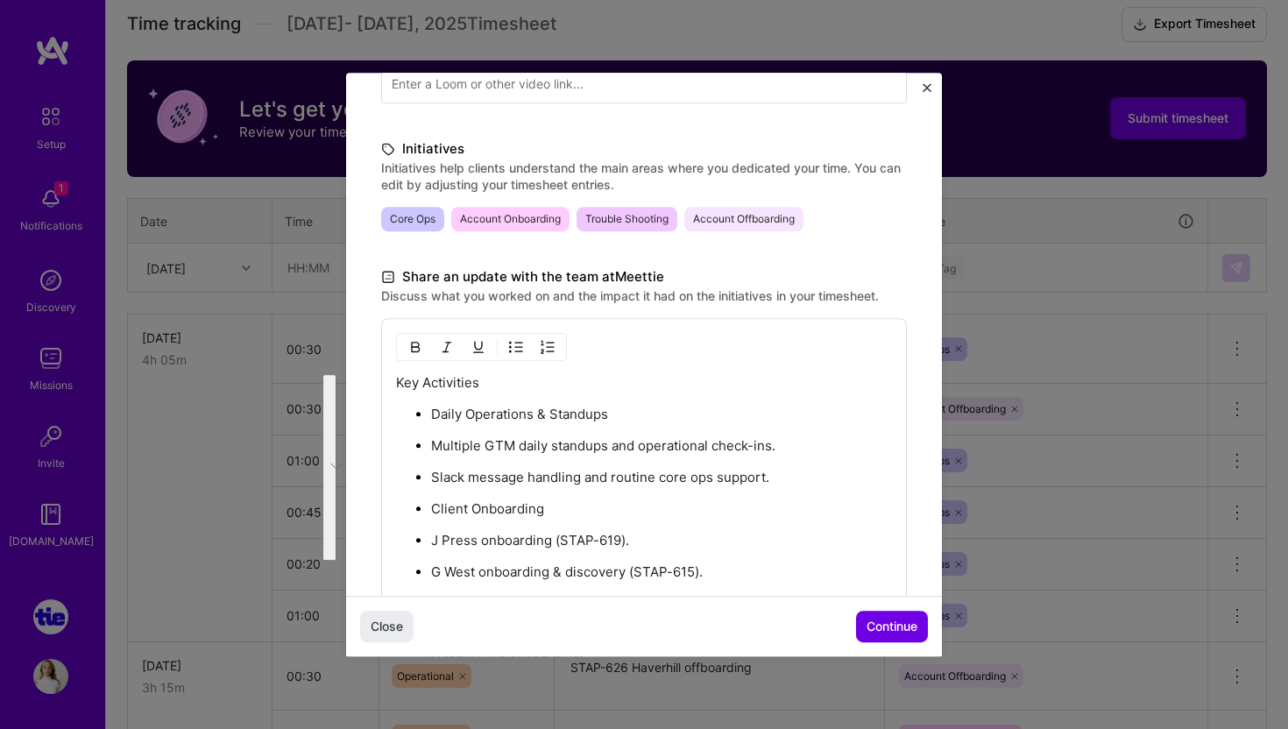
click at [515, 350] on img "button" at bounding box center [516, 347] width 14 height 14
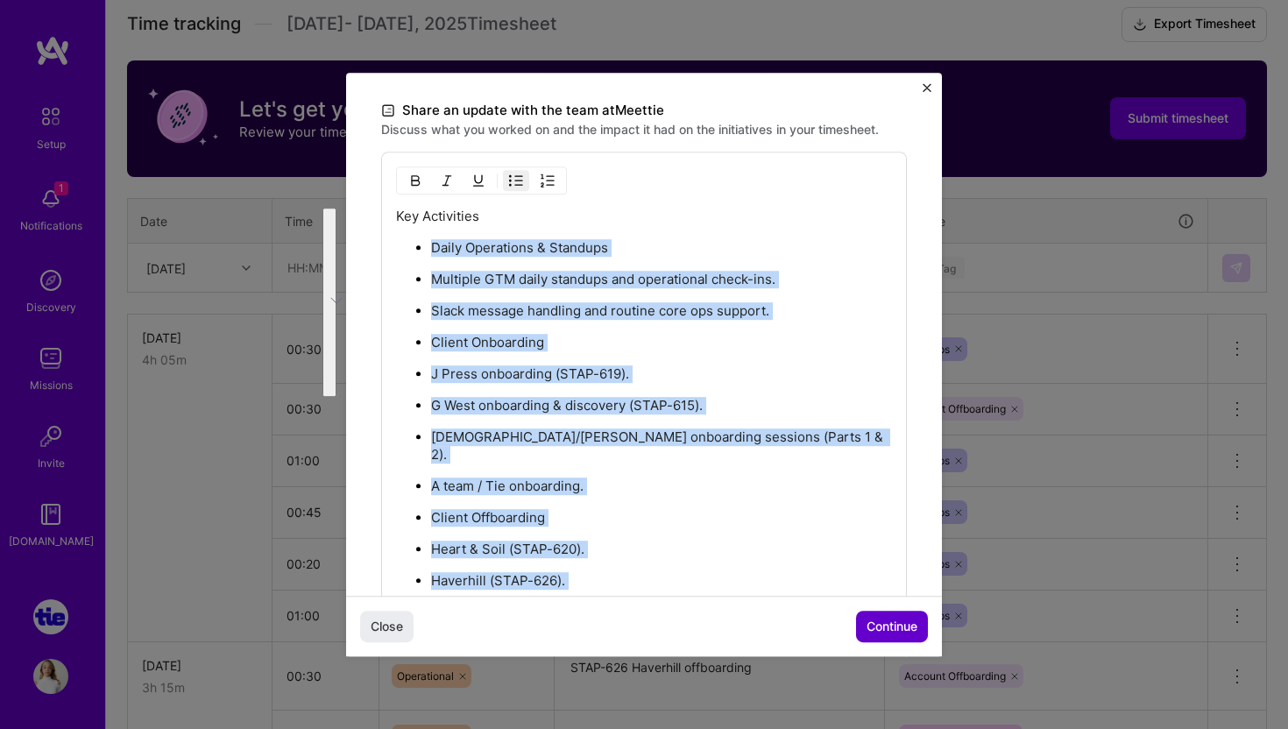
click at [880, 625] on span "Continue" at bounding box center [892, 627] width 51 height 18
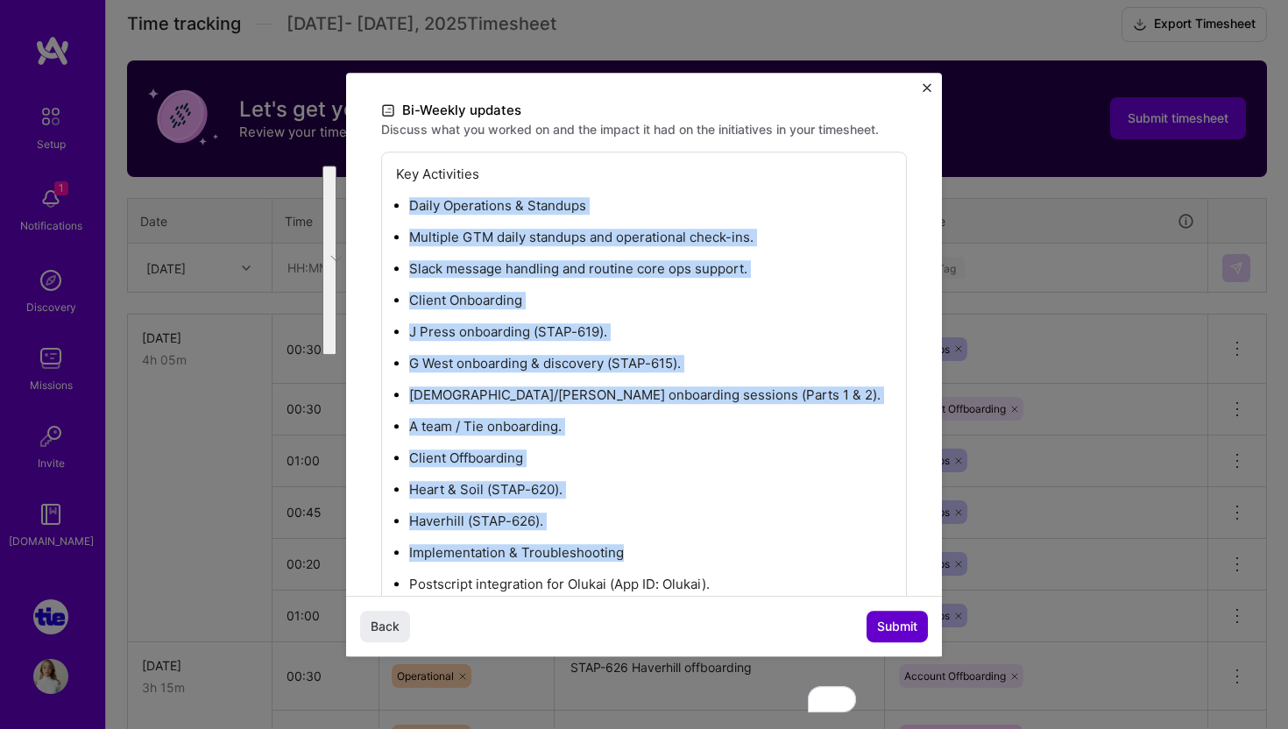
click at [880, 625] on span "Submit" at bounding box center [897, 627] width 40 height 18
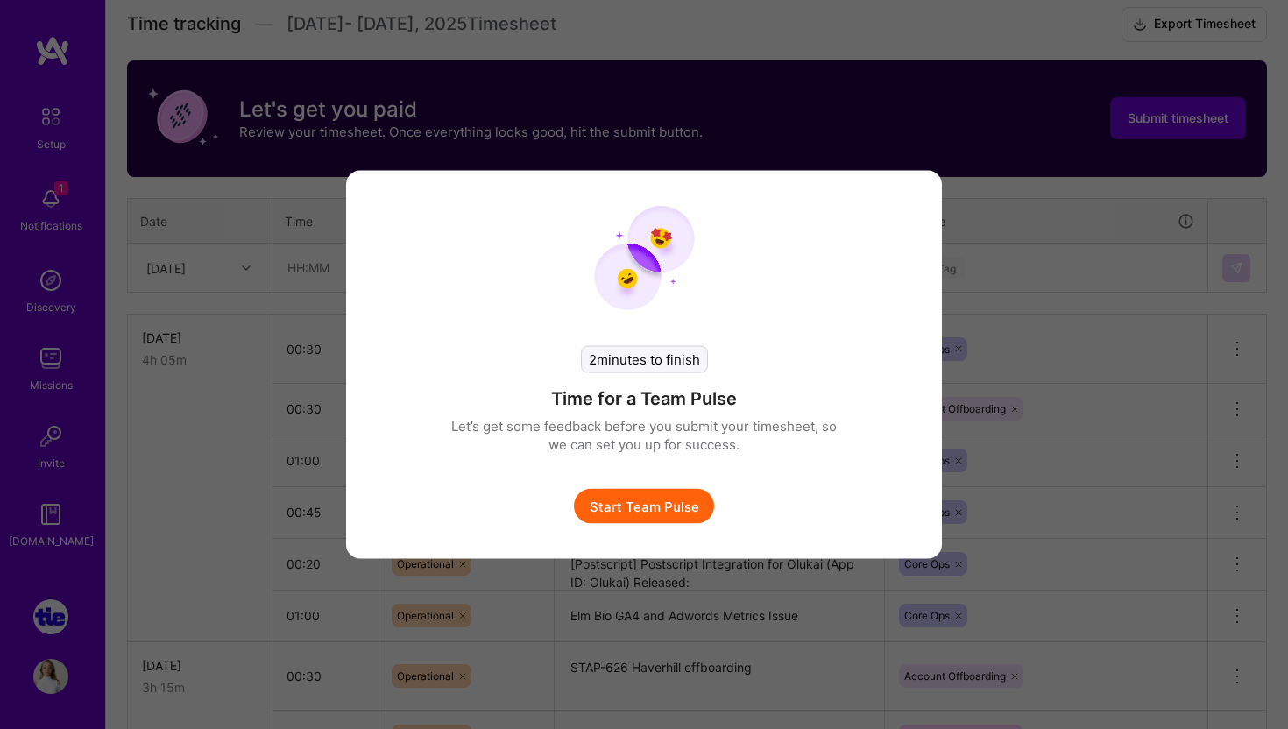
click at [674, 501] on button "Start Team Pulse" at bounding box center [644, 506] width 140 height 35
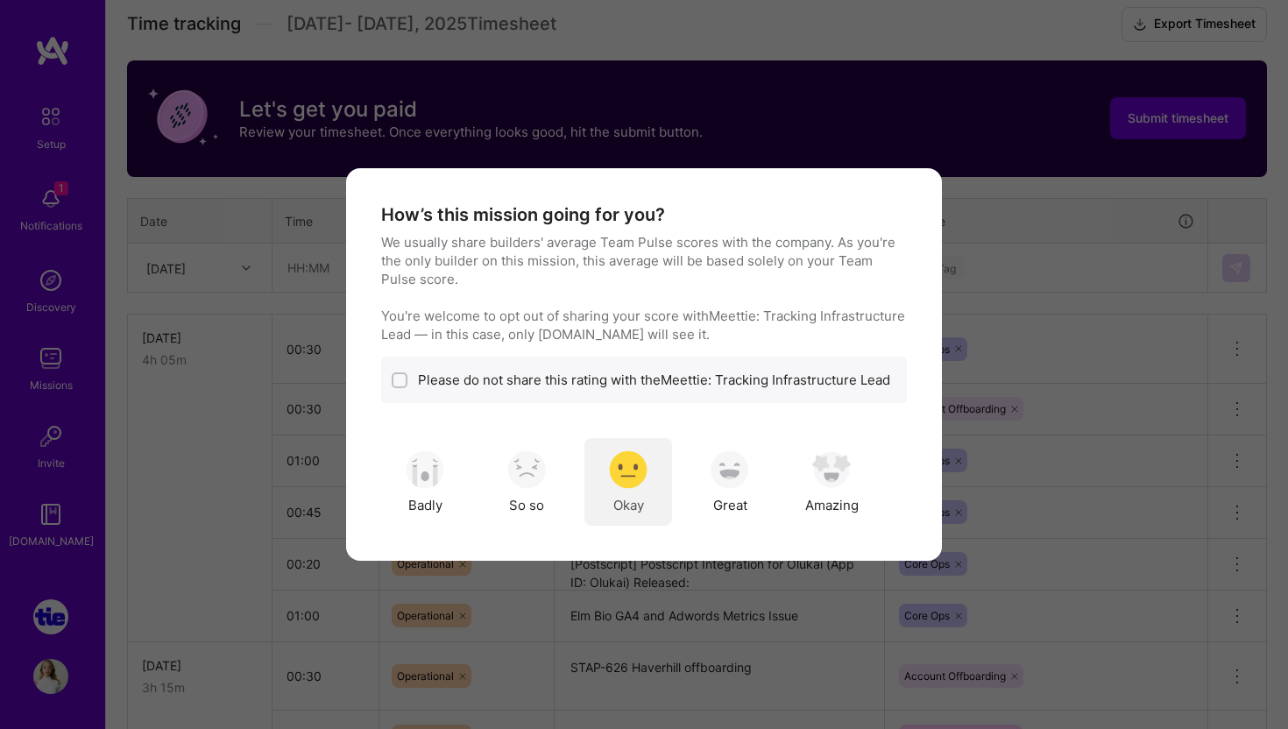
click at [630, 475] on img "modal" at bounding box center [628, 469] width 39 height 39
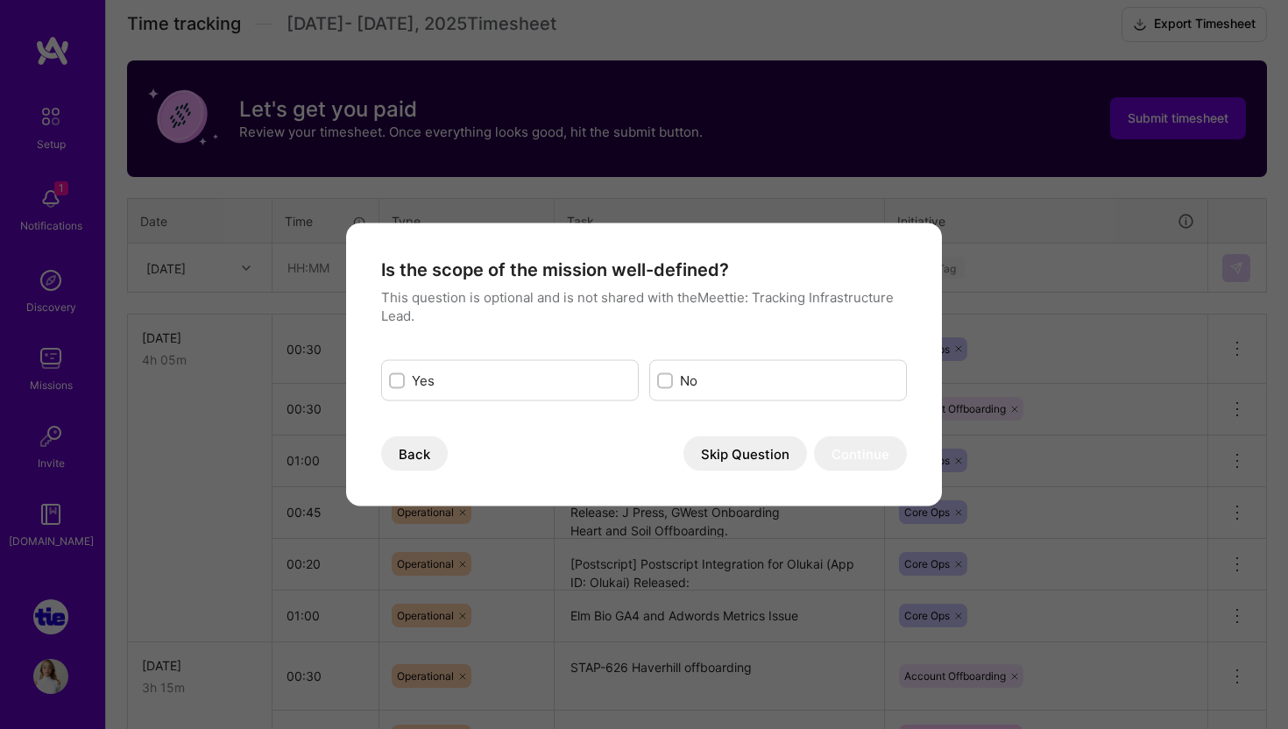
click at [748, 449] on button "Skip Question" at bounding box center [745, 453] width 124 height 35
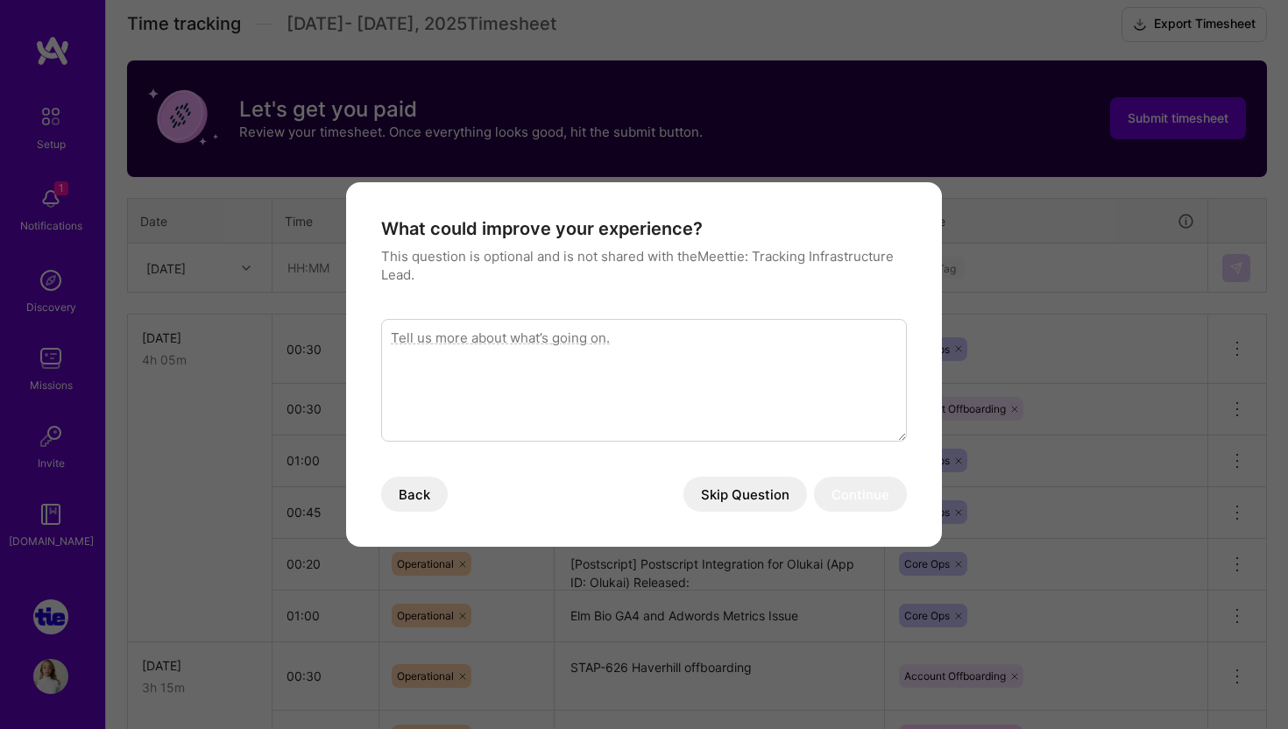
click at [746, 485] on button "Skip Question" at bounding box center [745, 494] width 124 height 35
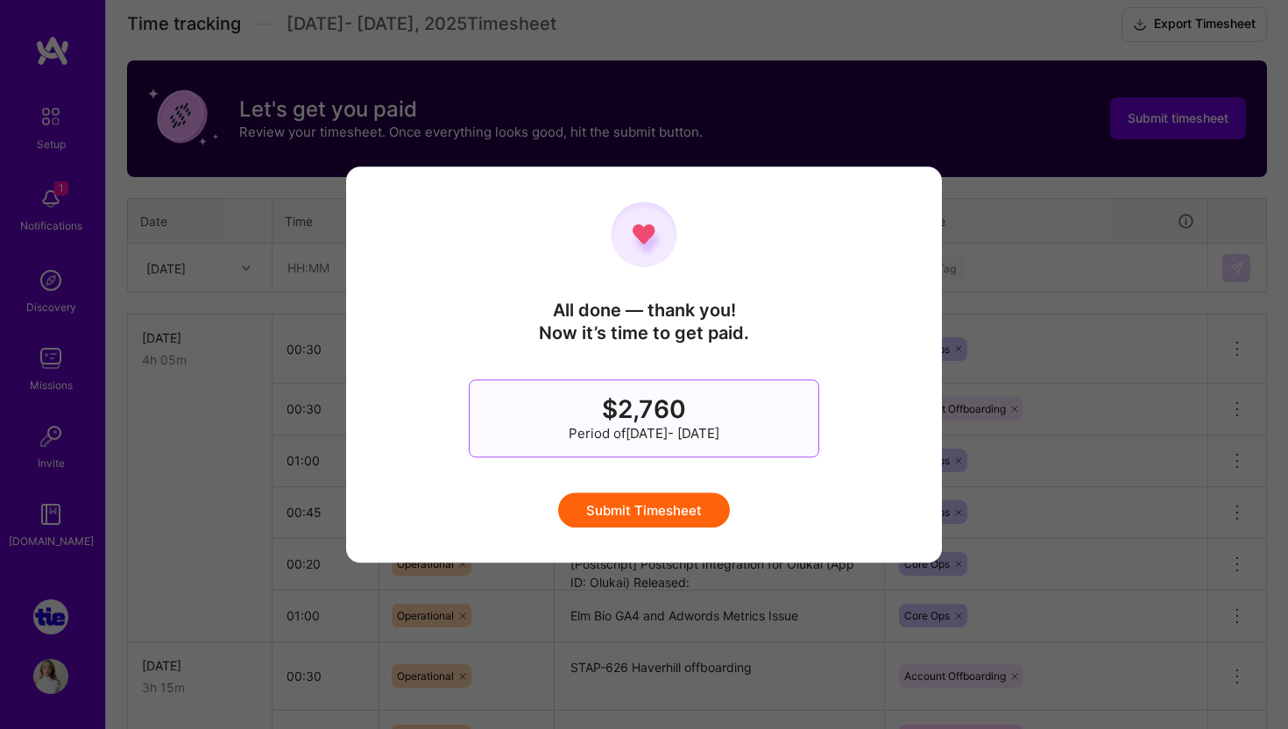
click at [696, 504] on button "Submit Timesheet" at bounding box center [644, 509] width 172 height 35
